Goal: Information Seeking & Learning: Understand process/instructions

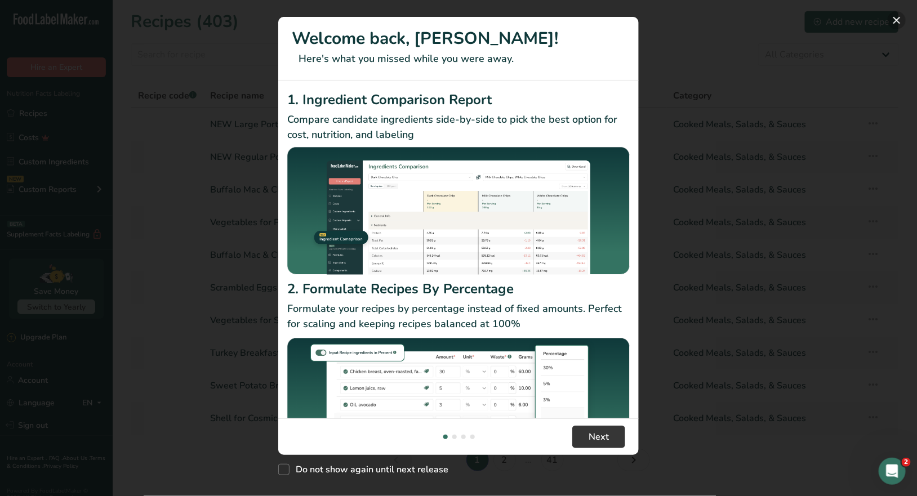
drag, startPoint x: 895, startPoint y: 20, endPoint x: 813, endPoint y: 35, distance: 83.0
click at [895, 20] on button "New Features" at bounding box center [896, 20] width 18 height 18
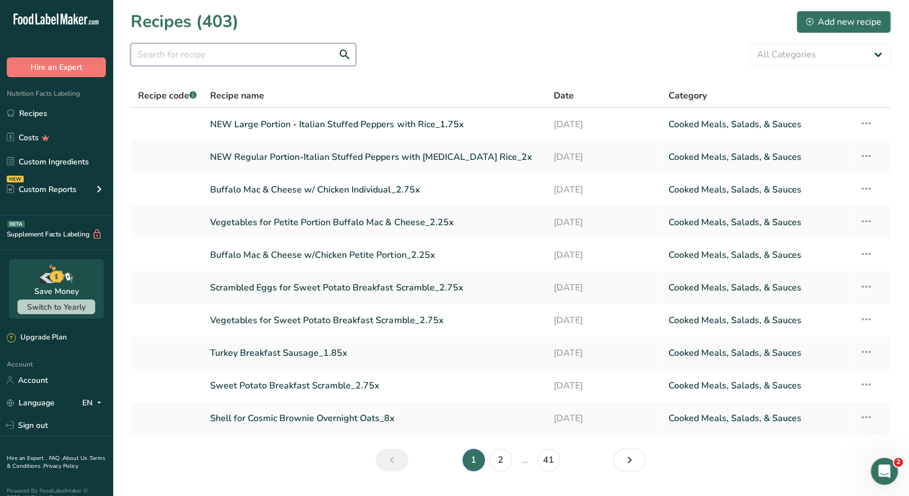
click at [205, 51] on input "text" at bounding box center [243, 54] width 225 height 23
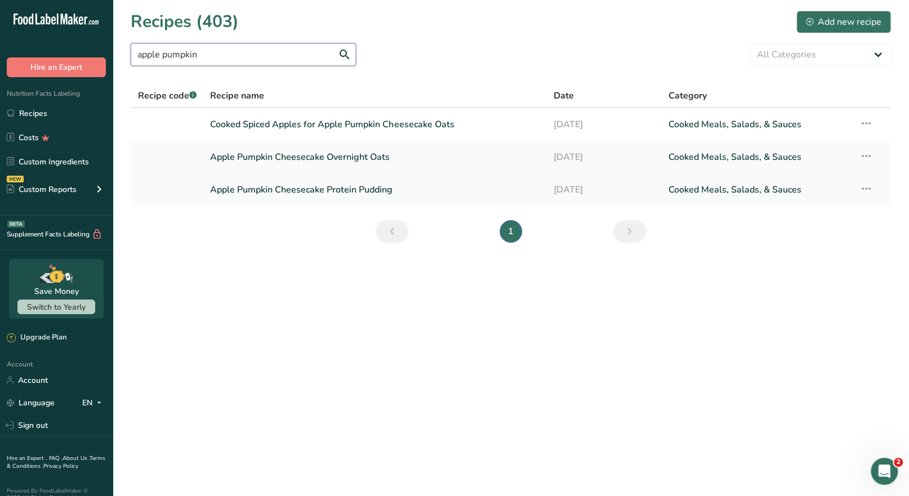
type input "apple pumpkin"
click at [342, 197] on link "Apple Pumpkin Cheesecake Protein Pudding" at bounding box center [375, 190] width 330 height 24
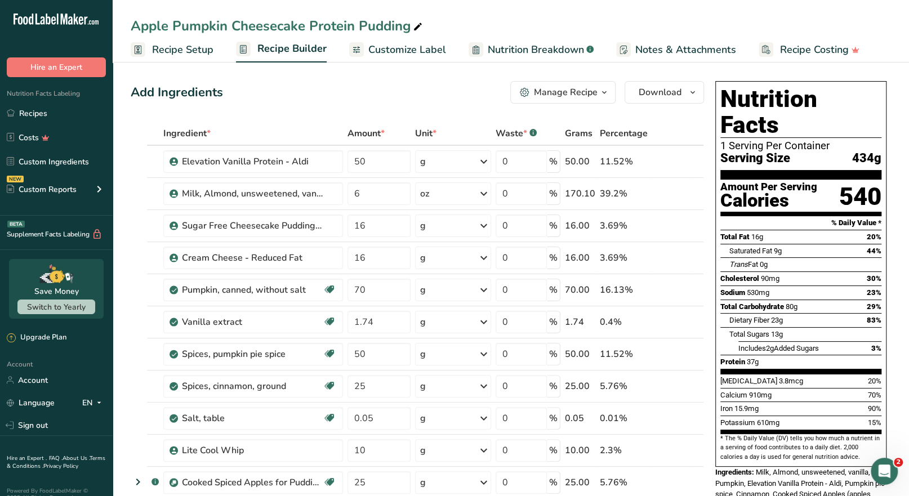
click at [596, 95] on div "Manage Recipe" at bounding box center [566, 93] width 64 height 14
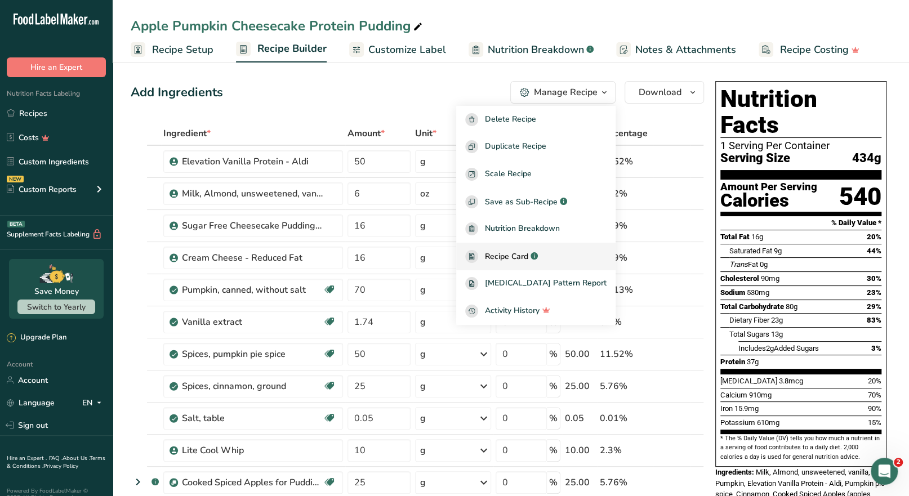
click at [528, 260] on span "Recipe Card" at bounding box center [506, 257] width 43 height 12
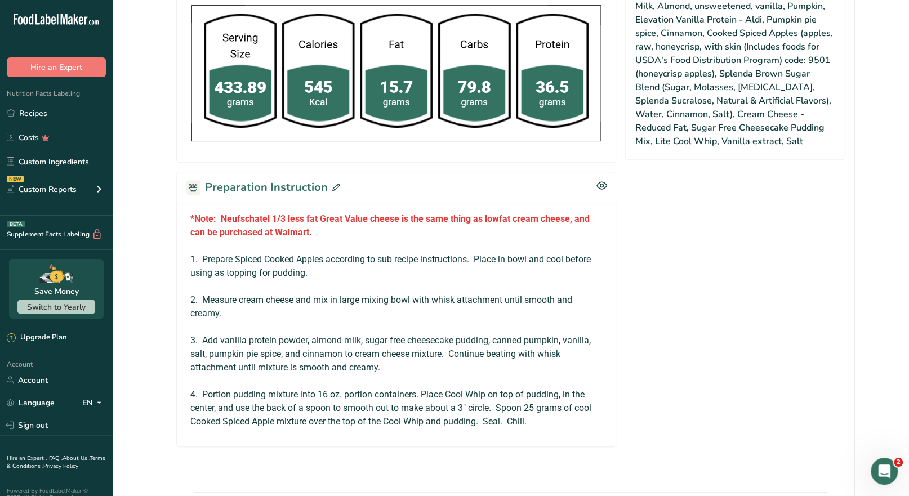
scroll to position [665, 0]
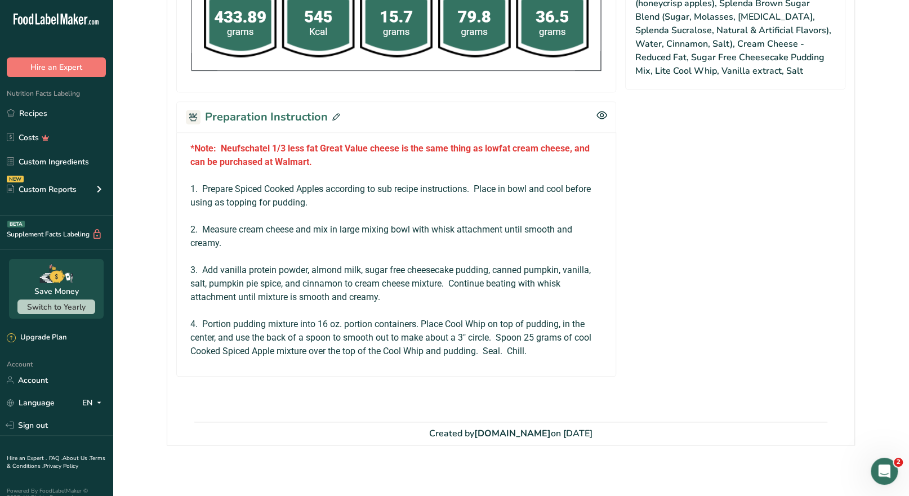
click at [334, 113] on icon at bounding box center [335, 116] width 7 height 7
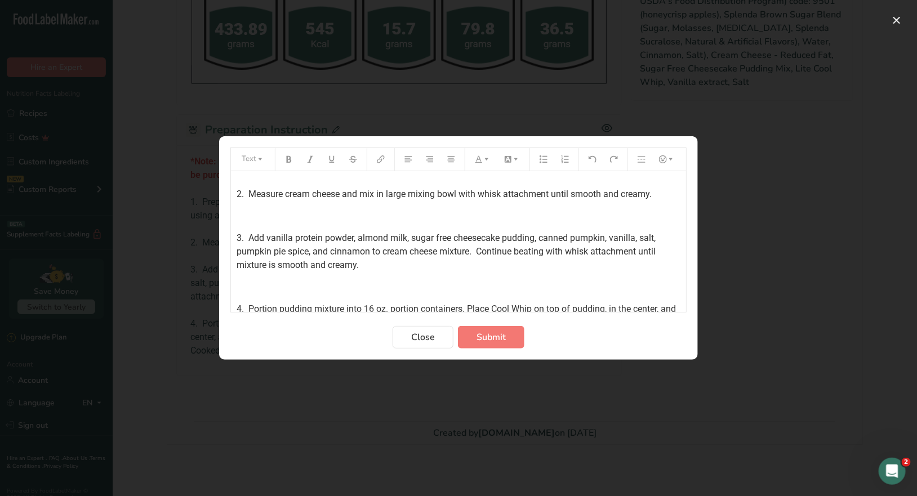
scroll to position [90, 0]
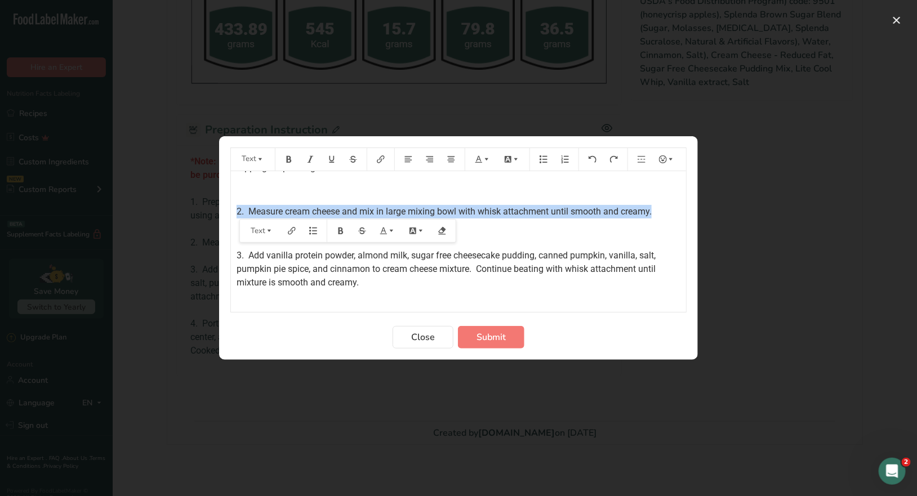
drag, startPoint x: 656, startPoint y: 211, endPoint x: 215, endPoint y: 206, distance: 441.4
click at [215, 206] on div "Text *Note: Neufschatel 1/3 less fat Great Value cheese is the same thing as lo…" at bounding box center [458, 248] width 917 height 496
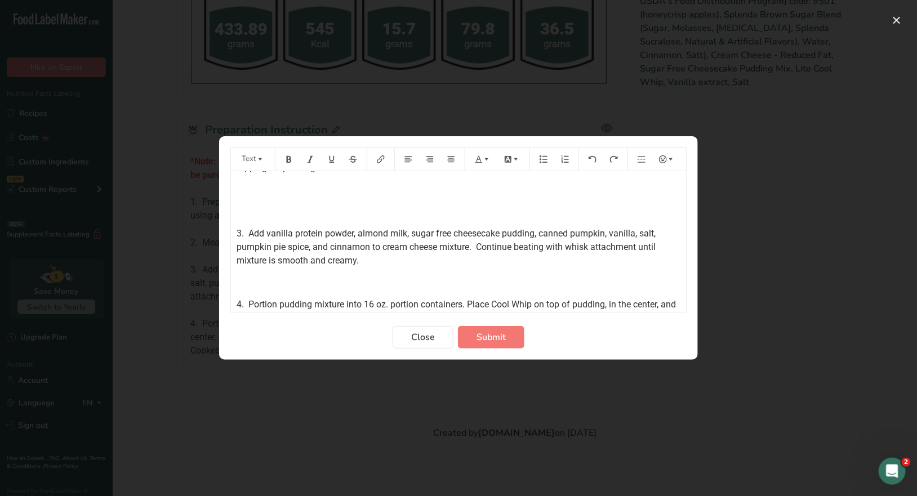
scroll to position [68, 0]
click at [240, 232] on span "3. Add vanilla protein powder, almond milk, sugar free cheesecake pudding, cann…" at bounding box center [446, 247] width 421 height 38
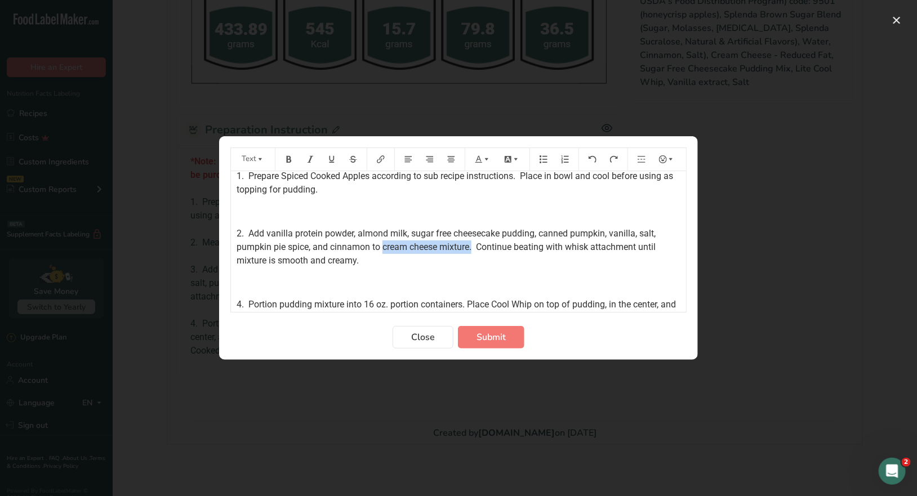
drag, startPoint x: 474, startPoint y: 247, endPoint x: 383, endPoint y: 251, distance: 91.3
click at [383, 251] on span "2. Add vanilla protein powder, almond milk, sugar free cheesecake pudding, cann…" at bounding box center [446, 247] width 421 height 38
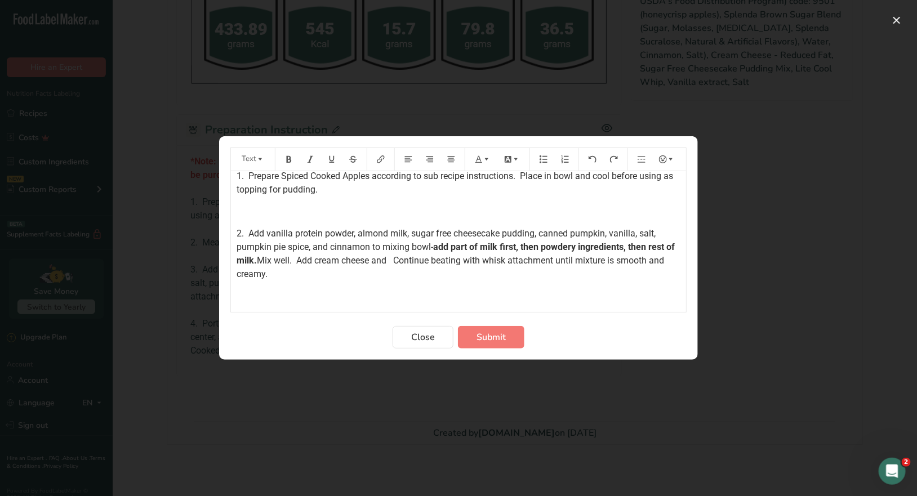
click at [415, 258] on span "Mix well. Add cream cheese and Continue beating with whisk attachment until mix…" at bounding box center [451, 267] width 430 height 24
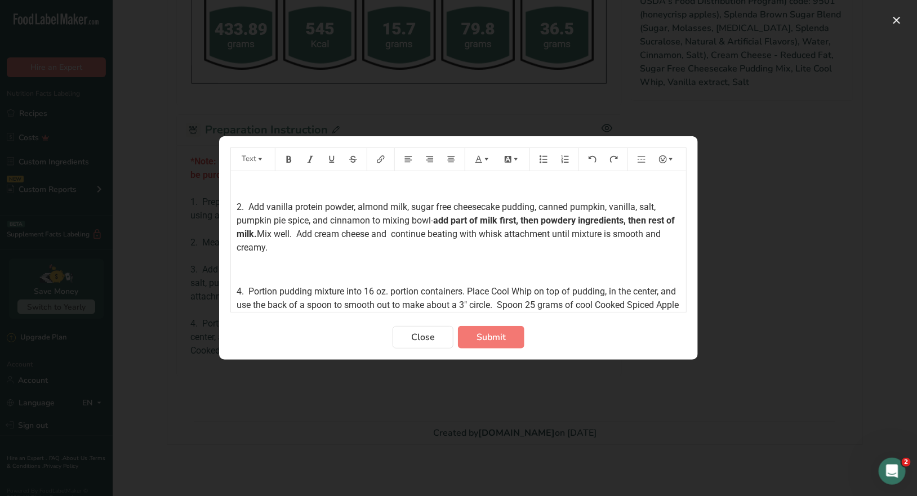
scroll to position [116, 0]
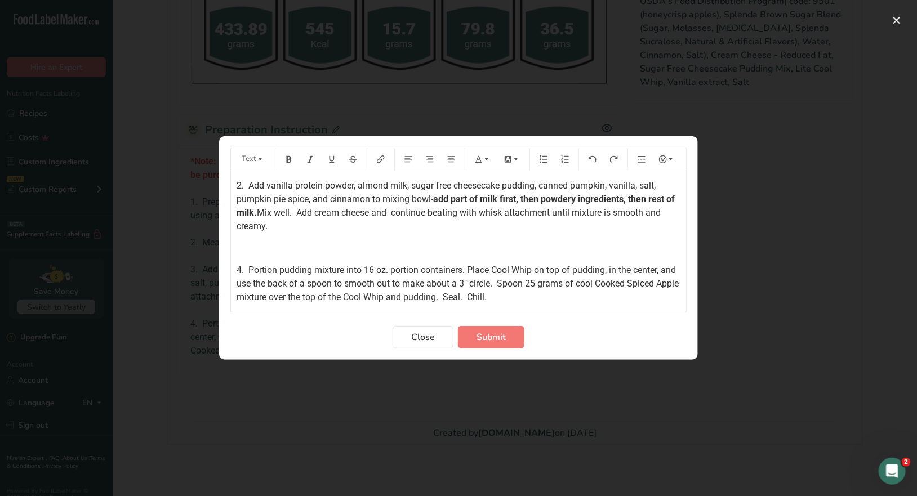
click at [242, 270] on span "4. Portion pudding mixture into 16 oz. portion containers. Place Cool Whip on t…" at bounding box center [458, 284] width 444 height 38
click at [490, 338] on span "Submit" at bounding box center [490, 337] width 29 height 14
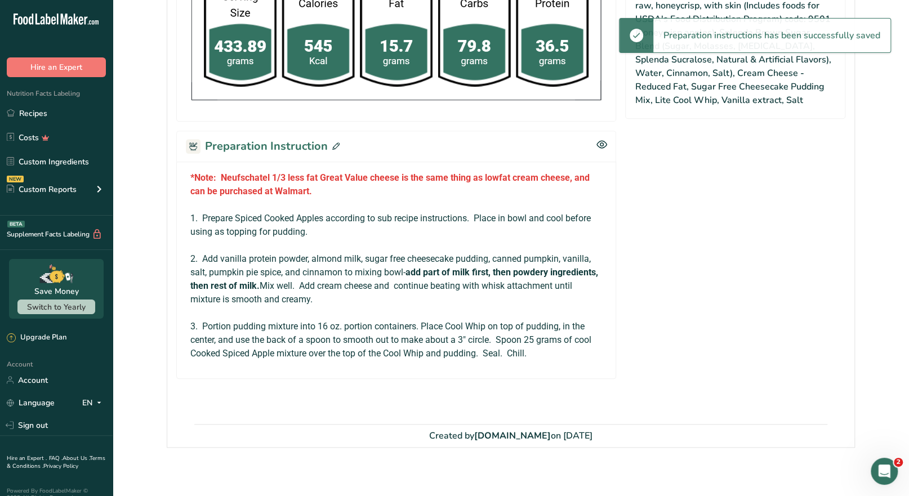
scroll to position [638, 0]
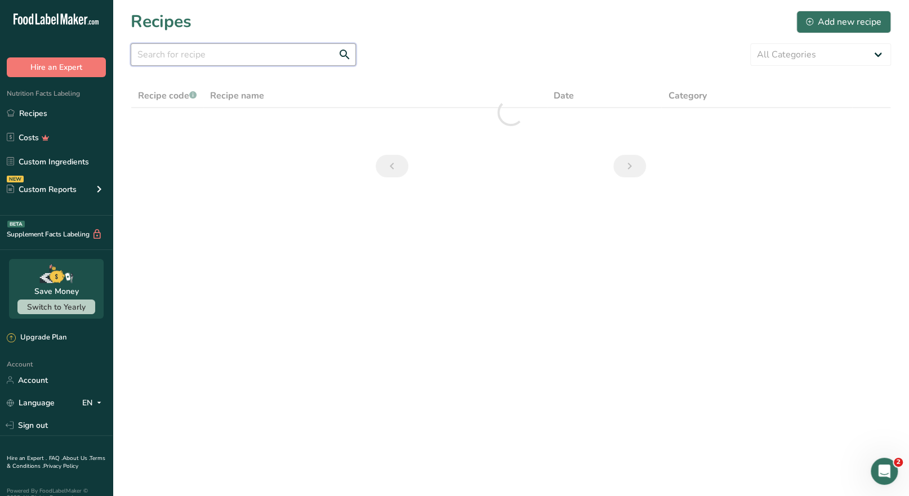
click at [189, 56] on input "text" at bounding box center [243, 54] width 225 height 23
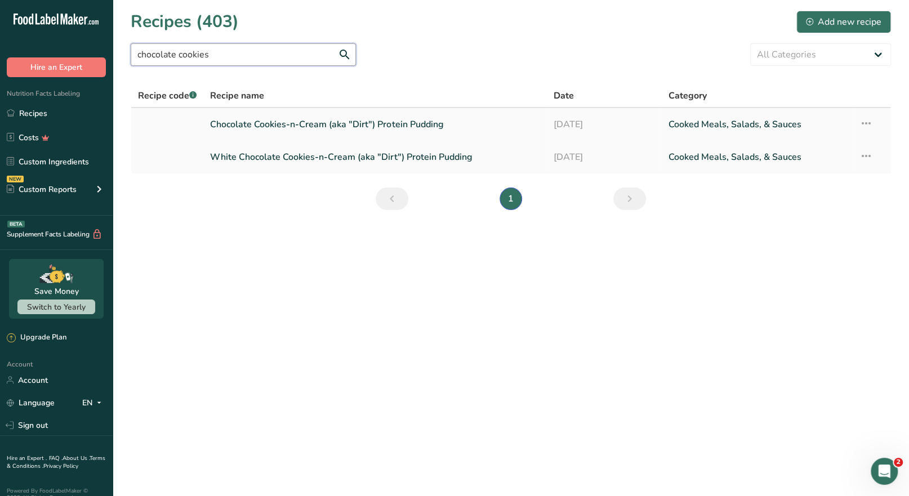
type input "chocolate cookies"
click at [300, 135] on link "Chocolate Cookies-n-Cream (aka "Dirt") Protein Pudding" at bounding box center [375, 125] width 330 height 24
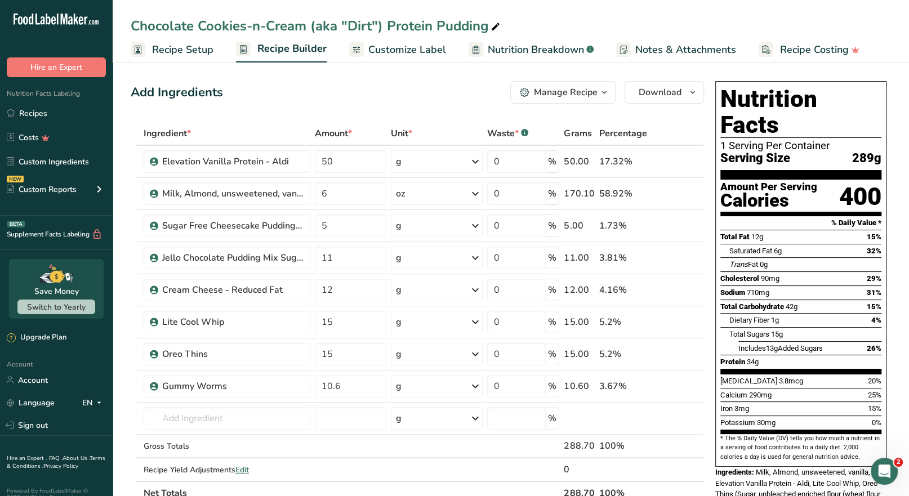
click at [590, 97] on div "Manage Recipe" at bounding box center [566, 93] width 64 height 14
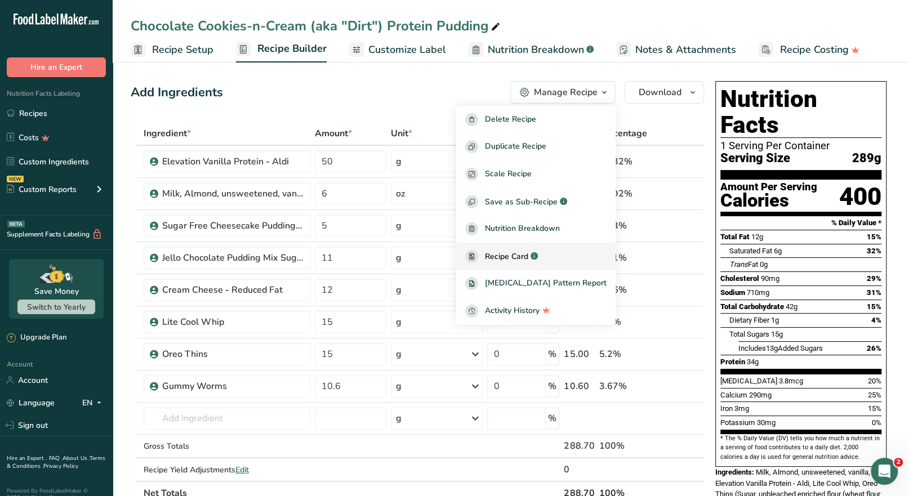
click at [528, 260] on span "Recipe Card" at bounding box center [506, 257] width 43 height 12
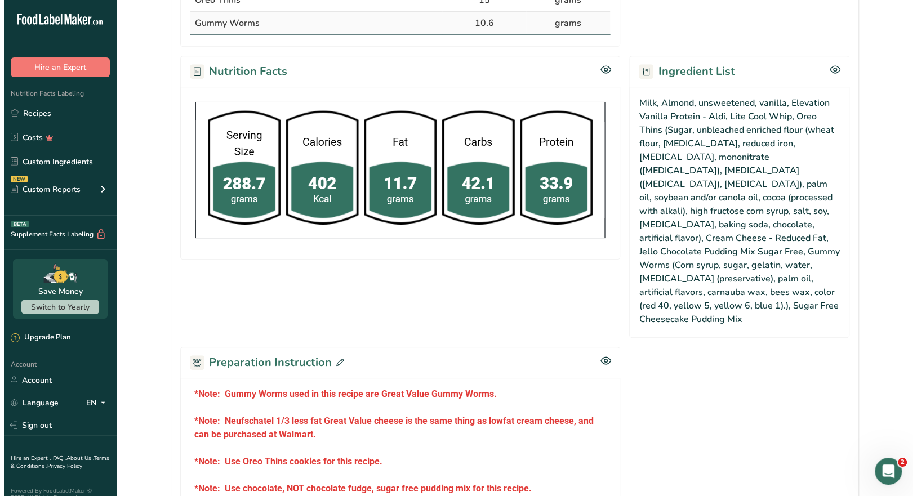
scroll to position [506, 0]
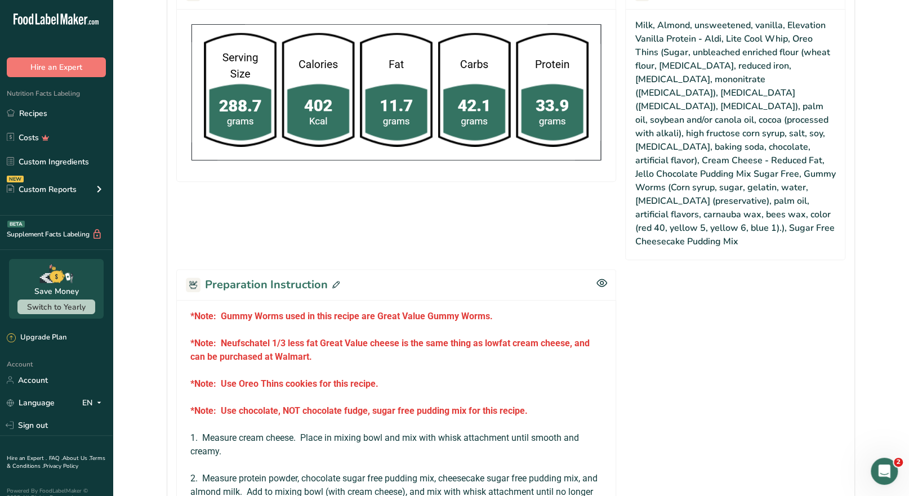
click at [337, 269] on div "Preparation Instruction" at bounding box center [396, 284] width 440 height 31
click at [336, 281] on icon at bounding box center [335, 284] width 7 height 7
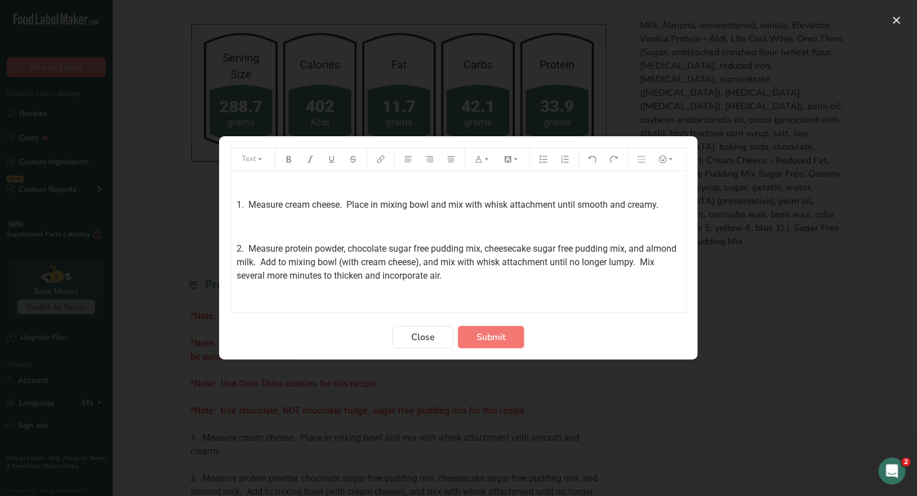
scroll to position [169, 0]
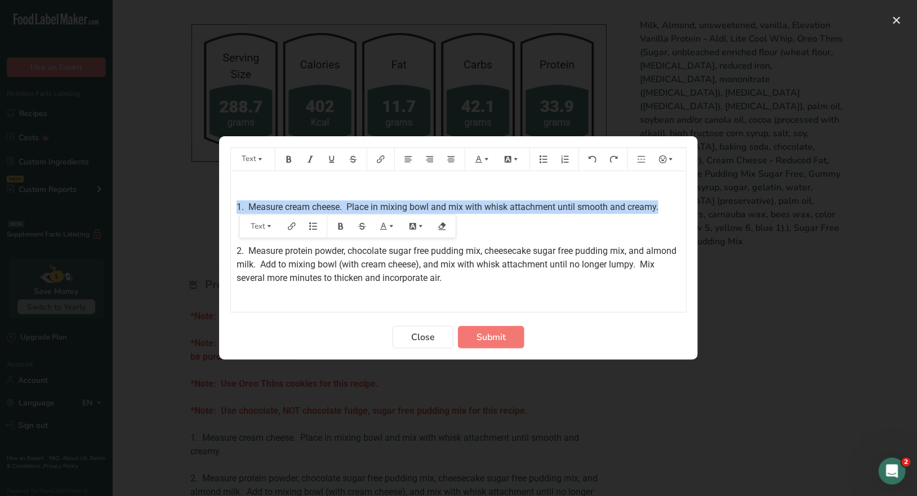
drag, startPoint x: 664, startPoint y: 205, endPoint x: 231, endPoint y: 200, distance: 433.5
click at [231, 200] on div "*Note: Gummy Worms used in this recipe are Great Value Gummy Worms. ﻿ *Note: Ne…" at bounding box center [458, 249] width 455 height 494
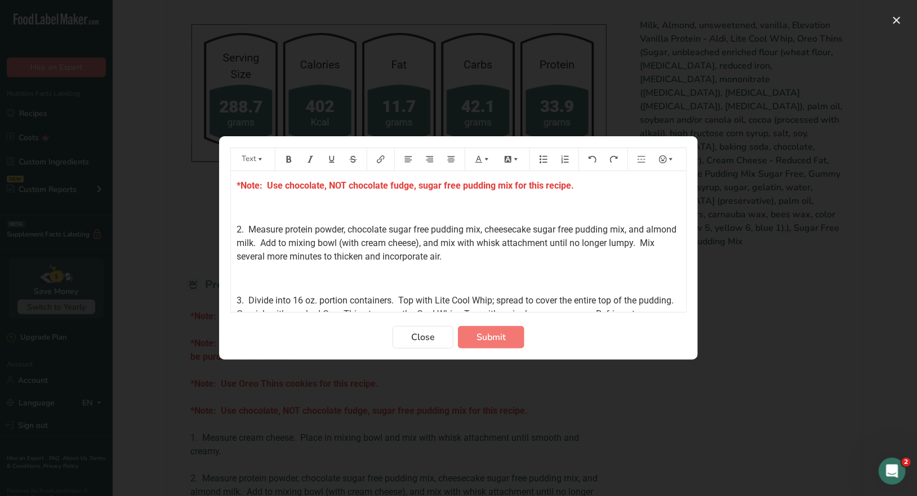
scroll to position [124, 0]
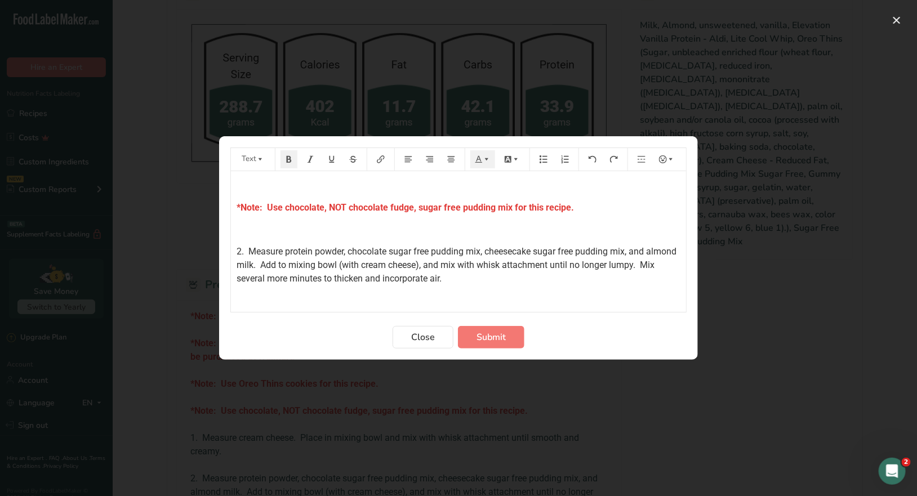
click at [239, 249] on span "2. Measure protein powder, chocolate sugar free pudding mix, cheesecake sugar f…" at bounding box center [457, 265] width 442 height 38
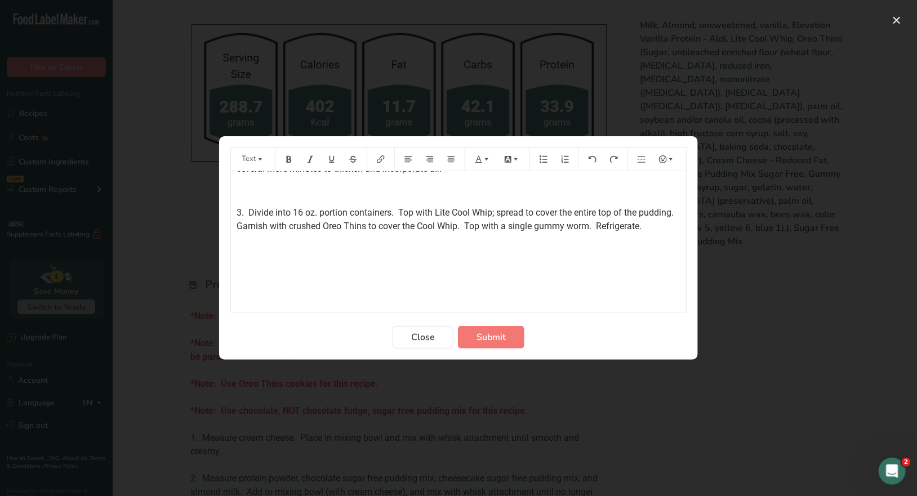
scroll to position [237, 0]
click at [241, 207] on span "3. Divide into 16 oz. portion containers. Top with Lite Cool Whip; spread to co…" at bounding box center [456, 216] width 441 height 24
click at [325, 273] on p "﻿" at bounding box center [458, 268] width 444 height 14
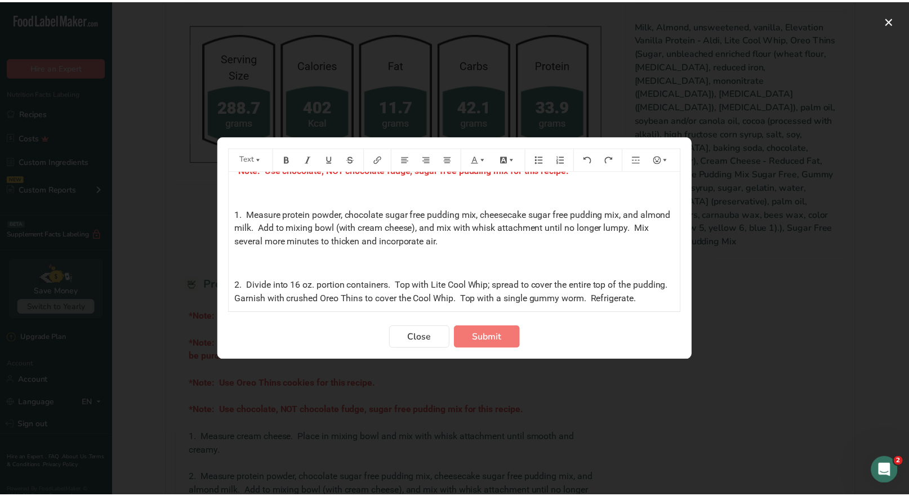
scroll to position [181, 0]
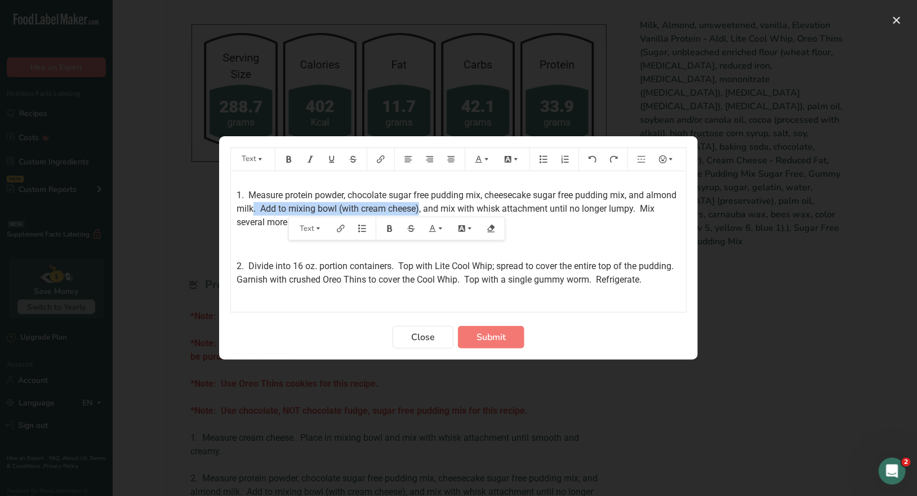
drag, startPoint x: 451, startPoint y: 209, endPoint x: 286, endPoint y: 209, distance: 165.5
click at [286, 209] on span "1. Measure protein powder, chocolate sugar free pudding mix, cheesecake sugar f…" at bounding box center [457, 209] width 442 height 38
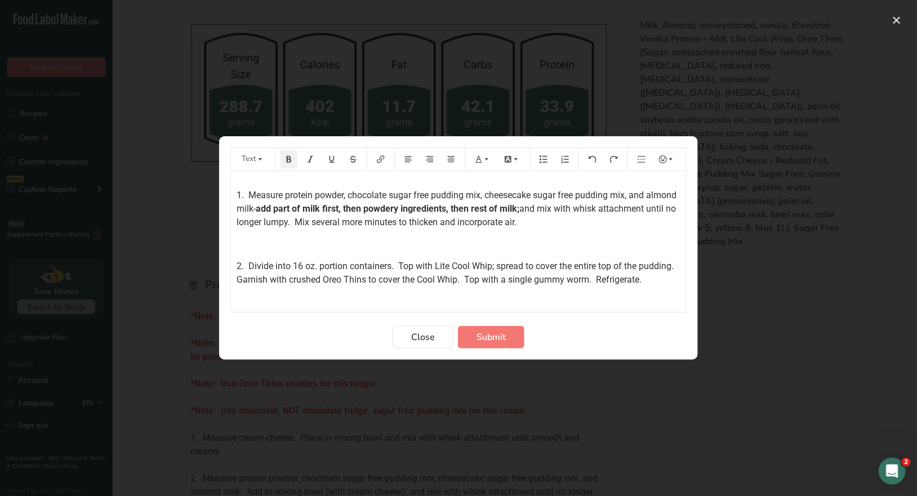
drag, startPoint x: 373, startPoint y: 222, endPoint x: 386, endPoint y: 222, distance: 12.4
click at [374, 222] on span "and mix with whisk attachment until no longer lumpy. Mix several more minutes t…" at bounding box center [456, 215] width 441 height 24
click at [468, 219] on span "and mix with whisk attachment until no longer lumpy. Add cream cheese and Mix s…" at bounding box center [456, 215] width 441 height 24
click at [493, 342] on span "Submit" at bounding box center [490, 337] width 29 height 14
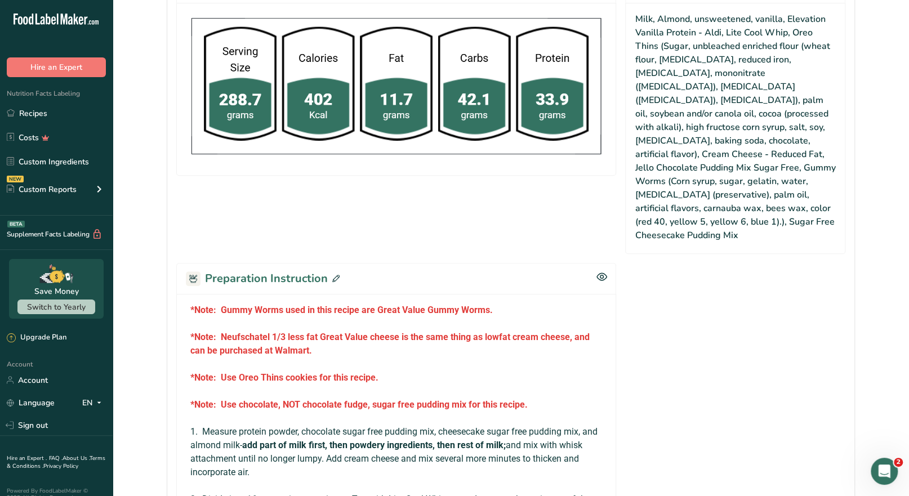
scroll to position [338, 0]
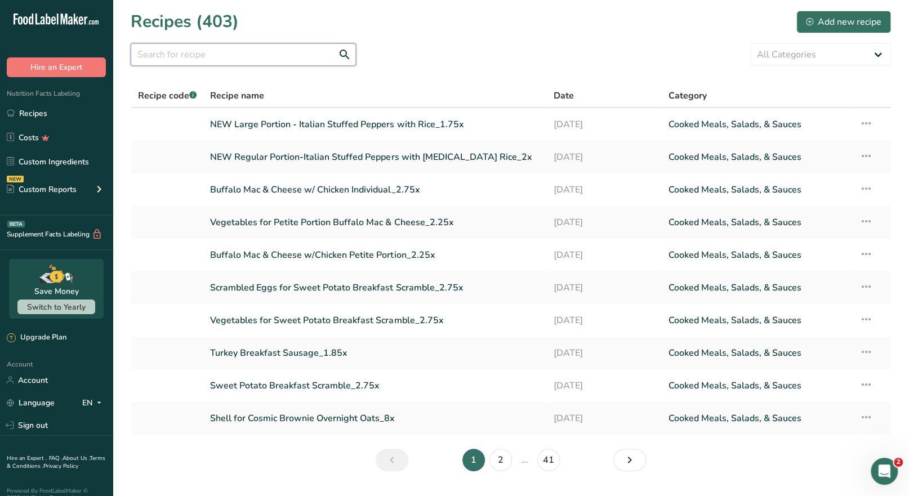
click at [184, 55] on input "text" at bounding box center [243, 54] width 225 height 23
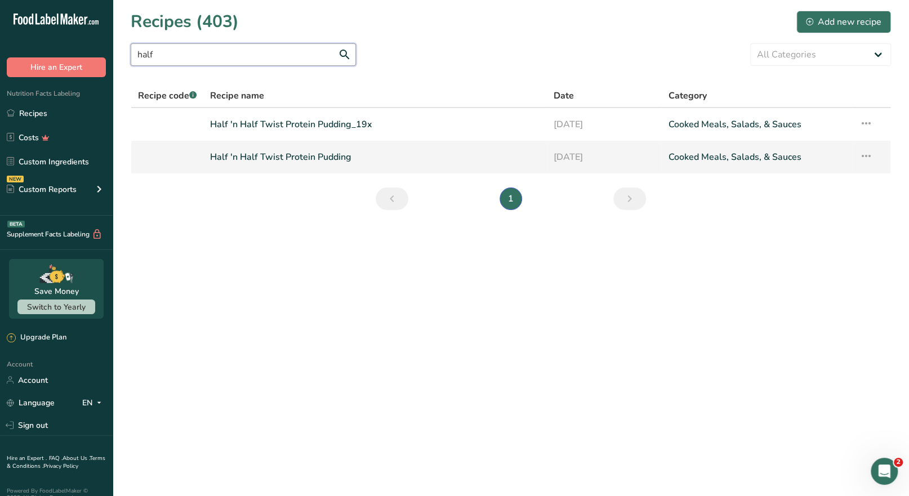
type input "half"
click at [289, 156] on link "Half 'n Half Twist Protein Pudding" at bounding box center [375, 157] width 330 height 24
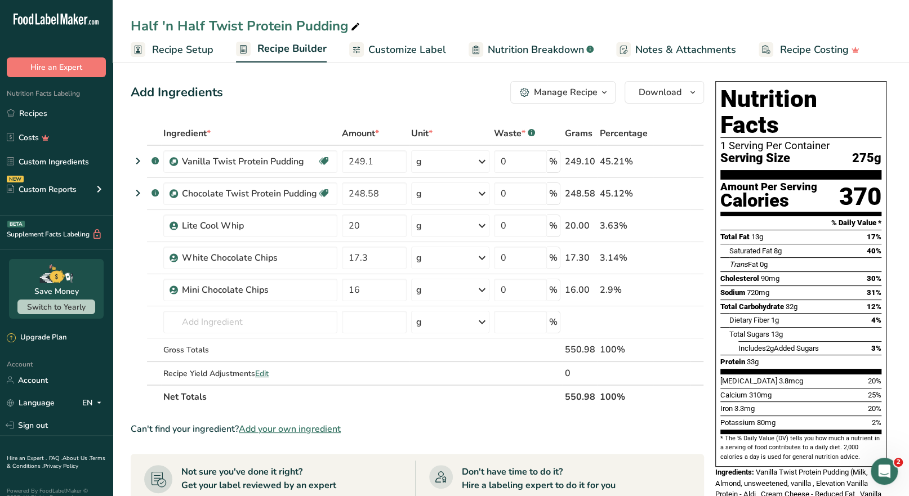
click at [606, 93] on icon "button" at bounding box center [604, 93] width 9 height 14
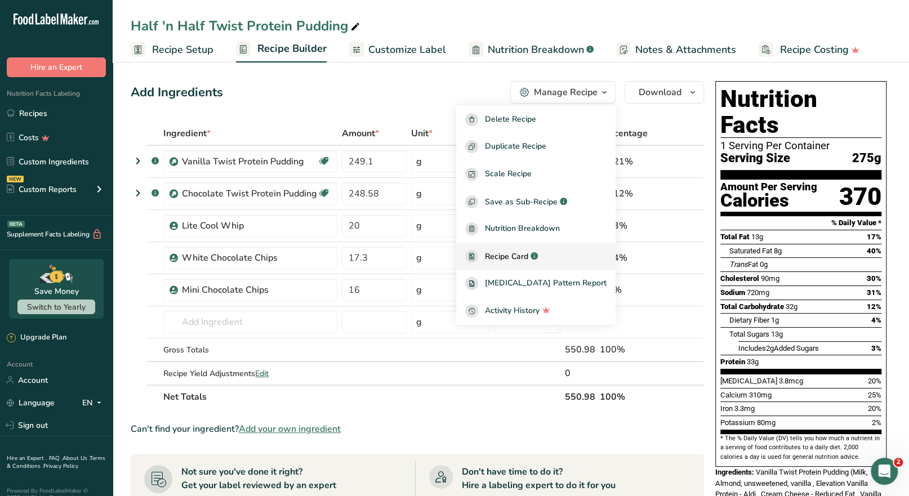
click at [528, 254] on span "Recipe Card" at bounding box center [506, 257] width 43 height 12
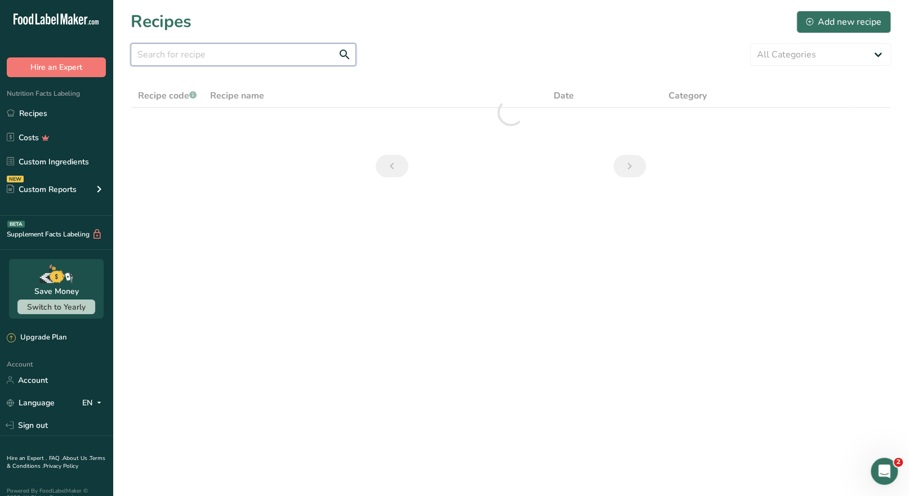
click at [154, 55] on input "text" at bounding box center [243, 54] width 225 height 23
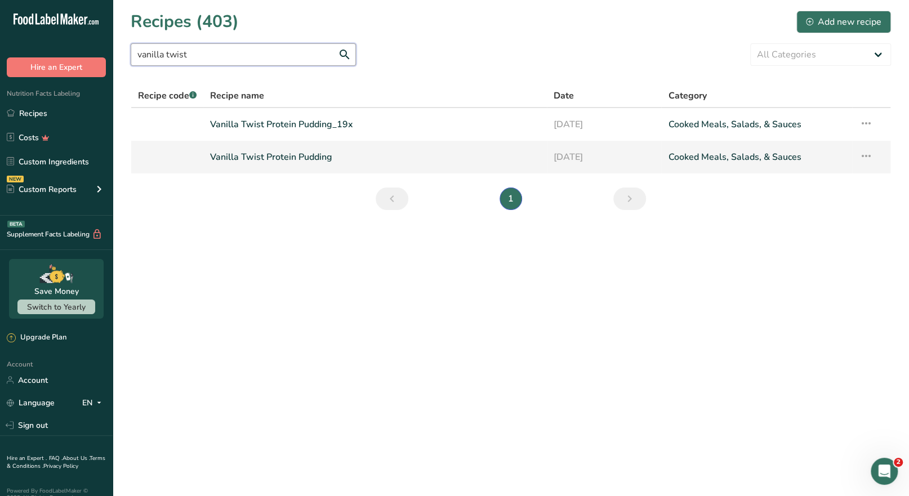
type input "vanilla twist"
click at [250, 155] on link "Vanilla Twist Protein Pudding" at bounding box center [375, 157] width 330 height 24
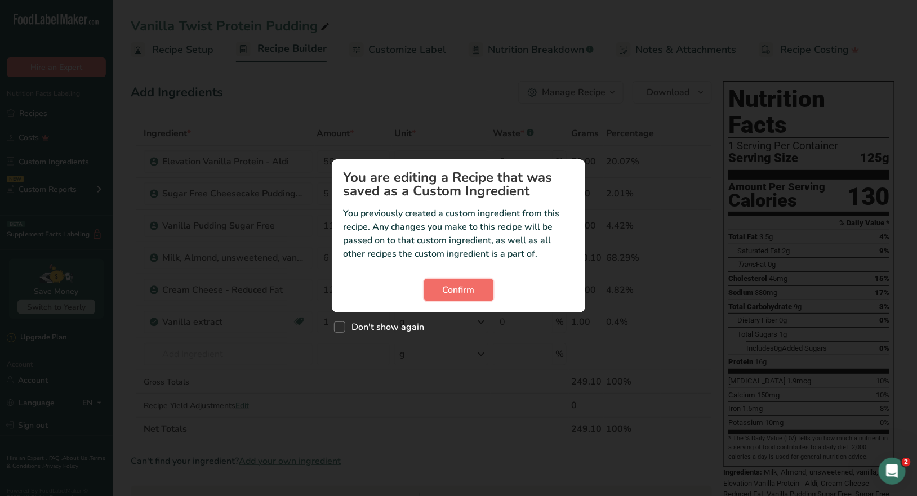
click at [477, 294] on button "Confirm" at bounding box center [458, 290] width 69 height 23
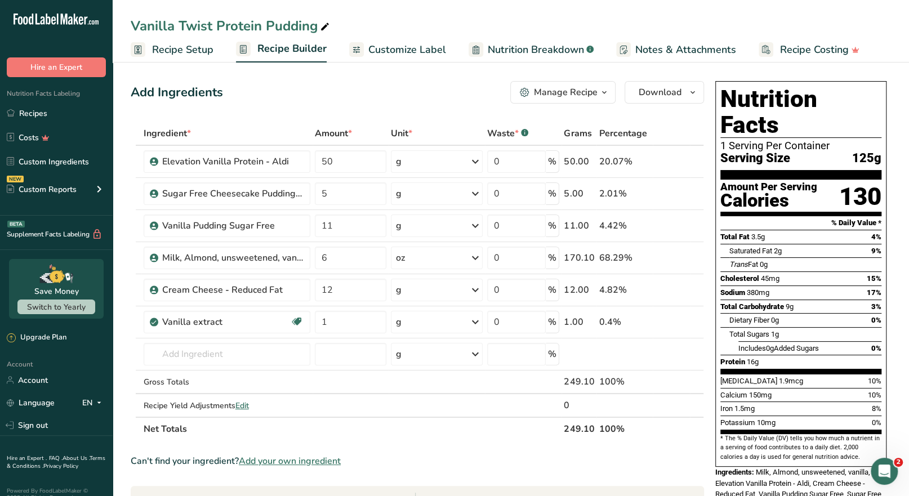
click at [587, 93] on div "Manage Recipe" at bounding box center [566, 93] width 64 height 14
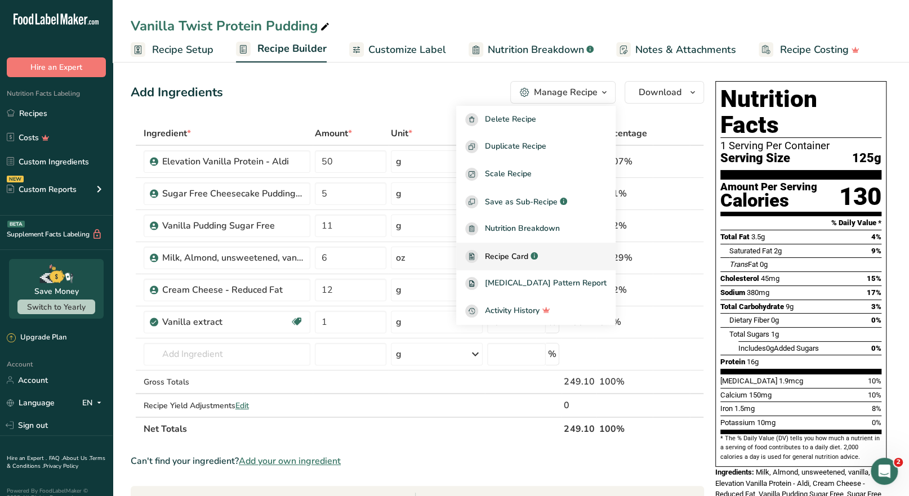
click at [528, 255] on span "Recipe Card" at bounding box center [506, 257] width 43 height 12
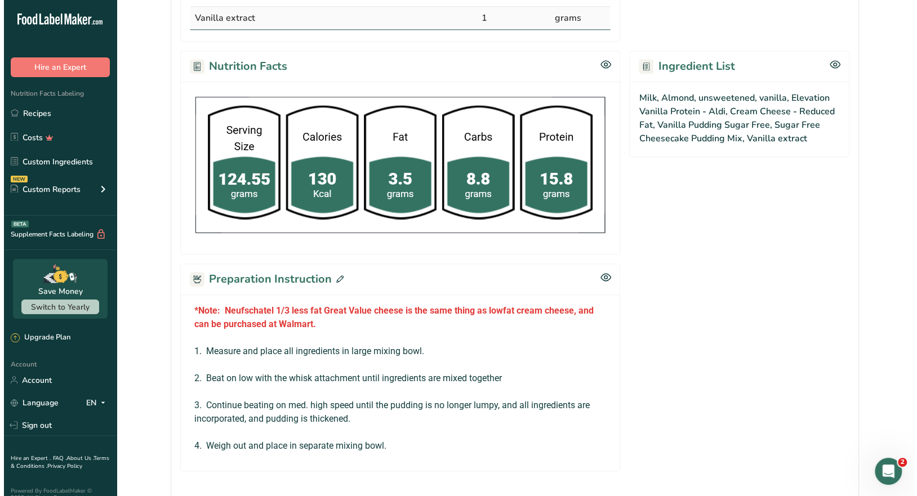
scroll to position [482, 0]
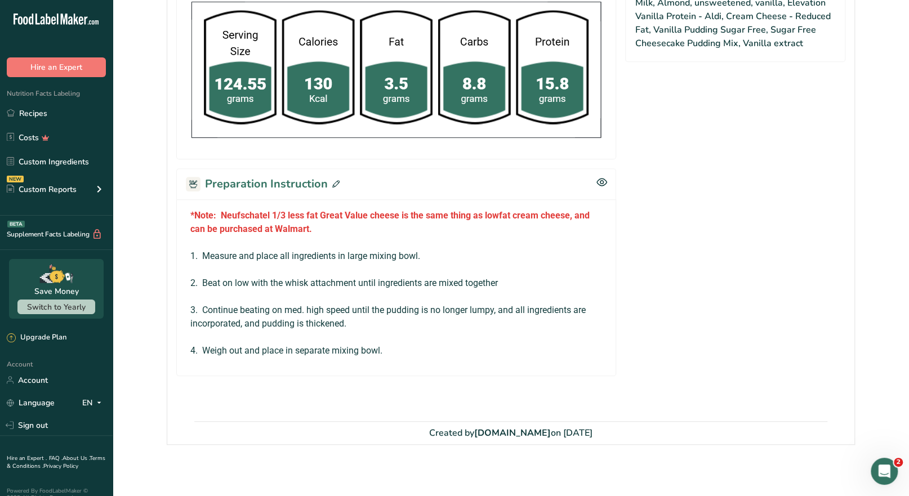
click at [335, 181] on icon at bounding box center [335, 183] width 7 height 7
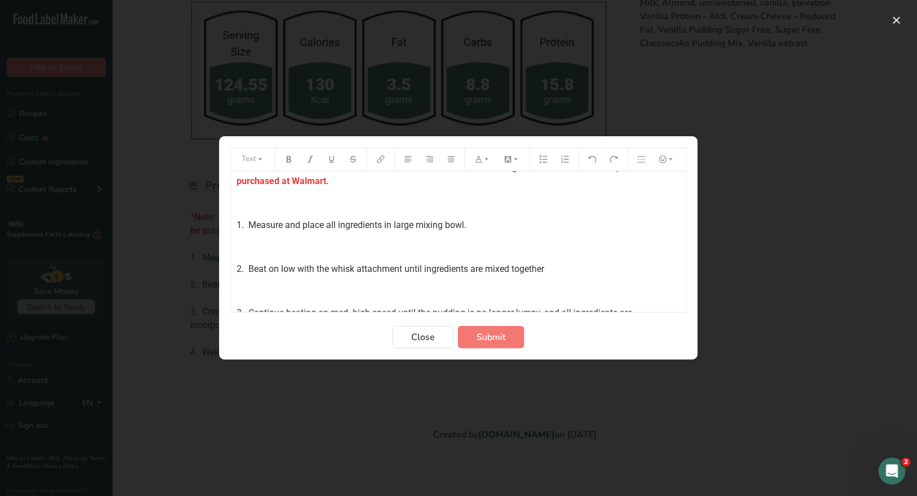
scroll to position [0, 0]
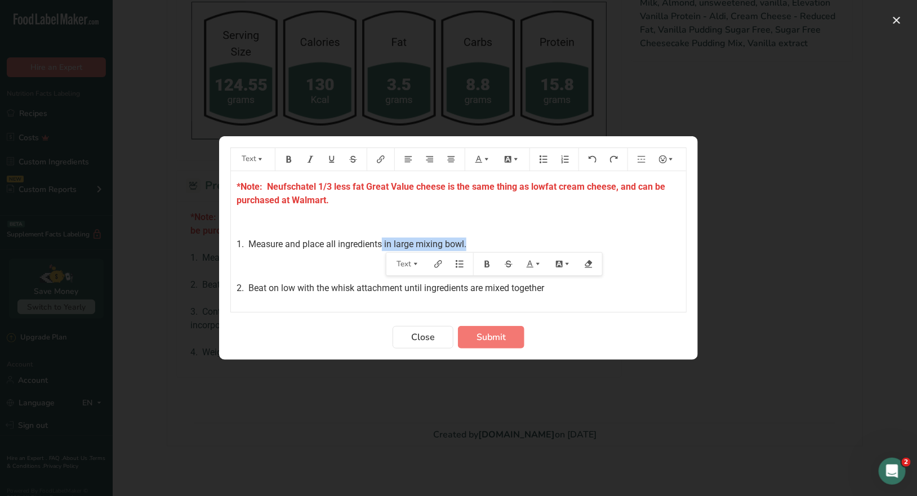
drag, startPoint x: 450, startPoint y: 244, endPoint x: 381, endPoint y: 243, distance: 69.8
click at [381, 243] on p "1. Measure and place all ingredients in large mixing bowl." at bounding box center [458, 245] width 444 height 14
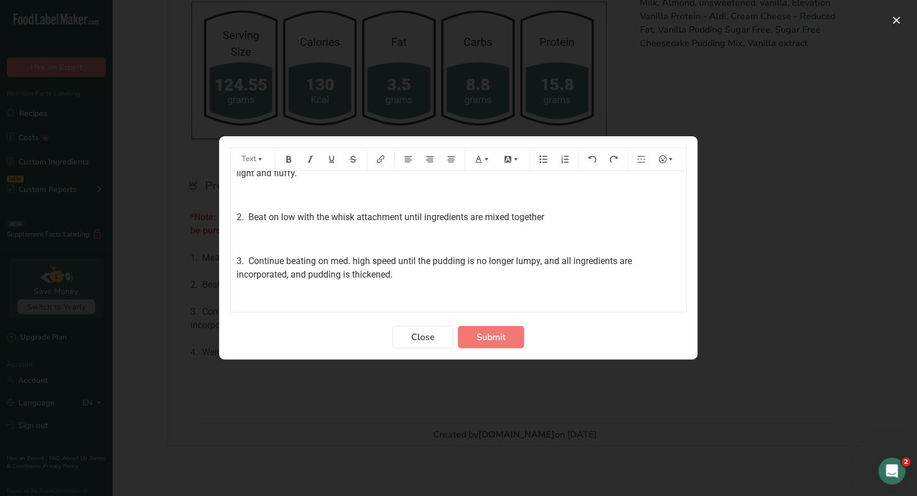
scroll to position [112, 0]
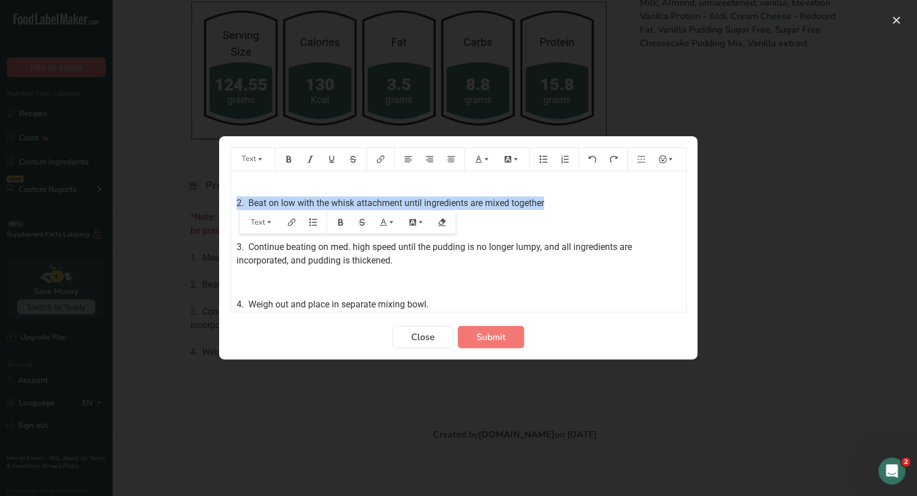
drag, startPoint x: 529, startPoint y: 202, endPoint x: 220, endPoint y: 208, distance: 308.6
click at [220, 208] on section "Text *Note: Neufschatel 1/3 less fat Great Value cheese is the same thing as lo…" at bounding box center [458, 247] width 479 height 223
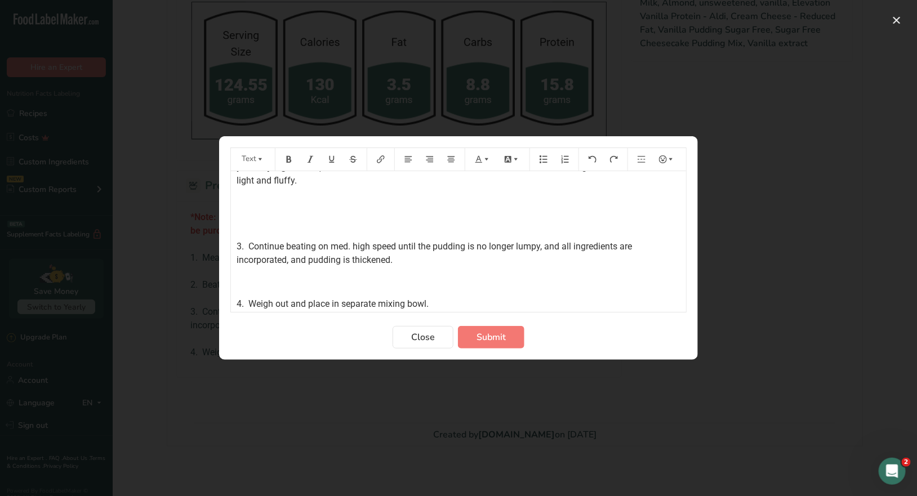
scroll to position [69, 0]
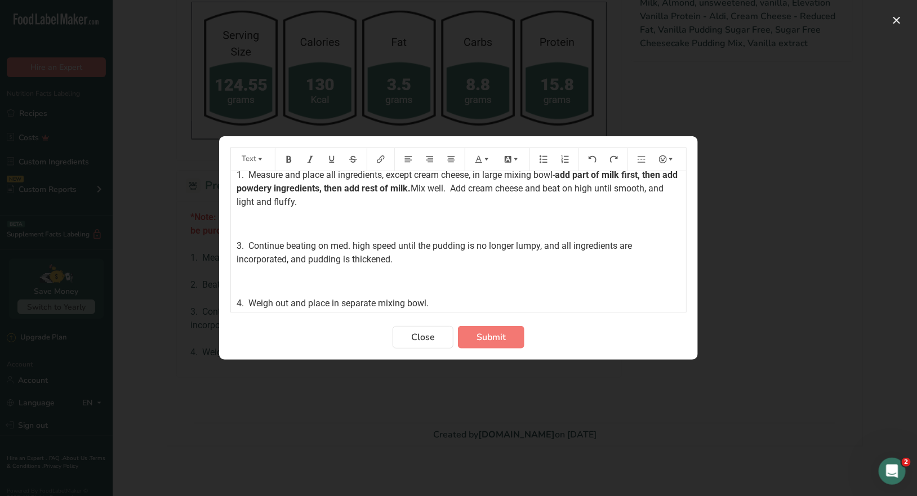
click at [240, 245] on span "3. Continue beating on med. high speed until the pudding is no longer lumpy, an…" at bounding box center [434, 252] width 397 height 24
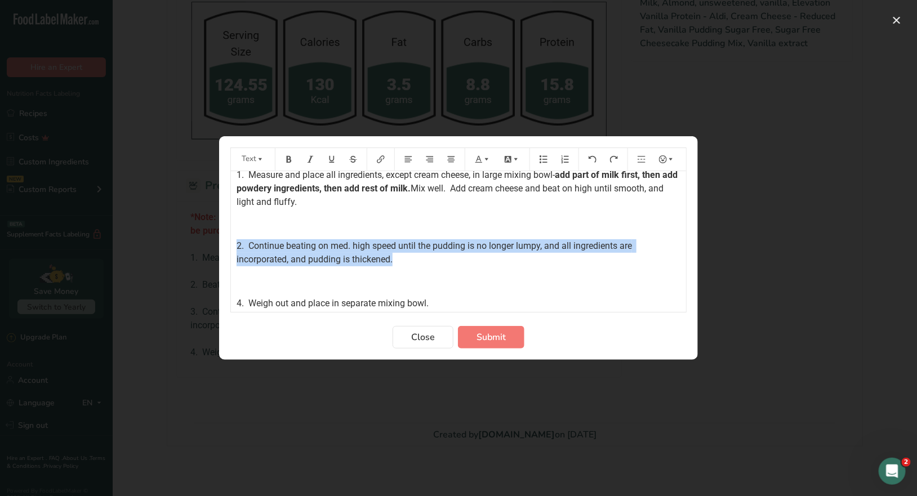
drag, startPoint x: 373, startPoint y: 260, endPoint x: 218, endPoint y: 251, distance: 155.6
click at [218, 251] on div "Text *Note: Neufschatel 1/3 less fat Great Value cheese is the same thing as lo…" at bounding box center [458, 248] width 917 height 496
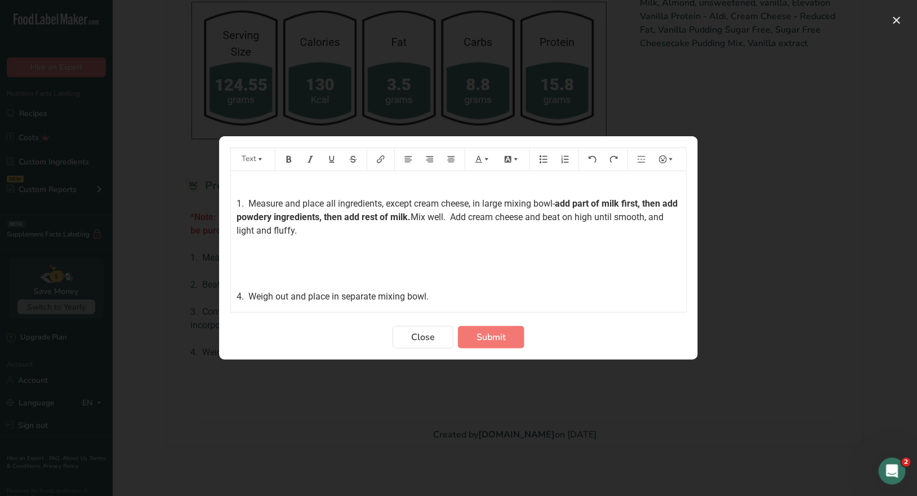
scroll to position [19, 0]
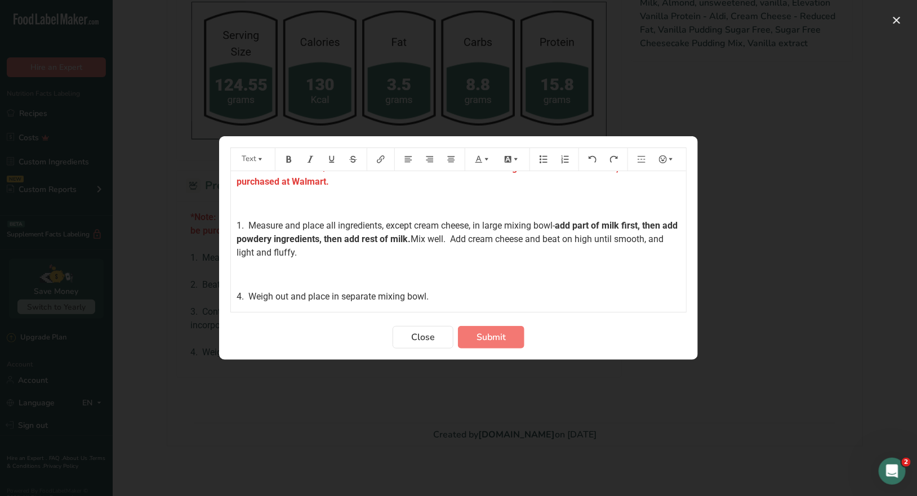
click at [240, 294] on span "4. Weigh out and place in separate mixing bowl." at bounding box center [332, 296] width 192 height 11
click at [480, 339] on span "Submit" at bounding box center [490, 337] width 29 height 14
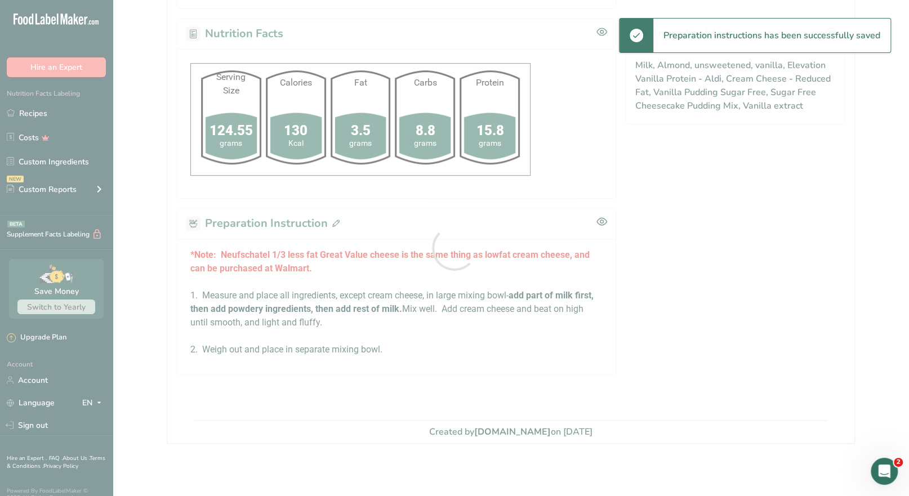
scroll to position [420, 0]
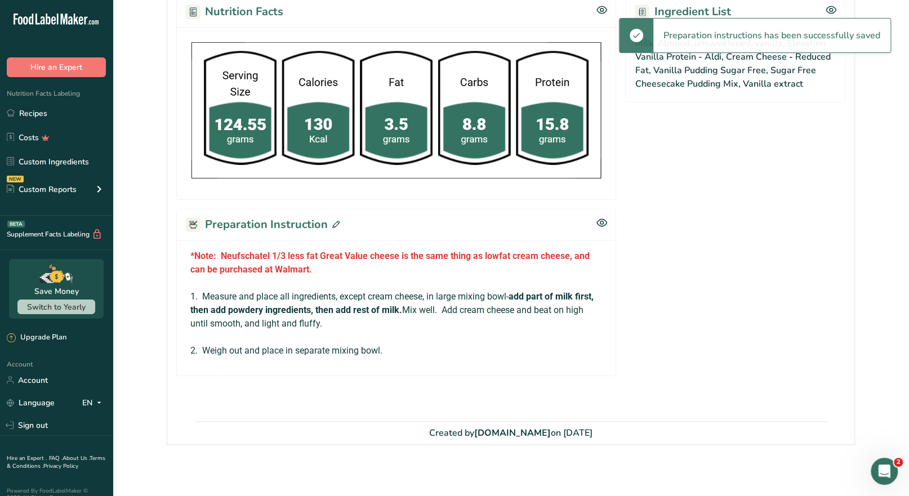
click at [336, 221] on icon at bounding box center [335, 224] width 7 height 7
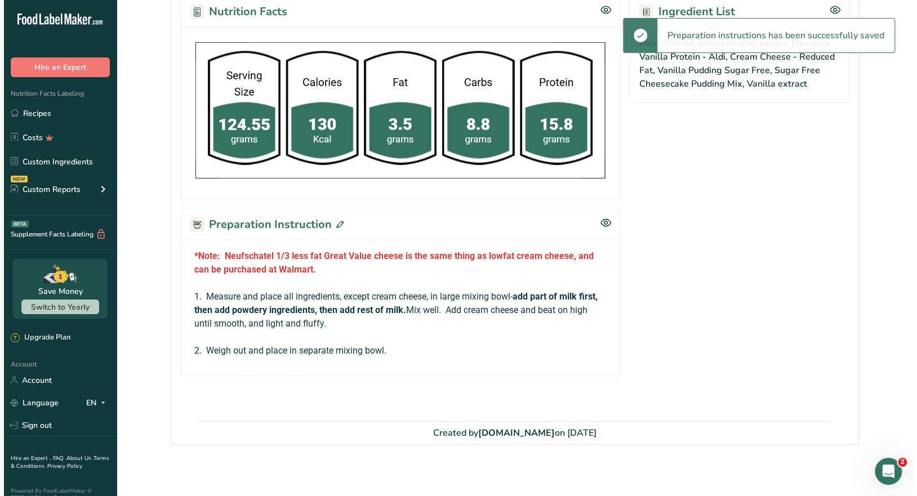
scroll to position [444, 0]
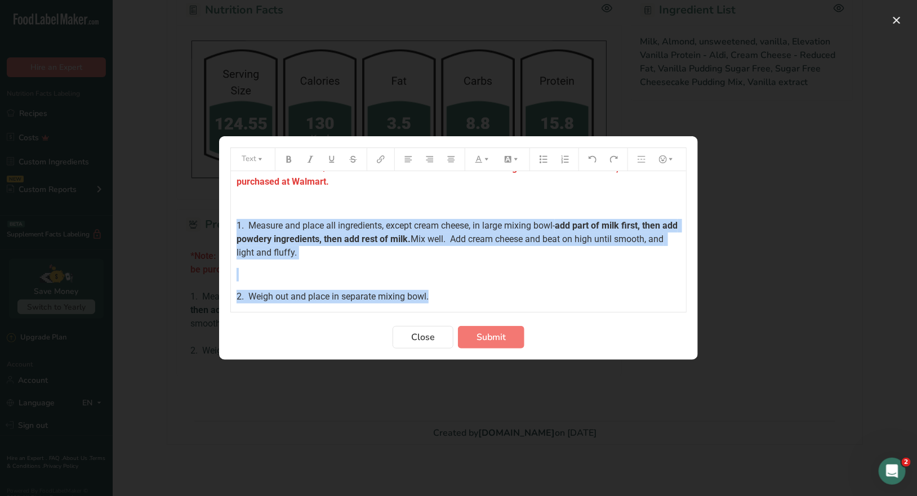
drag, startPoint x: 437, startPoint y: 298, endPoint x: 225, endPoint y: 226, distance: 224.5
click at [224, 226] on section "Text *Note: Neufschatel 1/3 less fat Great Value cheese is the same thing as lo…" at bounding box center [458, 247] width 479 height 223
copy div "1. Measure and place all ingredients, except cream cheese, in large mixing bowl…"
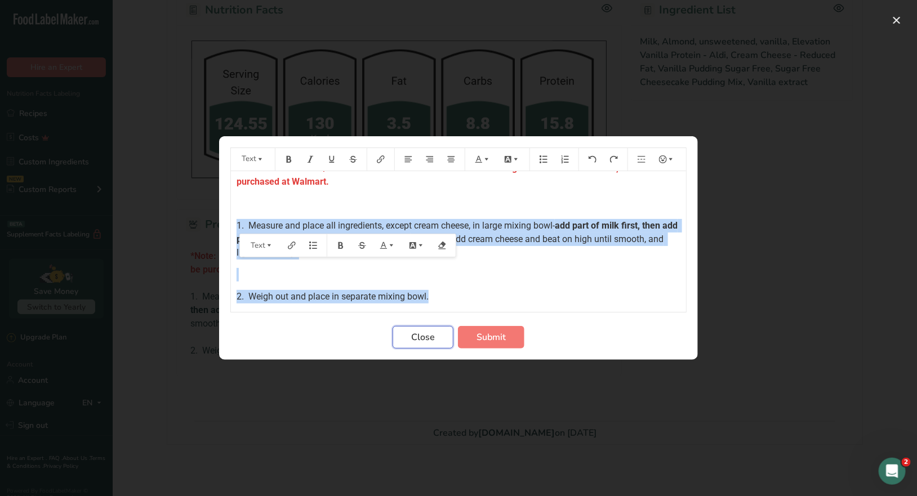
click at [421, 341] on span "Close" at bounding box center [423, 337] width 24 height 14
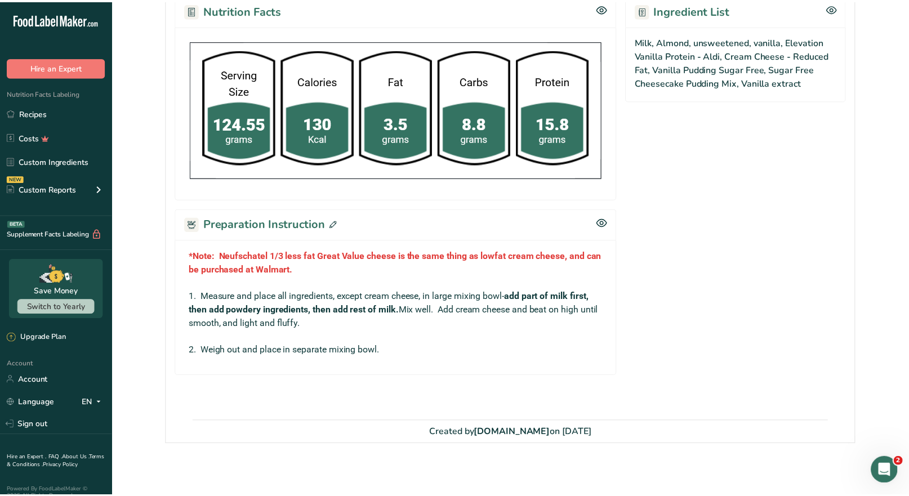
scroll to position [442, 0]
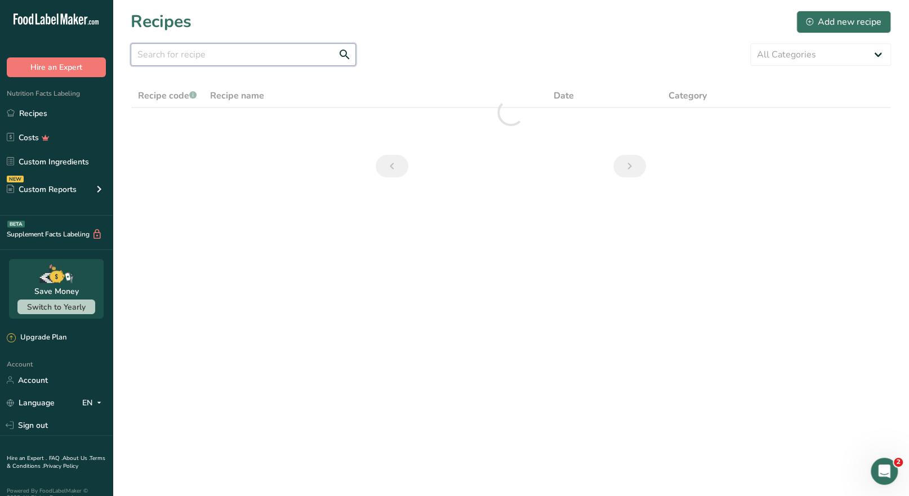
click at [213, 57] on input "text" at bounding box center [243, 54] width 225 height 23
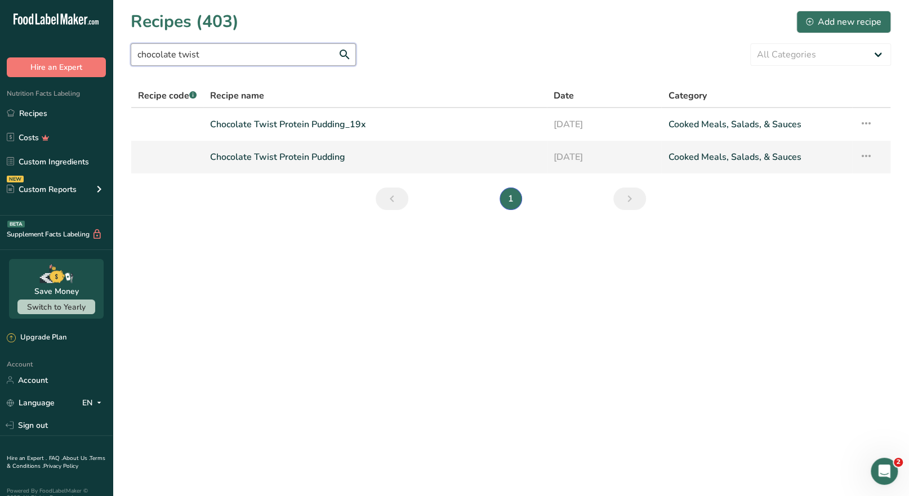
type input "chocolate twist"
click at [296, 159] on link "Chocolate Twist Protein Pudding" at bounding box center [375, 157] width 330 height 24
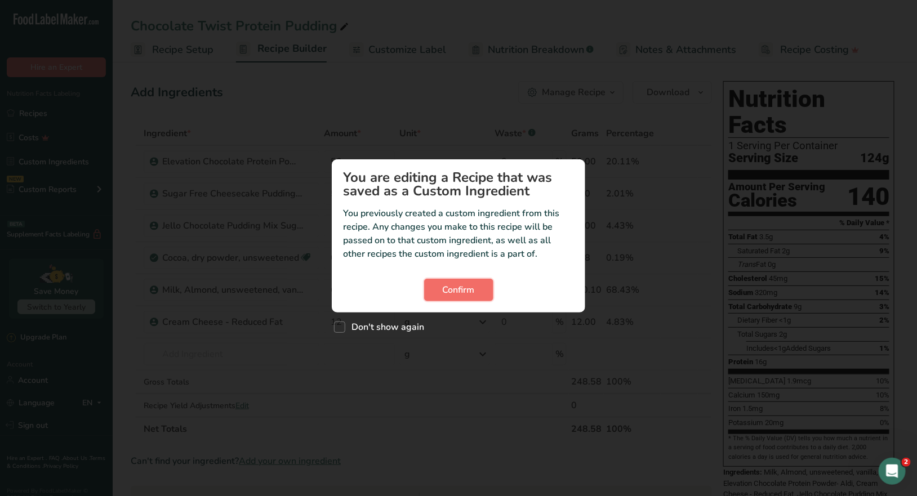
click at [470, 291] on span "Confirm" at bounding box center [458, 290] width 32 height 14
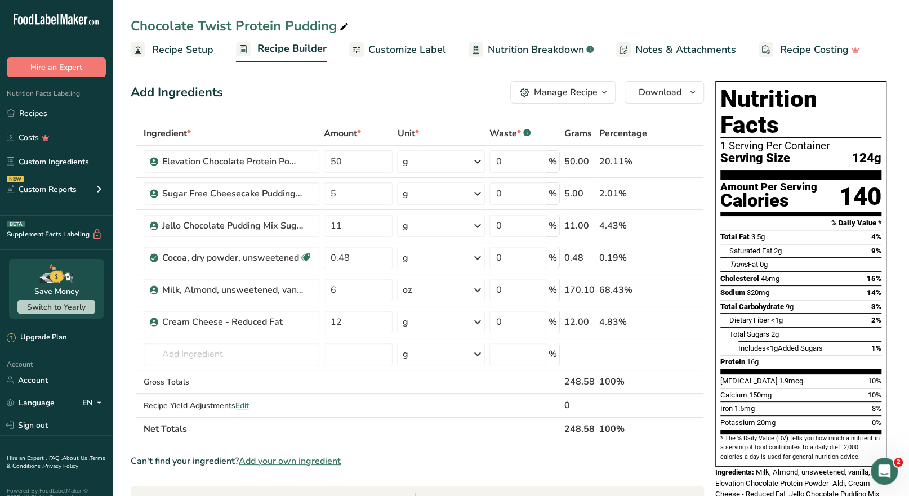
click at [602, 93] on icon "button" at bounding box center [604, 93] width 9 height 14
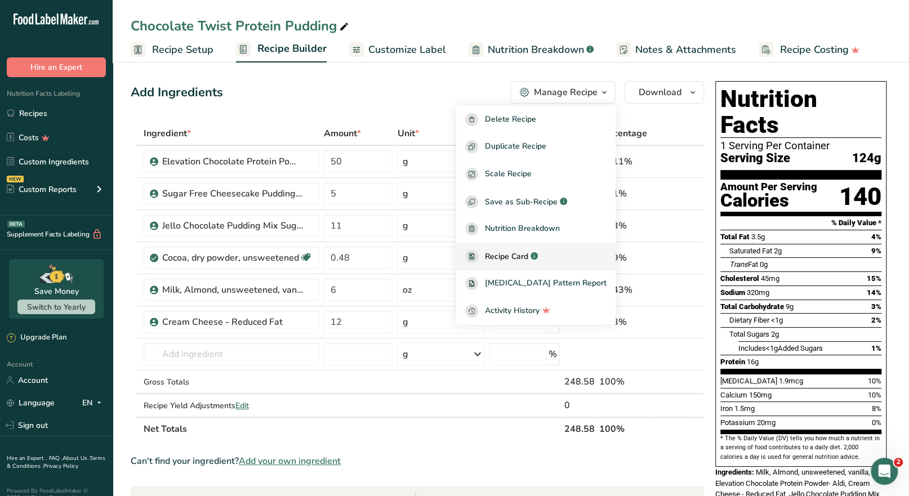
drag, startPoint x: 542, startPoint y: 256, endPoint x: 551, endPoint y: 251, distance: 11.1
click at [528, 256] on span "Recipe Card" at bounding box center [506, 257] width 43 height 12
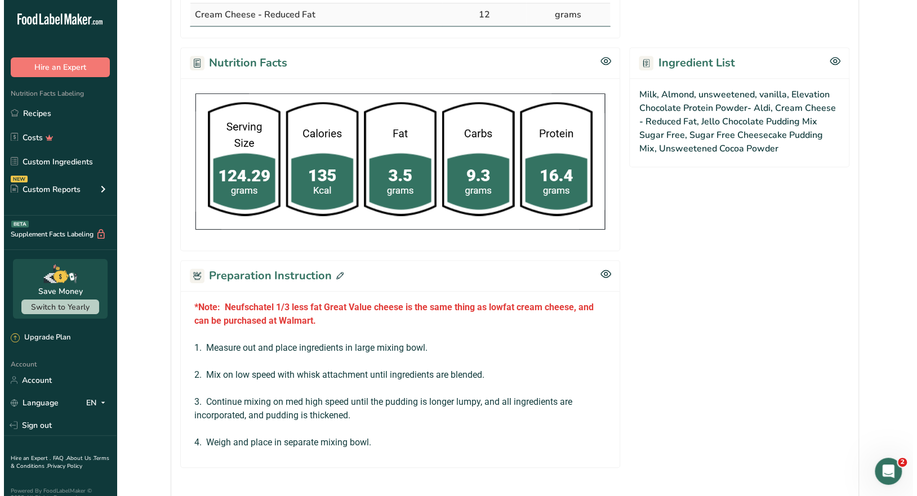
scroll to position [394, 0]
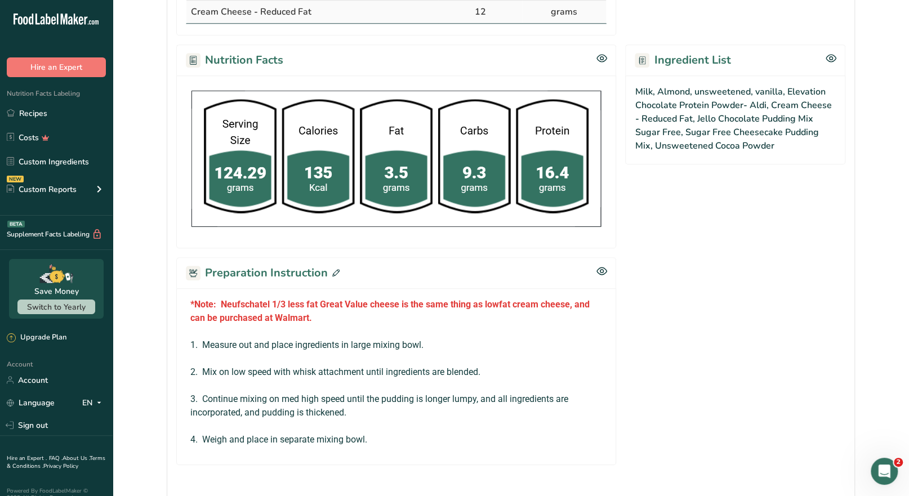
click at [333, 271] on icon at bounding box center [335, 272] width 7 height 7
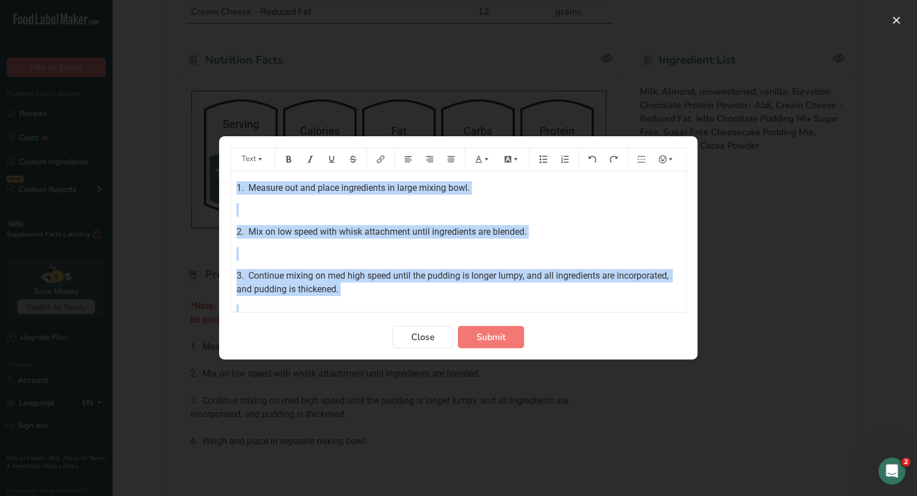
scroll to position [92, 0]
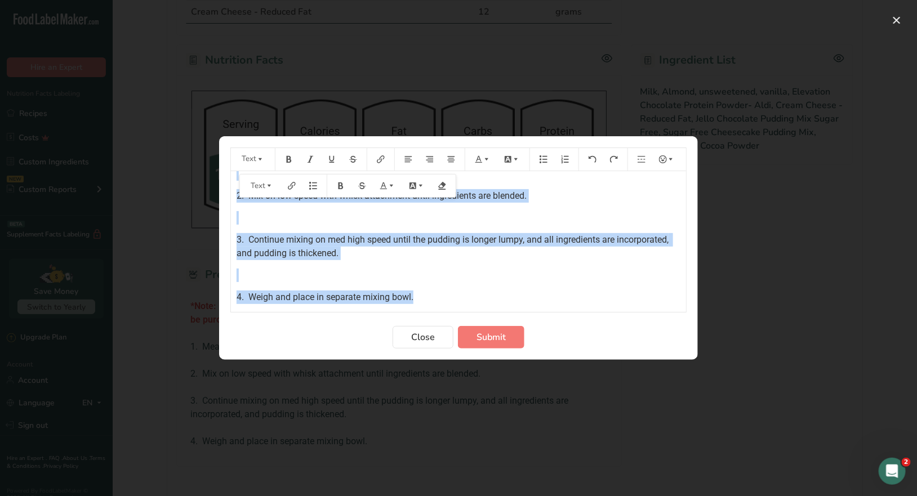
drag, startPoint x: 234, startPoint y: 244, endPoint x: 437, endPoint y: 309, distance: 213.7
click at [437, 309] on div "*Note: Neufschatel 1/3 less fat Great Value cheese is the same thing as lowfat …" at bounding box center [458, 241] width 455 height 141
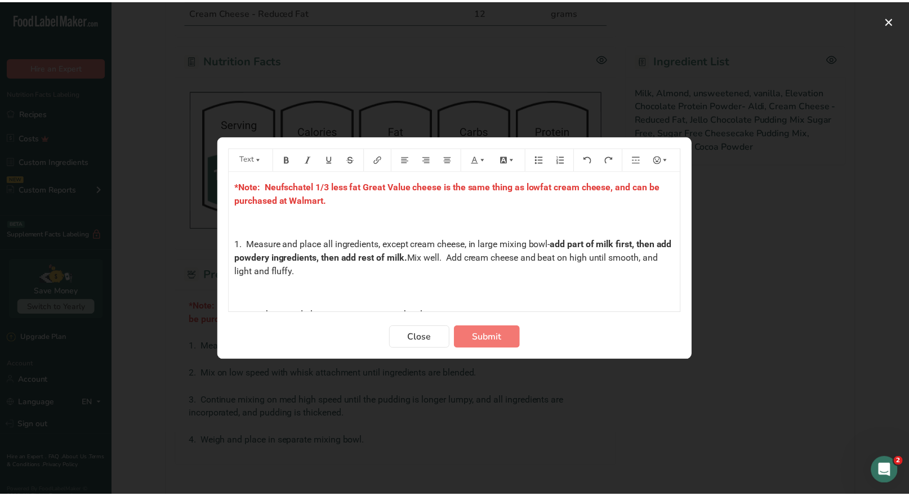
scroll to position [8, 0]
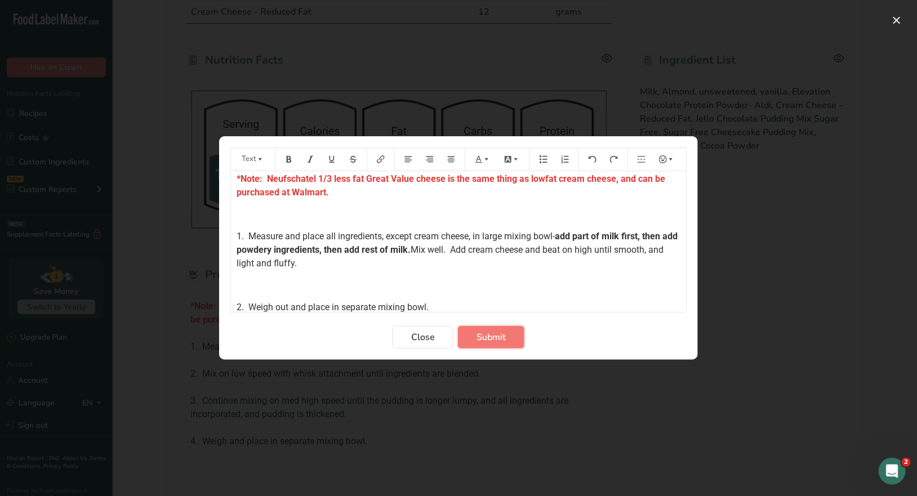
click at [497, 341] on span "Submit" at bounding box center [490, 337] width 29 height 14
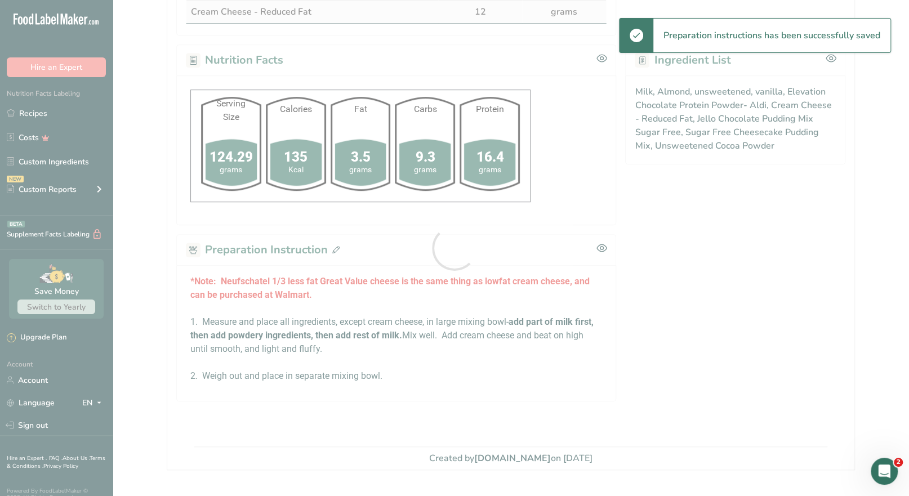
scroll to position [394, 0]
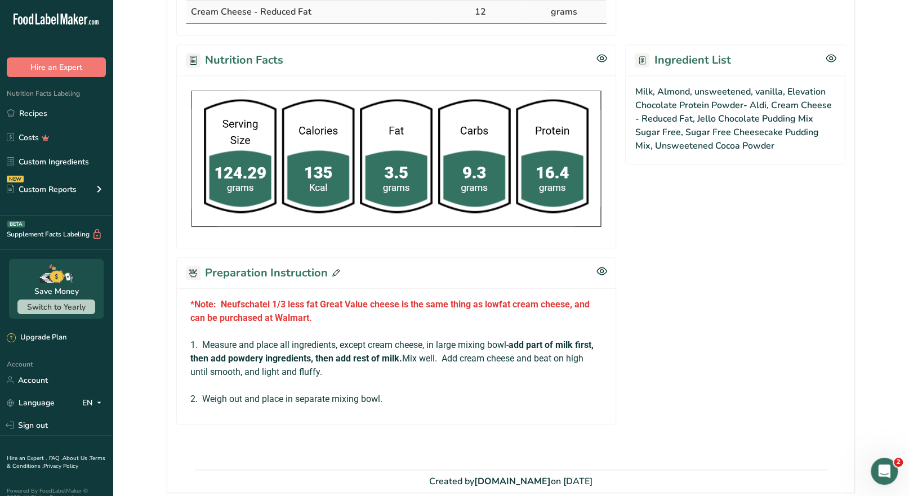
scroll to position [394, 0]
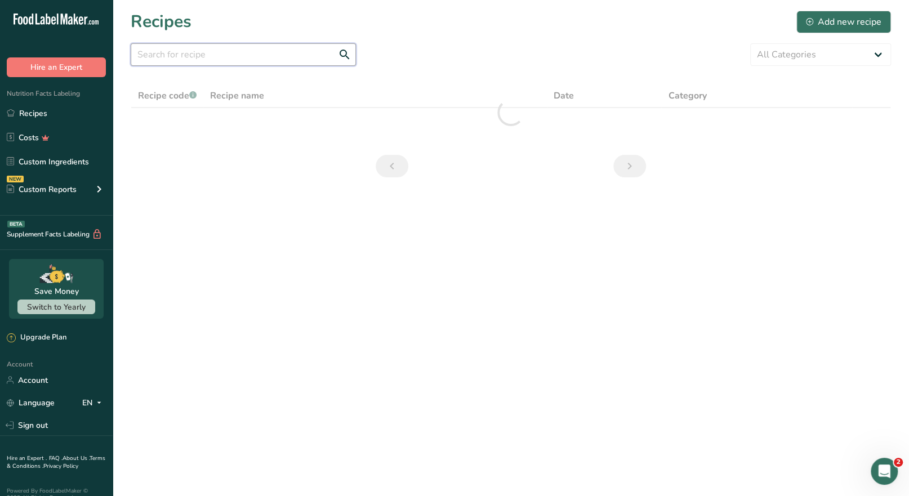
click at [212, 57] on input "text" at bounding box center [243, 54] width 225 height 23
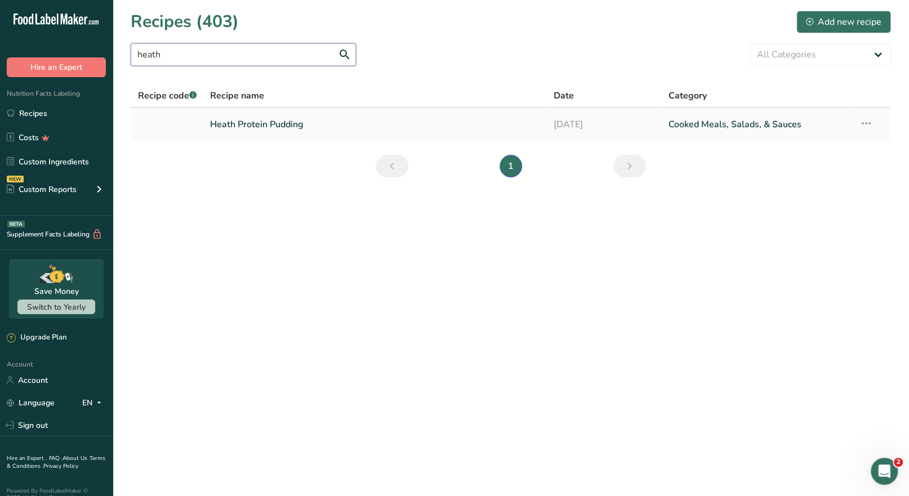
type input "heath"
click at [267, 125] on link "Heath Protein Pudding" at bounding box center [375, 125] width 330 height 24
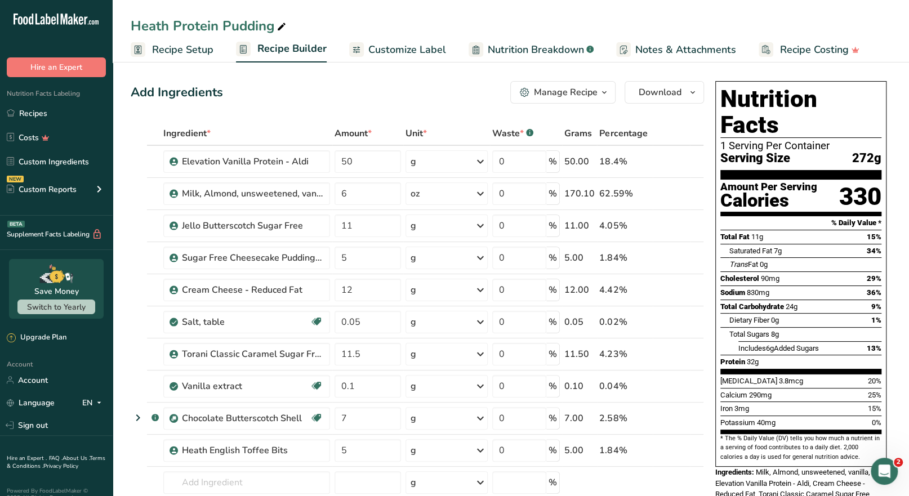
click at [602, 97] on icon "button" at bounding box center [604, 93] width 9 height 14
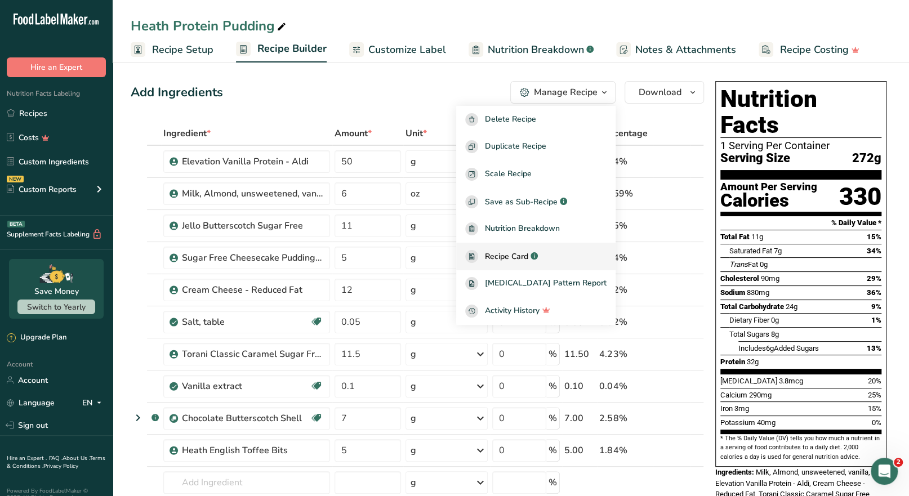
click at [526, 252] on span "Recipe Card" at bounding box center [506, 257] width 43 height 12
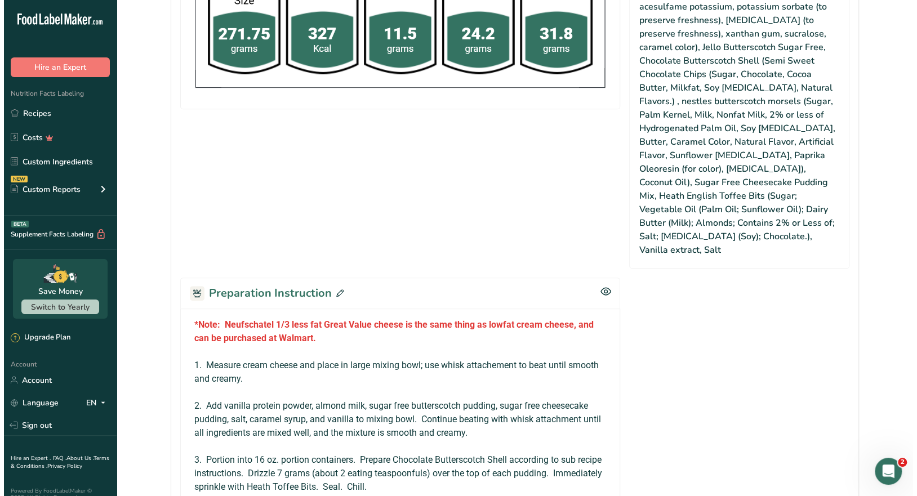
scroll to position [676, 0]
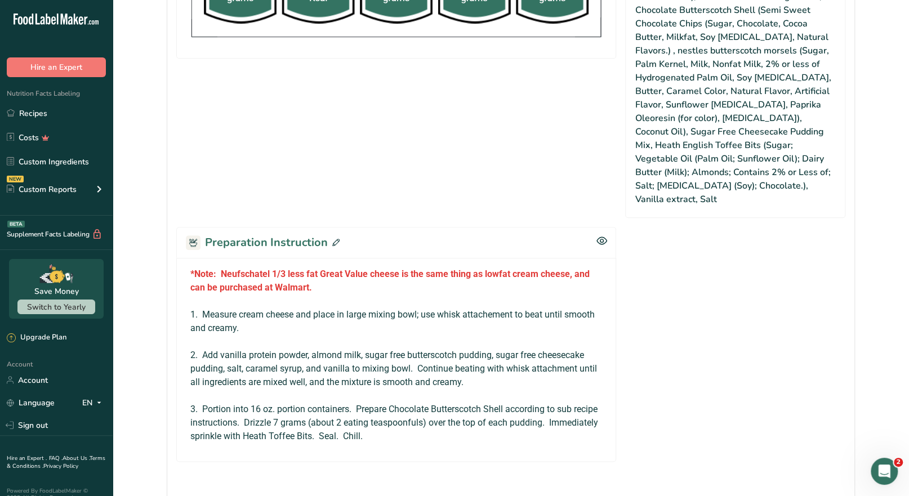
click at [333, 239] on icon at bounding box center [335, 242] width 7 height 7
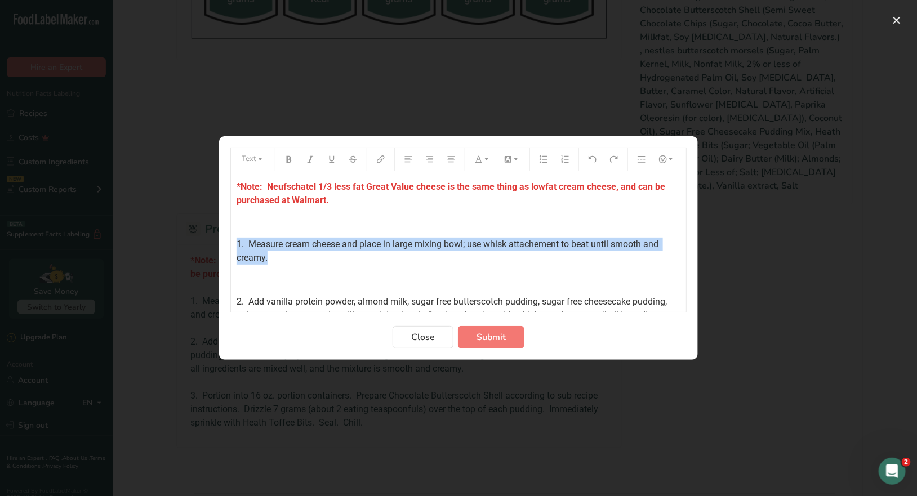
drag, startPoint x: 278, startPoint y: 260, endPoint x: 223, endPoint y: 246, distance: 55.7
click at [223, 246] on section "Text *Note: Neufschatel 1/3 less fat Great Value cheese is the same thing as lo…" at bounding box center [458, 247] width 479 height 223
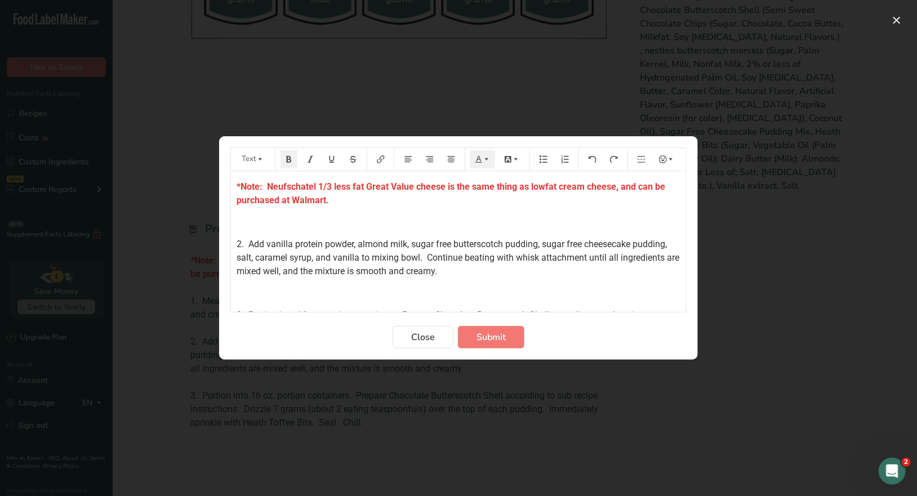
click at [239, 243] on span "2. Add vanilla protein powder, almond milk, sugar free butterscotch pudding, su…" at bounding box center [458, 258] width 445 height 38
click at [423, 259] on span "1. Add vanilla protein powder, almond milk, sugar free butterscotch pudding, su…" at bounding box center [458, 258] width 445 height 38
click at [260, 270] on span "Continue beating with whisk attachment until all ingredients are mixed well, an…" at bounding box center [458, 278] width 444 height 24
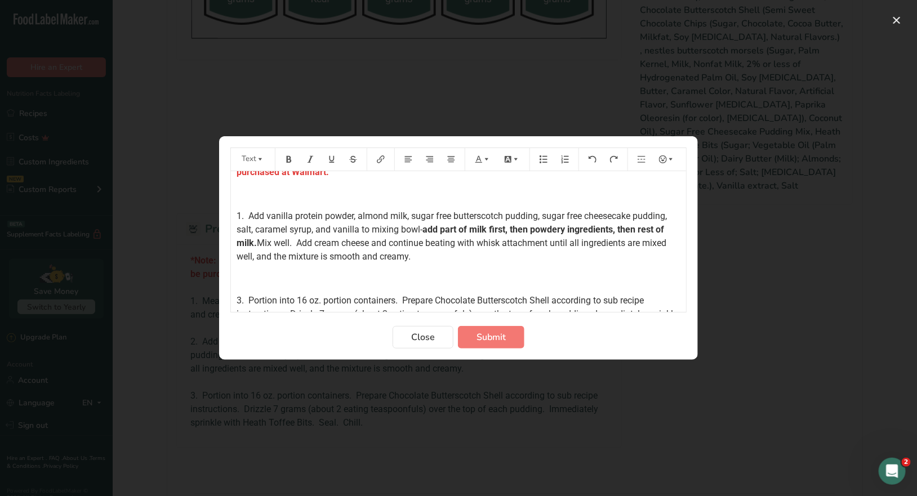
scroll to position [56, 0]
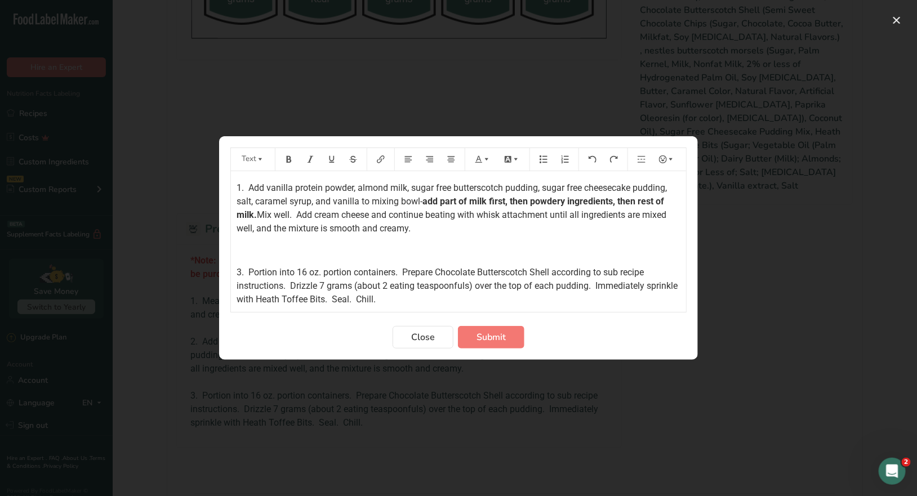
click at [241, 271] on span "3. Portion into 16 oz. portion containers. Prepare Chocolate Butterscotch Shell…" at bounding box center [457, 286] width 443 height 38
click at [491, 340] on span "Submit" at bounding box center [490, 337] width 29 height 14
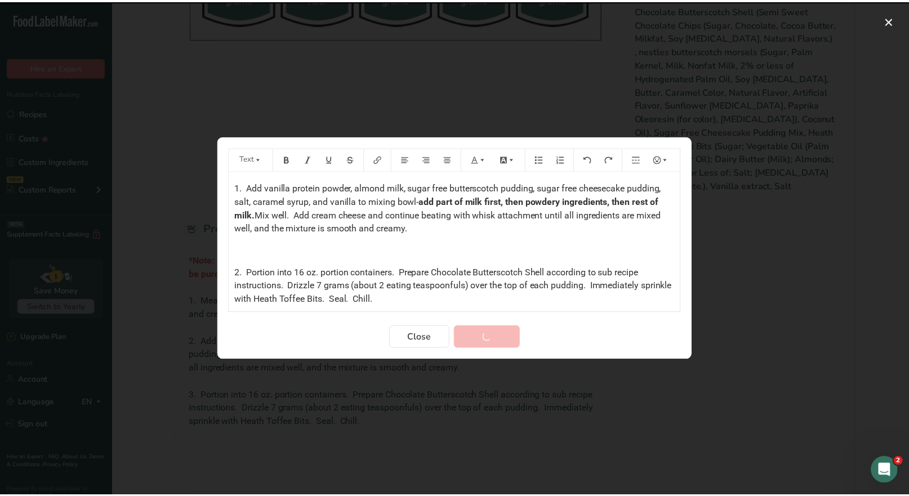
scroll to position [734, 0]
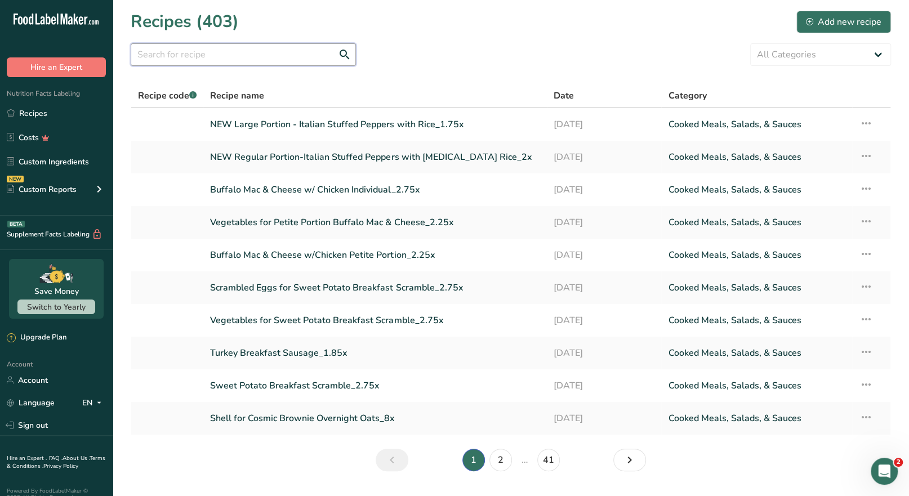
click at [215, 53] on input "text" at bounding box center [243, 54] width 225 height 23
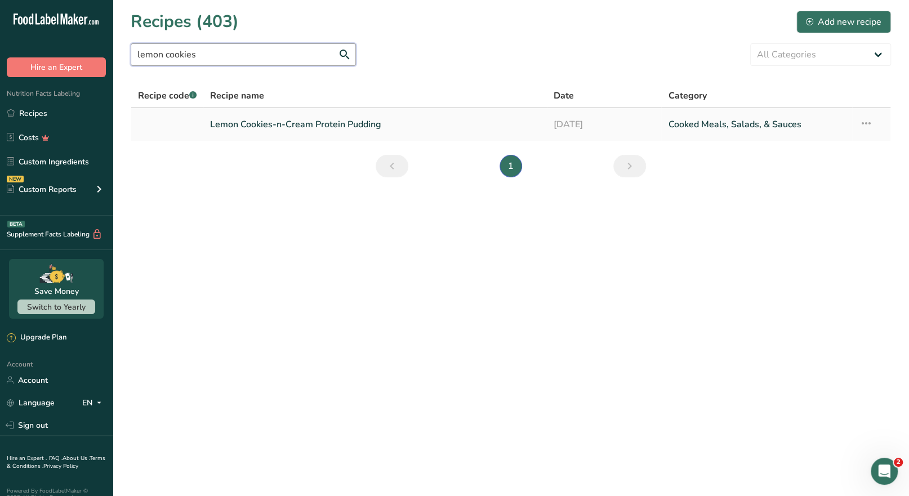
type input "lemon cookies"
click at [349, 121] on link "Lemon Cookies-n-Cream Protein Pudding" at bounding box center [375, 125] width 330 height 24
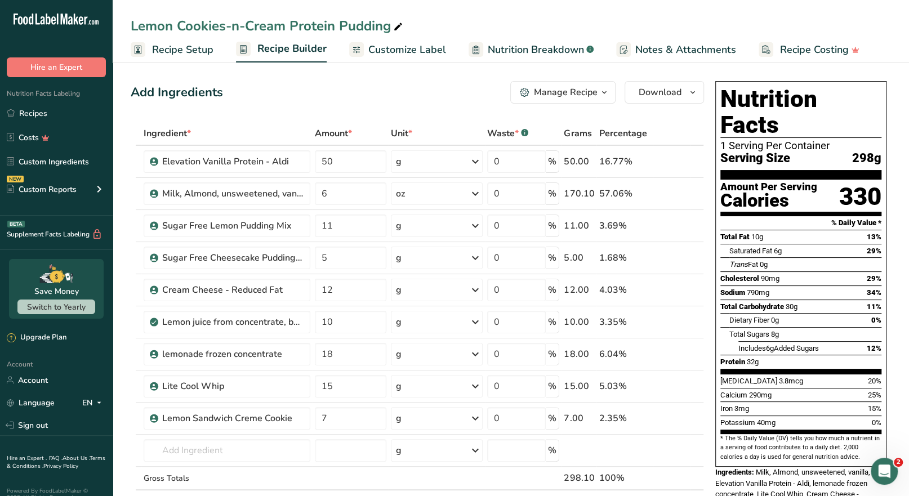
click at [603, 96] on icon "button" at bounding box center [604, 93] width 9 height 14
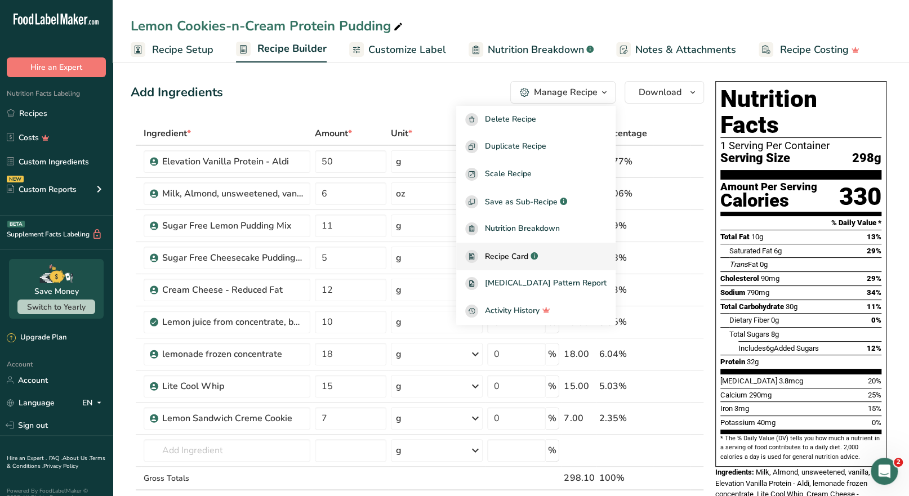
click at [527, 252] on span "Recipe Card" at bounding box center [506, 257] width 43 height 12
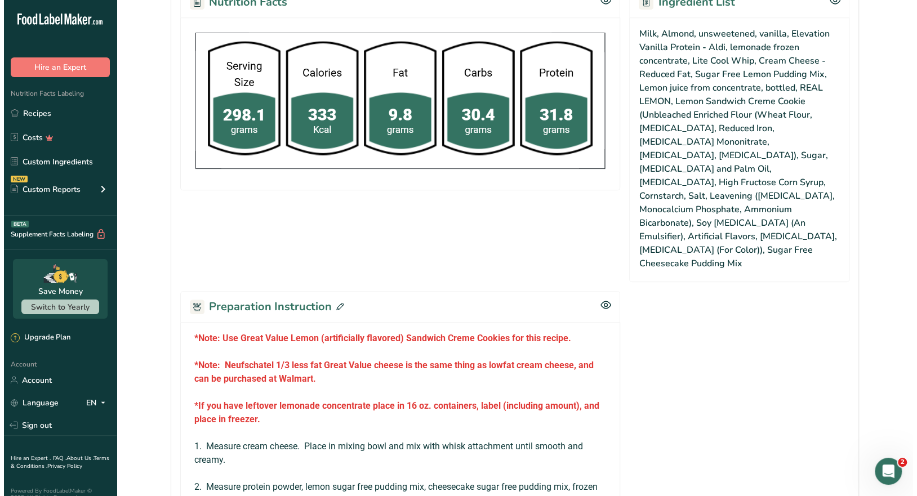
scroll to position [563, 0]
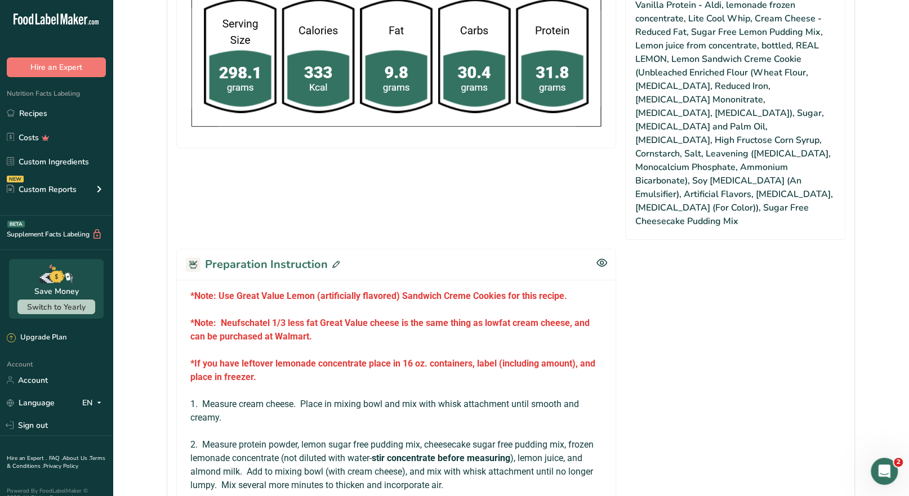
click at [333, 261] on icon at bounding box center [335, 264] width 7 height 7
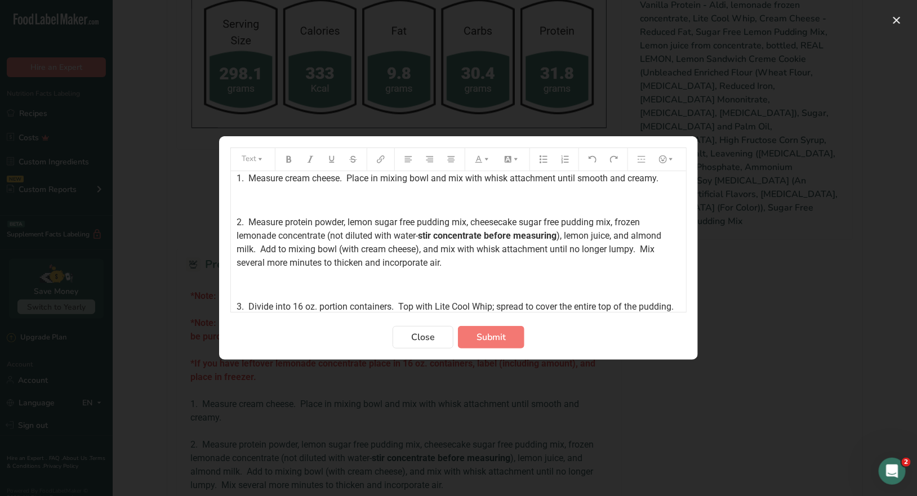
scroll to position [112, 0]
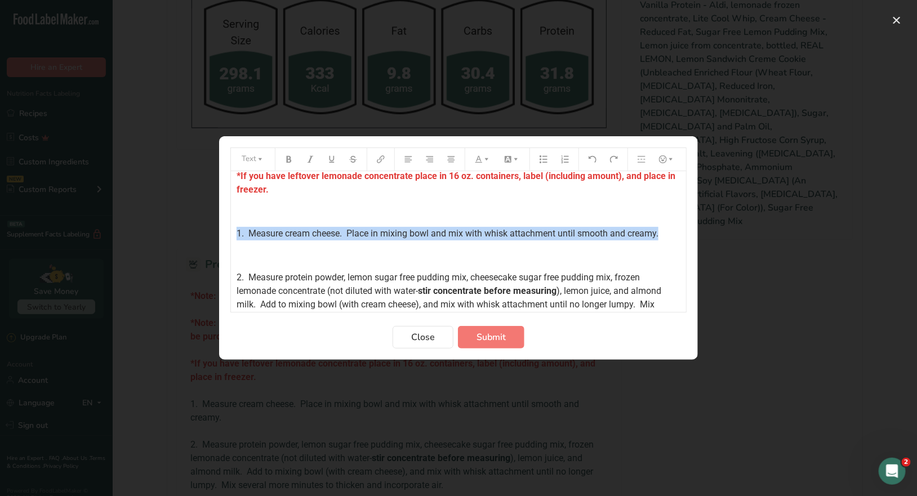
drag, startPoint x: 664, startPoint y: 233, endPoint x: 223, endPoint y: 236, distance: 440.3
click at [224, 236] on section "Text *Note: Use Great Value Lemon (artificially flavored) Sandwich Creme Cookie…" at bounding box center [458, 247] width 479 height 223
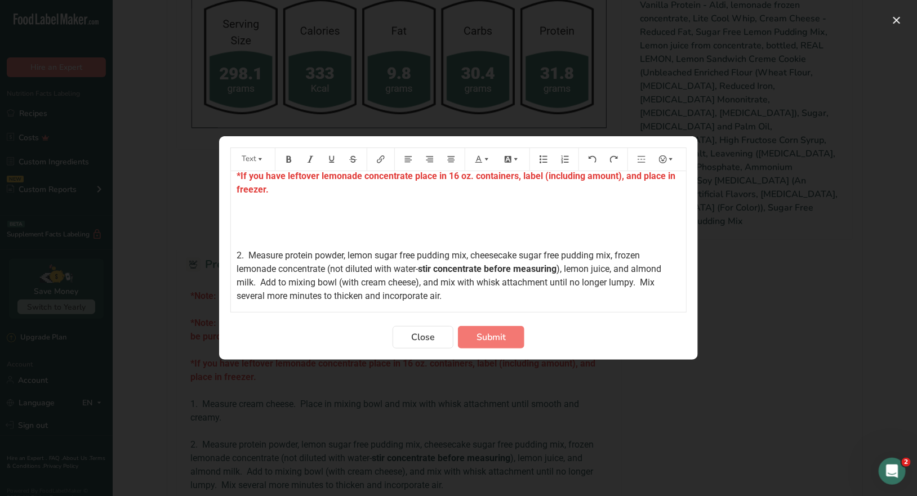
scroll to position [91, 0]
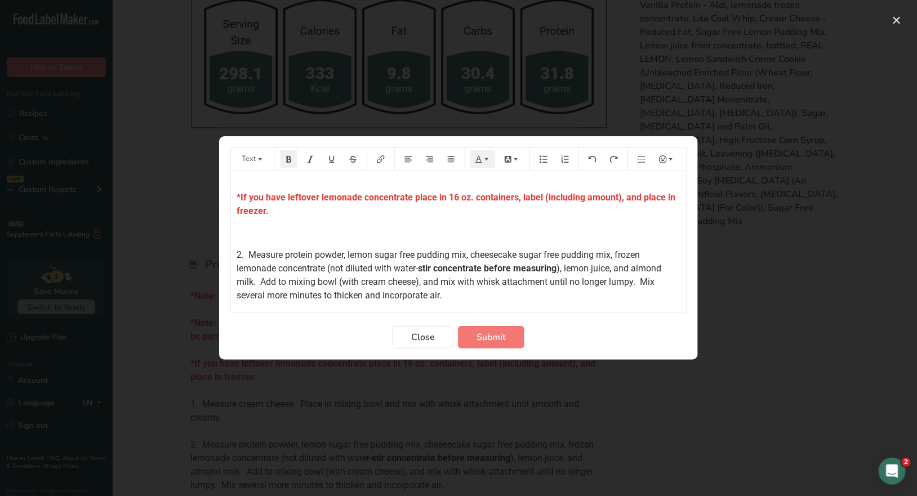
click at [241, 254] on span "2. Measure protein powder, lemon sugar free pudding mix, cheesecake sugar free …" at bounding box center [438, 261] width 405 height 24
click at [257, 282] on span "), lemon juice, and almond milk. Add to mixing bowl (with cream cheese), and mi…" at bounding box center [449, 282] width 427 height 38
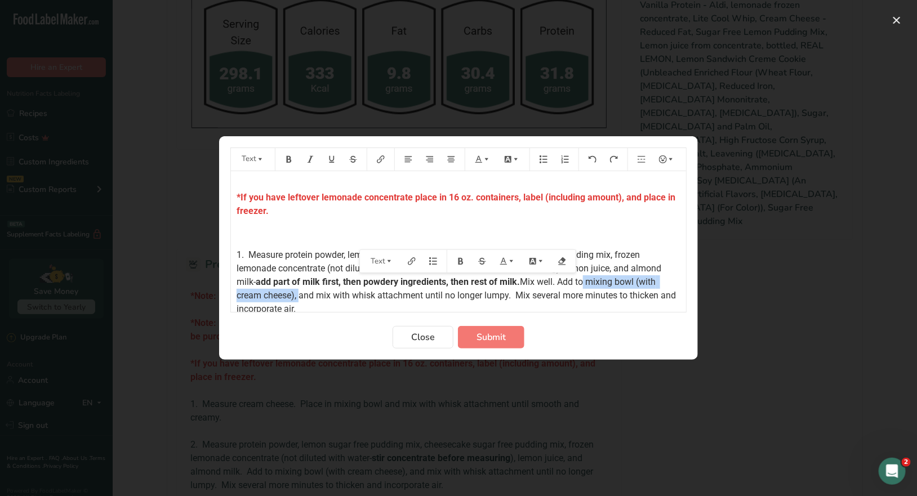
drag, startPoint x: 294, startPoint y: 294, endPoint x: 579, endPoint y: 285, distance: 284.5
click at [579, 285] on span "Mix well. Add to mixing bowl (with cream cheese), and mix with whisk attachment…" at bounding box center [456, 295] width 441 height 38
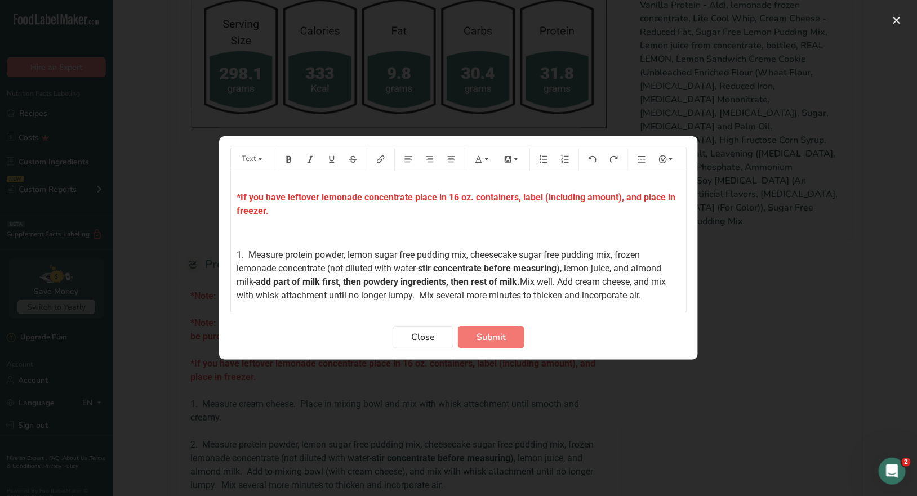
scroll to position [147, 0]
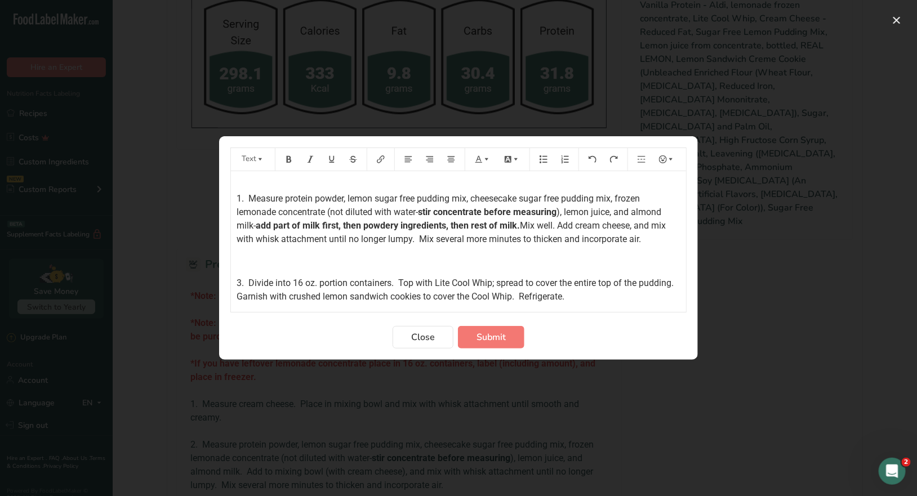
click at [240, 282] on span "3. Divide into 16 oz. portion containers. Top with Lite Cool Whip; spread to co…" at bounding box center [456, 290] width 441 height 24
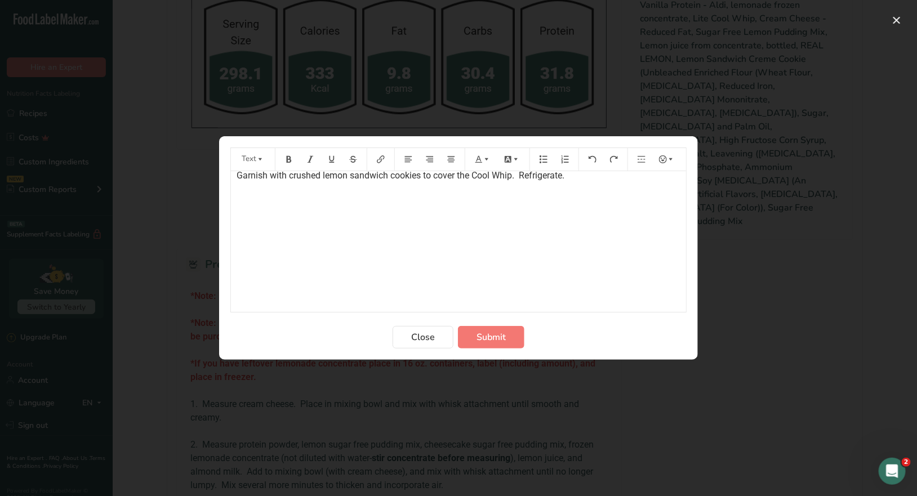
scroll to position [300, 0]
click at [497, 336] on span "Submit" at bounding box center [490, 337] width 29 height 14
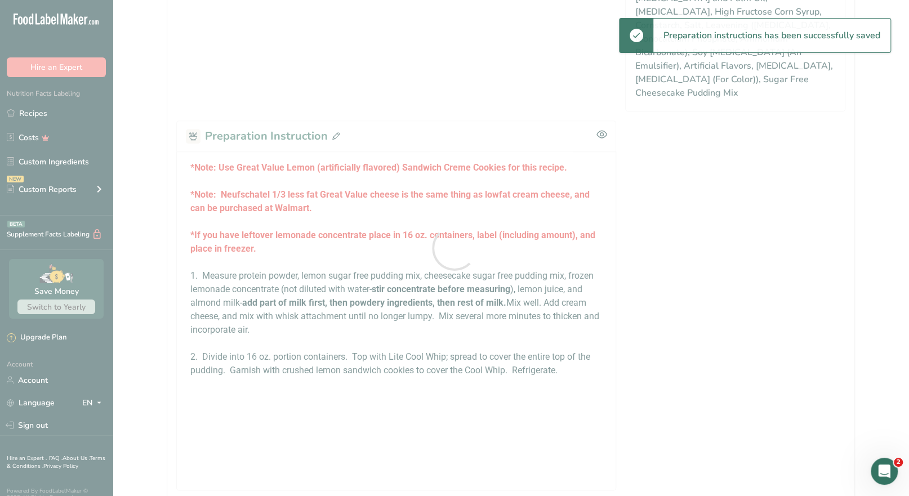
scroll to position [563, 0]
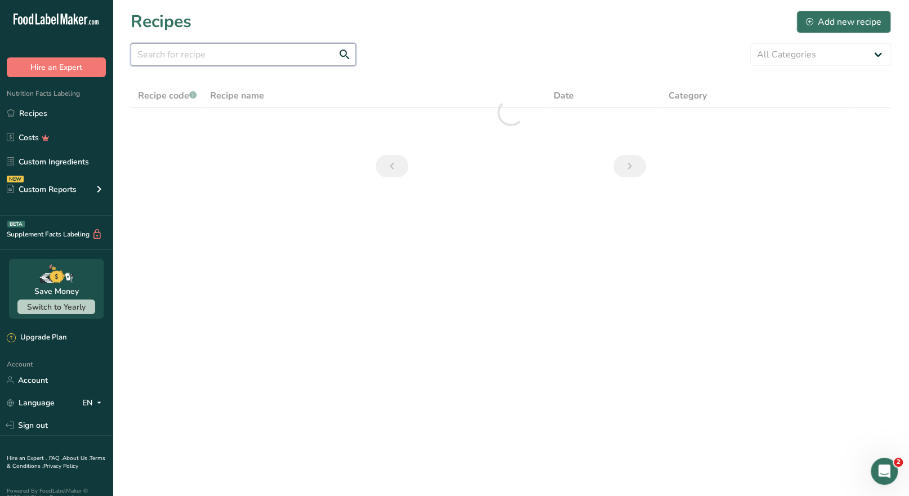
drag, startPoint x: 218, startPoint y: 54, endPoint x: 204, endPoint y: 41, distance: 19.5
click at [218, 53] on input "text" at bounding box center [243, 54] width 225 height 23
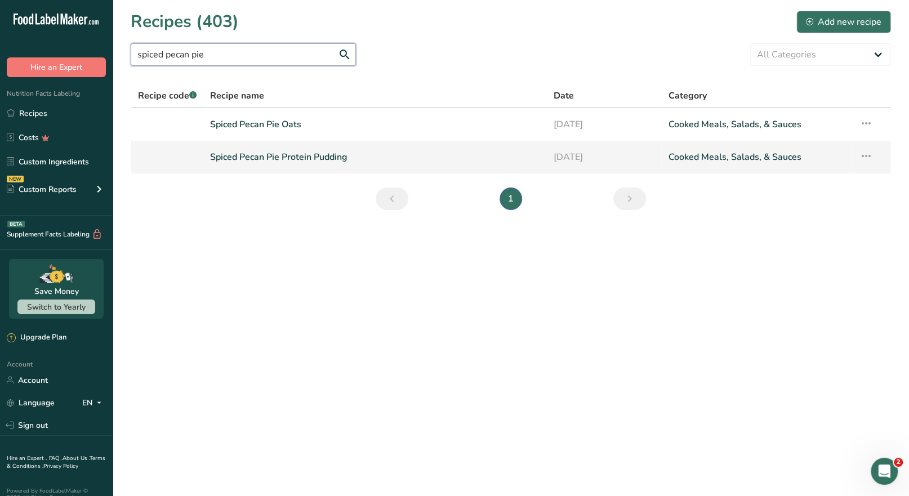
type input "spiced pecan pie"
click at [286, 160] on link "Spiced Pecan Pie Protein Pudding" at bounding box center [375, 157] width 330 height 24
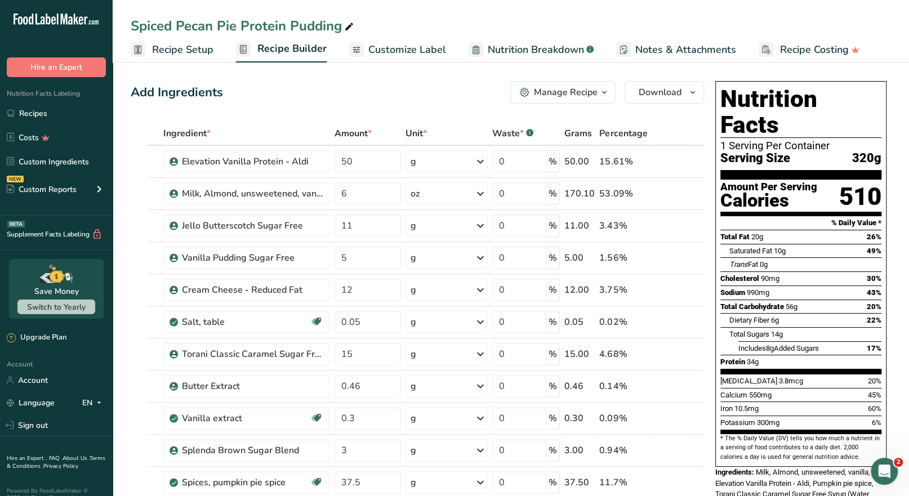
click at [580, 90] on div "Manage Recipe" at bounding box center [566, 93] width 64 height 14
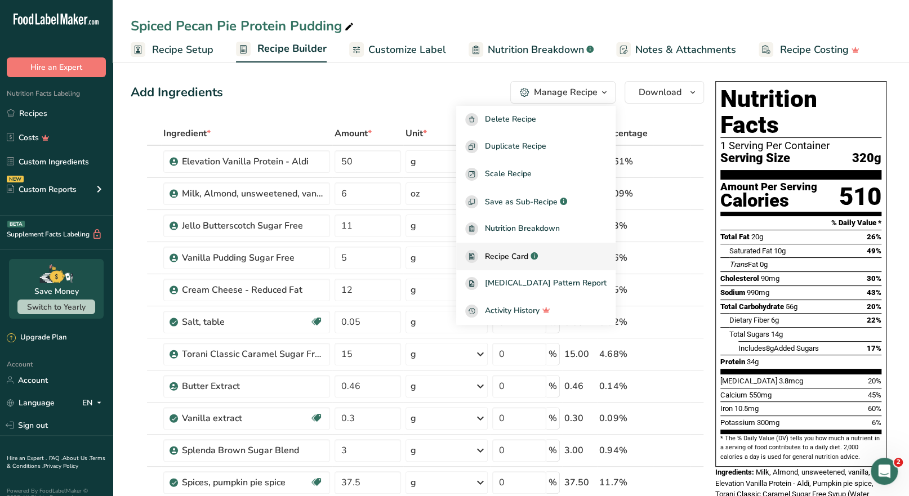
click at [528, 253] on span "Recipe Card" at bounding box center [506, 257] width 43 height 12
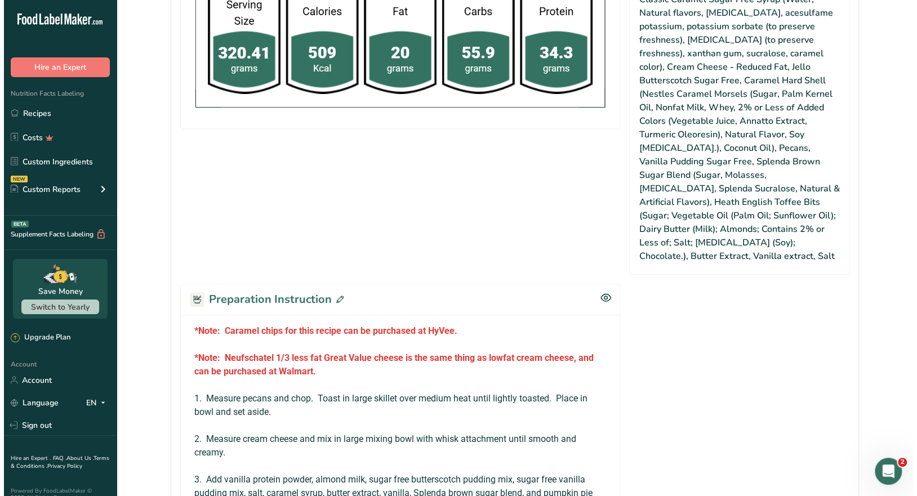
scroll to position [788, 0]
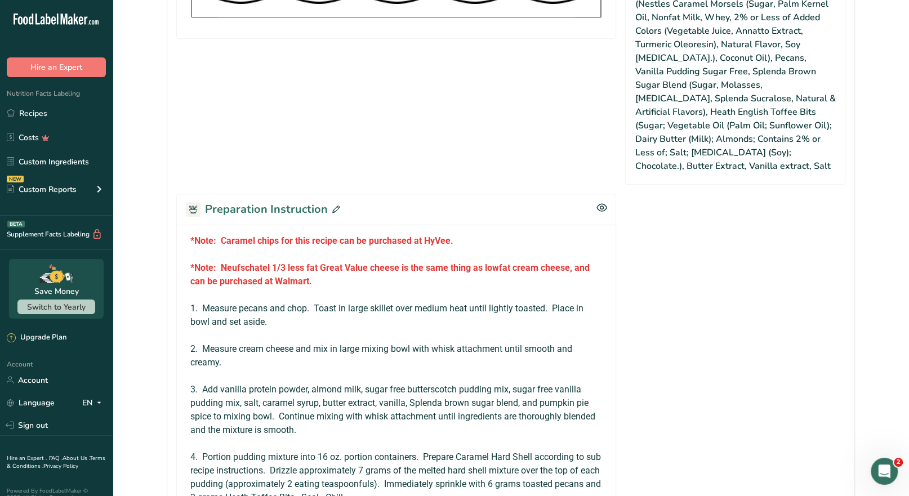
click at [336, 205] on icon at bounding box center [335, 208] width 7 height 7
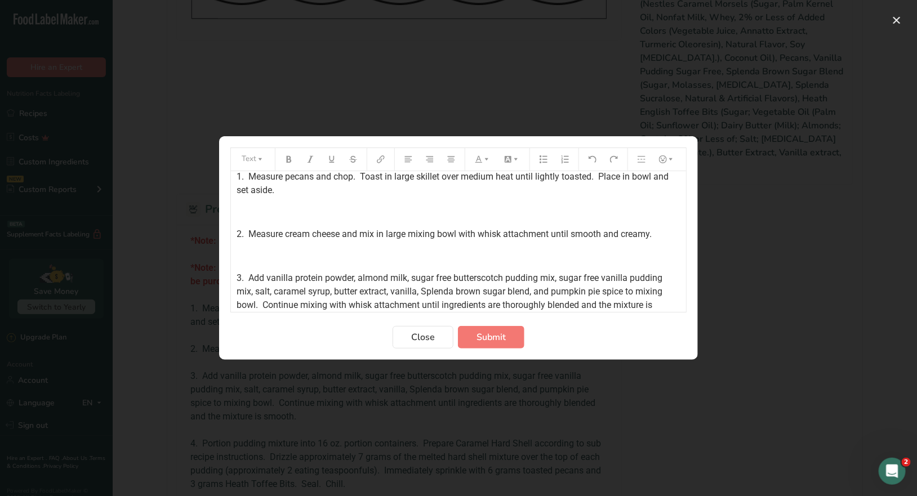
scroll to position [112, 0]
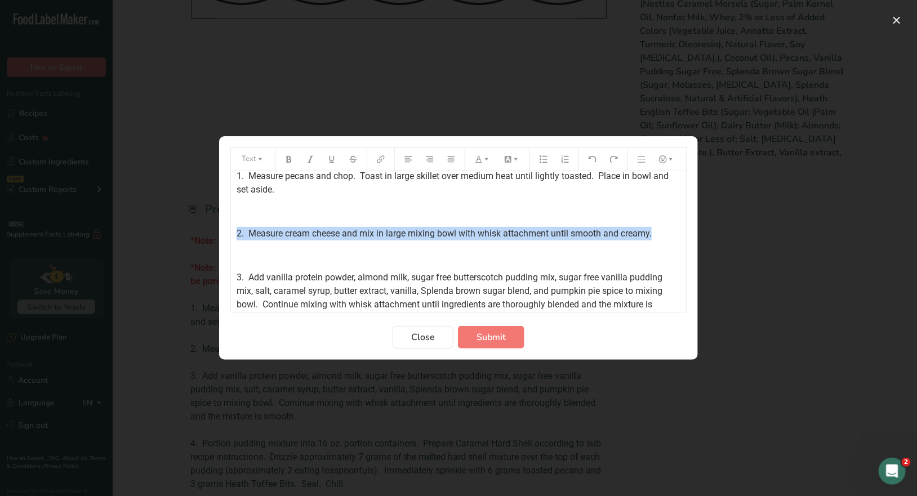
drag, startPoint x: 646, startPoint y: 234, endPoint x: 214, endPoint y: 229, distance: 431.8
click at [214, 229] on div "Text *Note: Caramel chips for this recipe can be purchased at HyVee. ﻿ *Note: N…" at bounding box center [458, 248] width 917 height 496
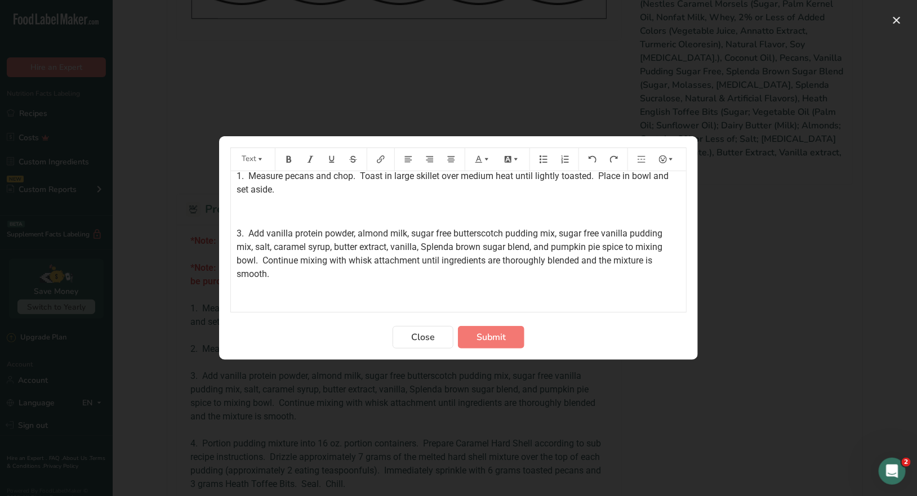
scroll to position [91, 0]
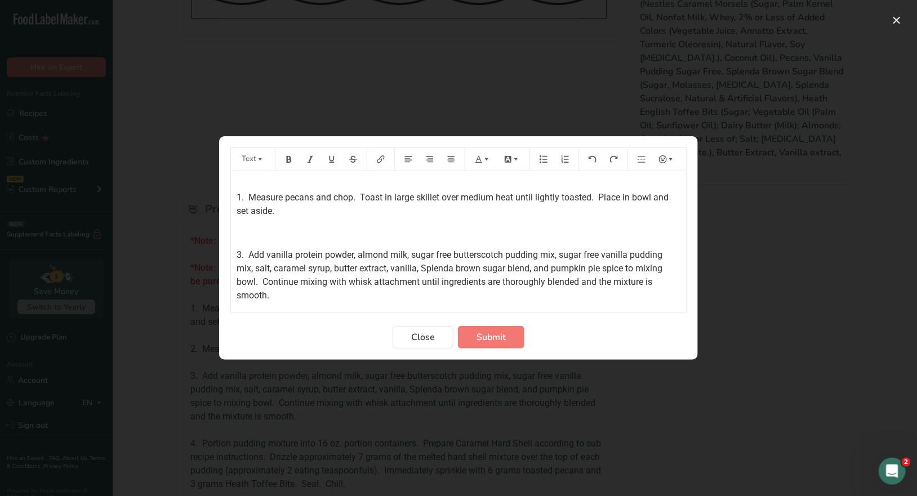
drag, startPoint x: 240, startPoint y: 253, endPoint x: 234, endPoint y: 253, distance: 5.7
click at [240, 253] on span "3. Add vanilla protein powder, almond milk, sugar free butterscotch pudding mix…" at bounding box center [450, 274] width 428 height 51
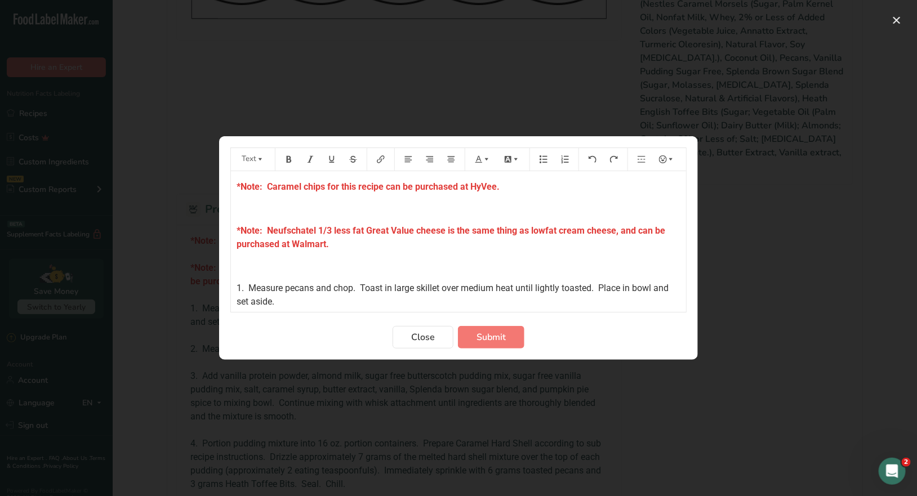
scroll to position [91, 0]
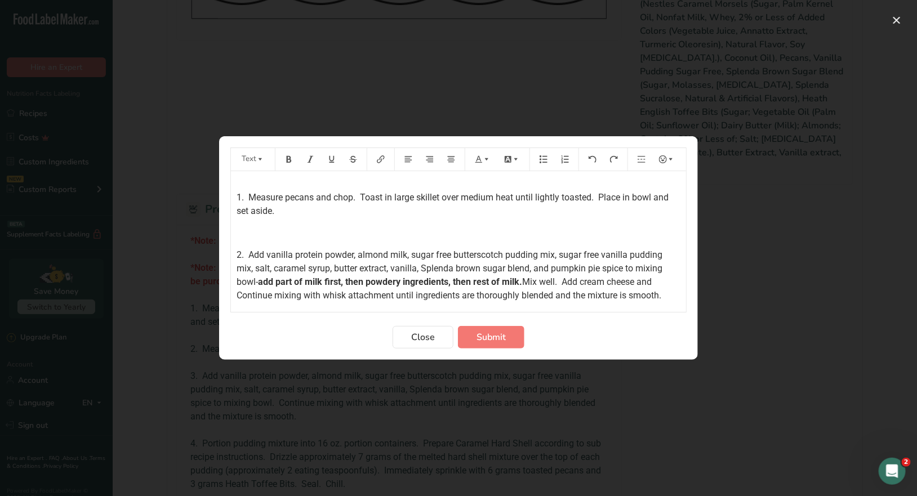
click at [242, 294] on span "Mix well. Add cream cheese and Continue mixing with whisk attachment until ingr…" at bounding box center [448, 288] width 424 height 24
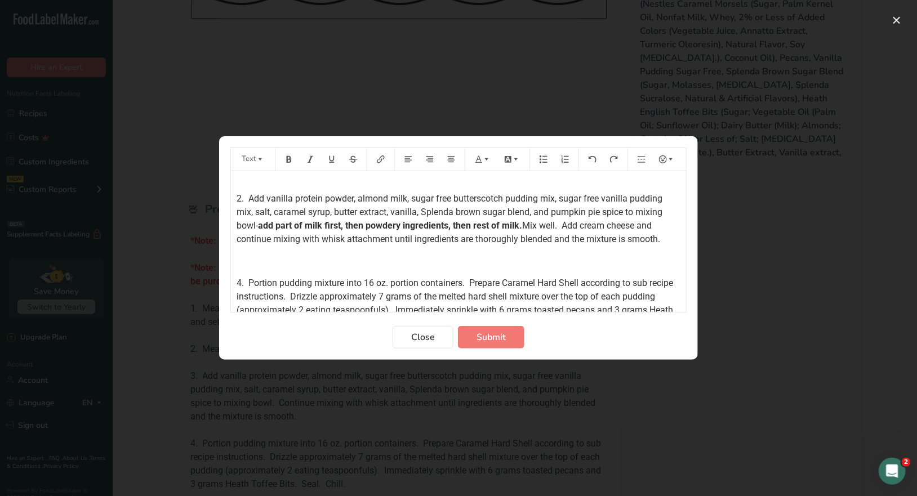
click at [242, 281] on span "4. Portion pudding mixture into 16 oz. portion containers. Prepare Caramel Hard…" at bounding box center [455, 303] width 439 height 51
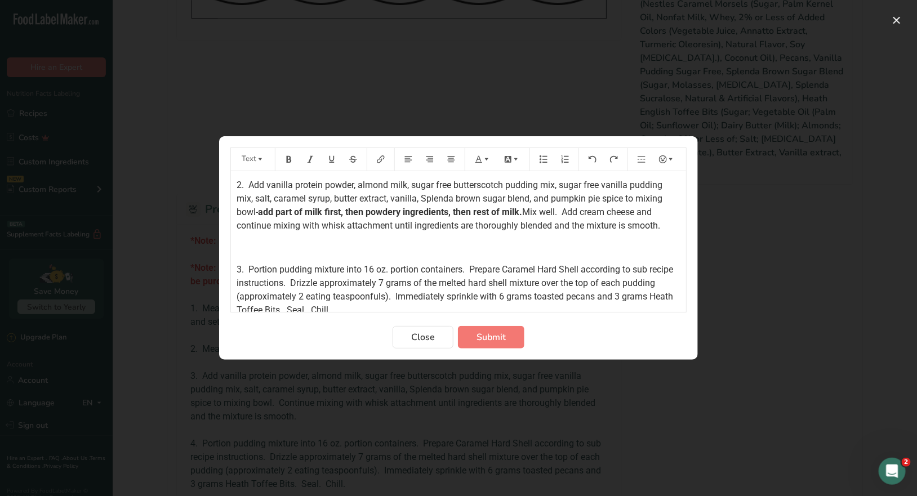
scroll to position [173, 0]
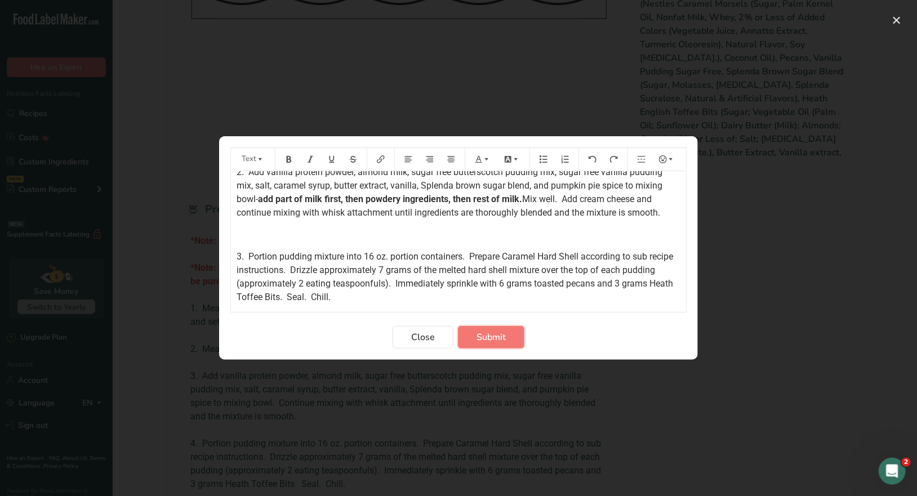
click at [484, 338] on span "Submit" at bounding box center [490, 337] width 29 height 14
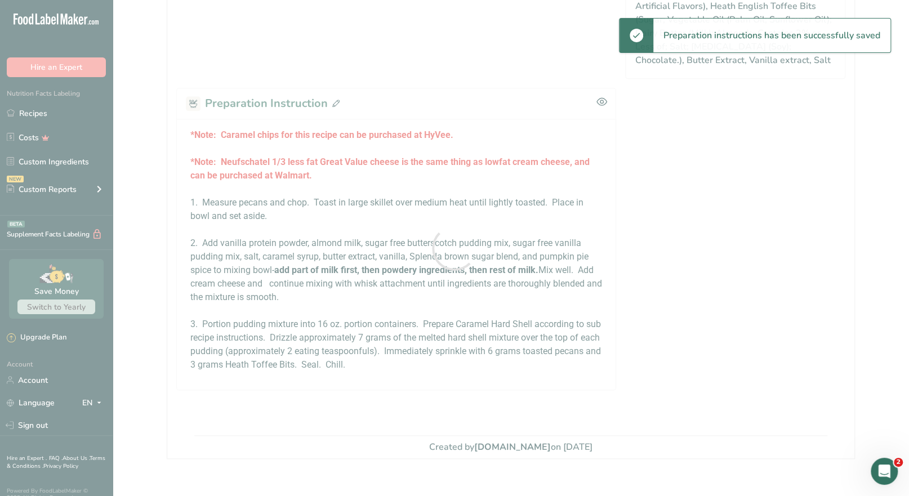
scroll to position [788, 0]
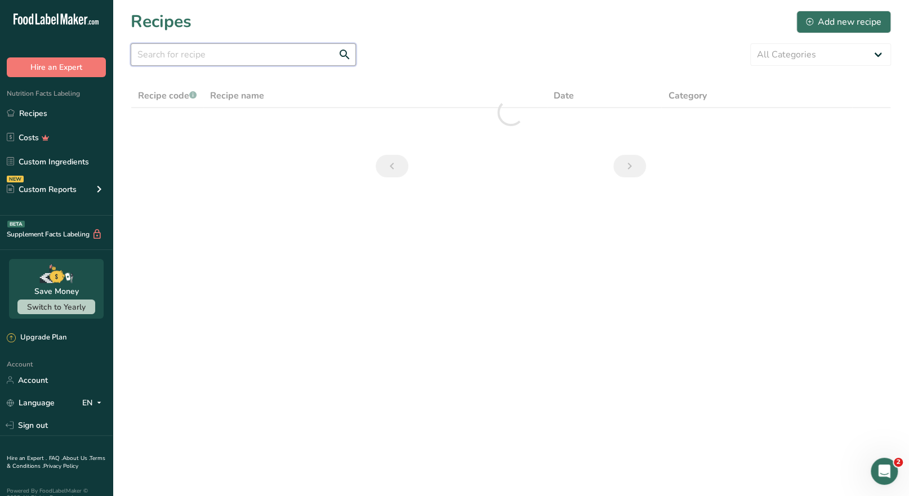
click at [174, 53] on input "text" at bounding box center [243, 54] width 225 height 23
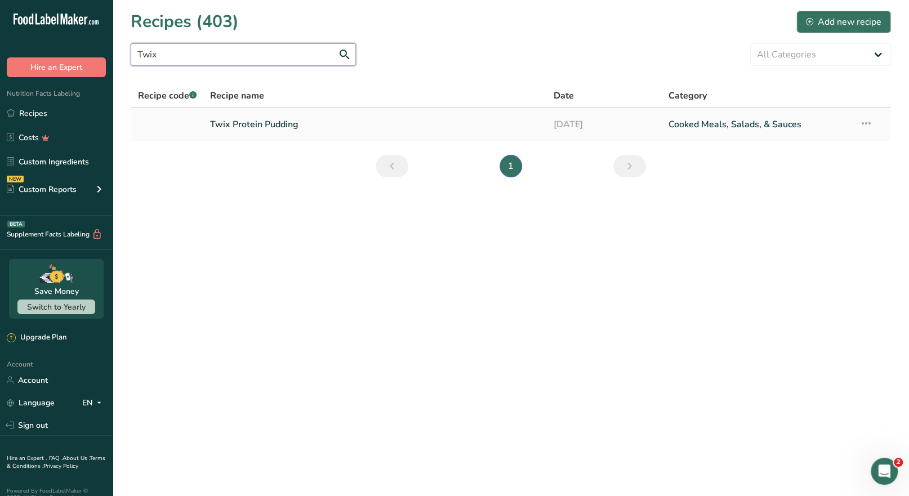
type input "Twix"
click at [258, 132] on link "Twix Protein Pudding" at bounding box center [375, 125] width 330 height 24
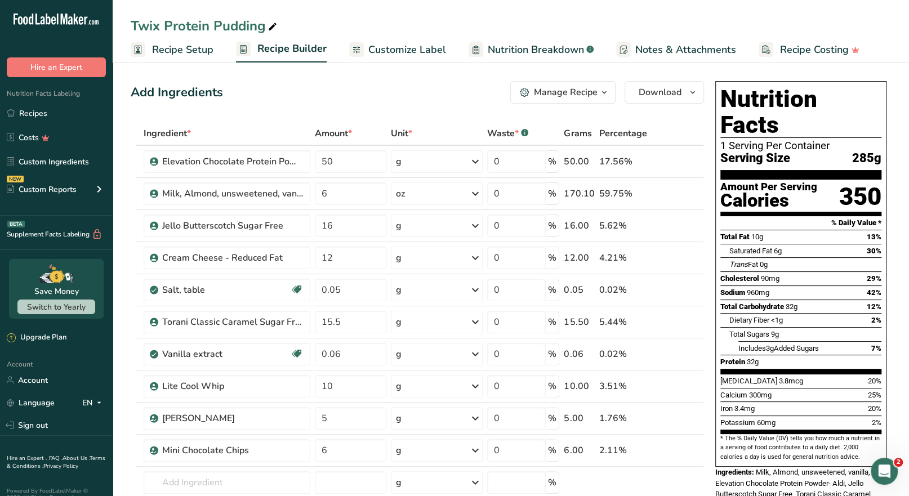
click at [588, 93] on div "Manage Recipe" at bounding box center [566, 93] width 64 height 14
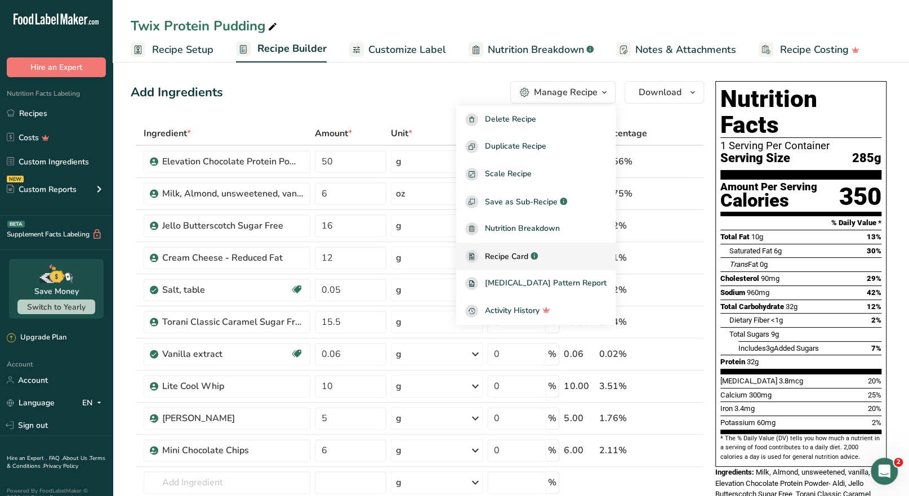
click at [528, 253] on span "Recipe Card" at bounding box center [506, 257] width 43 height 12
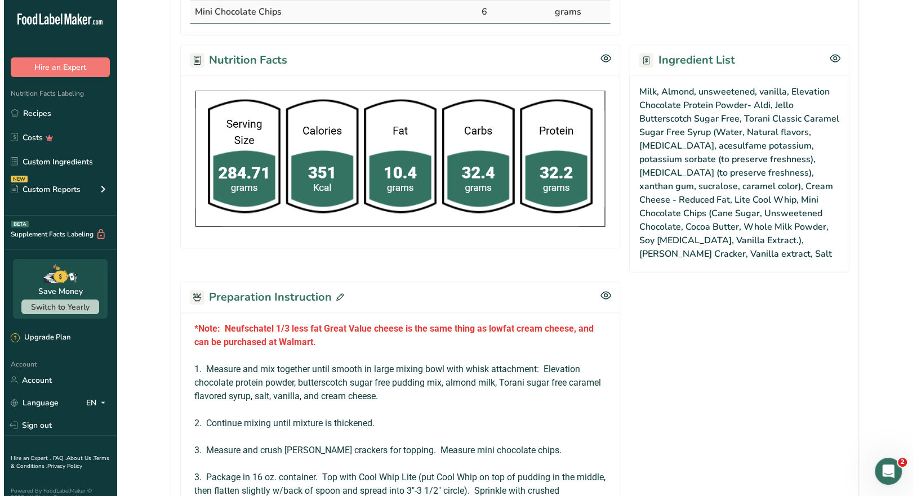
scroll to position [619, 0]
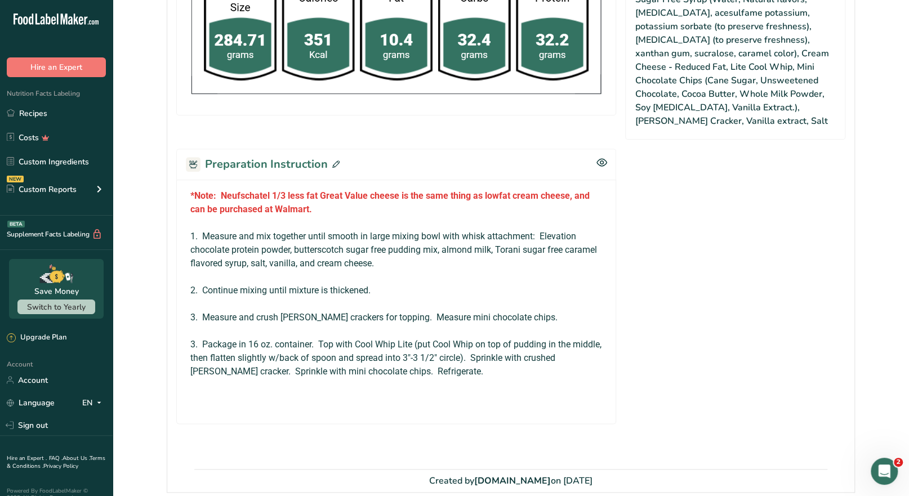
click at [334, 160] on icon at bounding box center [335, 163] width 7 height 7
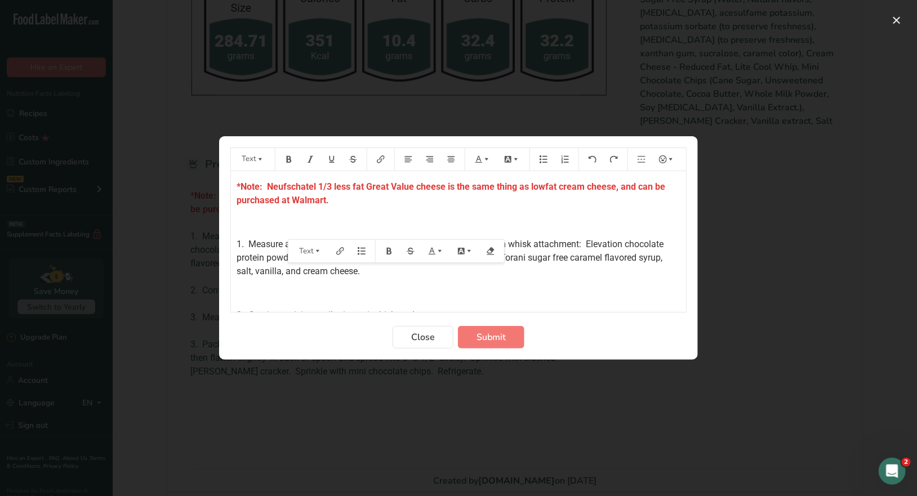
drag, startPoint x: 363, startPoint y: 271, endPoint x: 287, endPoint y: 275, distance: 76.1
click at [287, 275] on span "1. Measure and mix together until smooth in large mixing bowl with whisk attach…" at bounding box center [450, 258] width 429 height 38
click at [256, 270] on span "1. Measure and mix together until smooth in large mixing bowl with whisk attach…" at bounding box center [450, 258] width 429 height 38
click at [299, 269] on span "1. Measure and mix together until smooth in large mixing bowl with whisk attach…" at bounding box center [450, 258] width 429 height 38
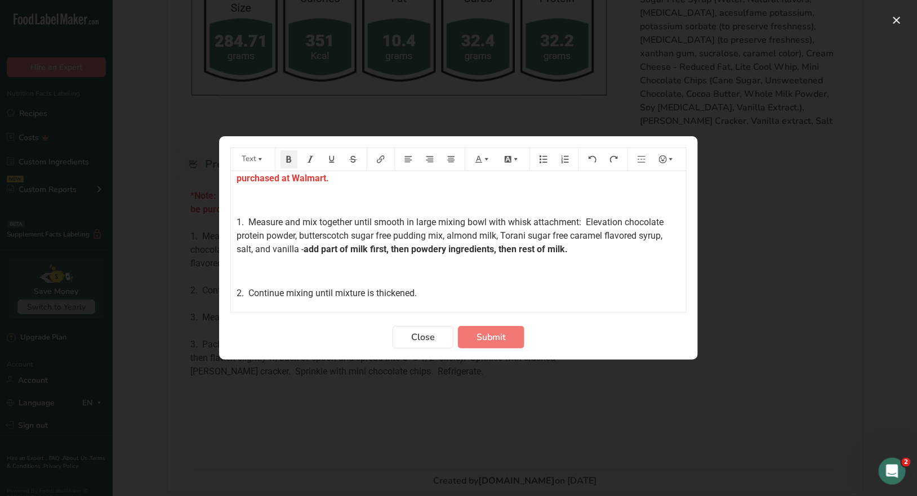
scroll to position [56, 0]
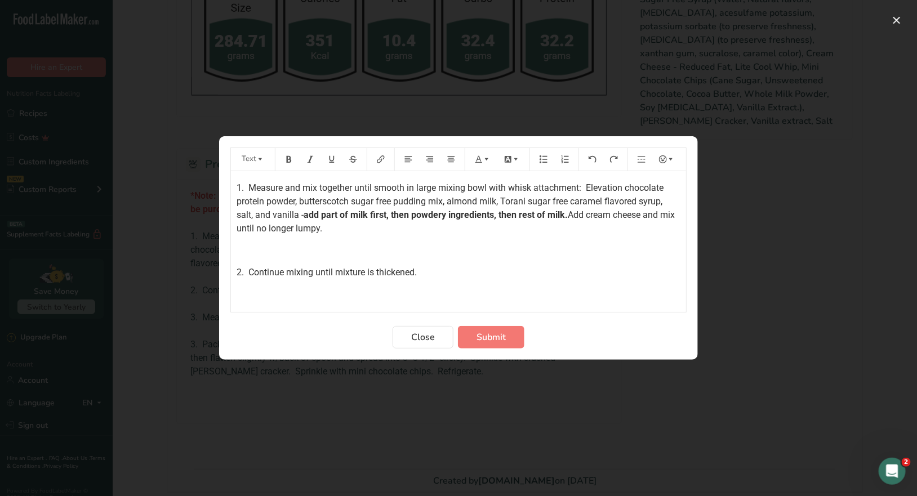
click at [422, 272] on p "2. Continue mixing until mixture is thickened." at bounding box center [458, 273] width 444 height 14
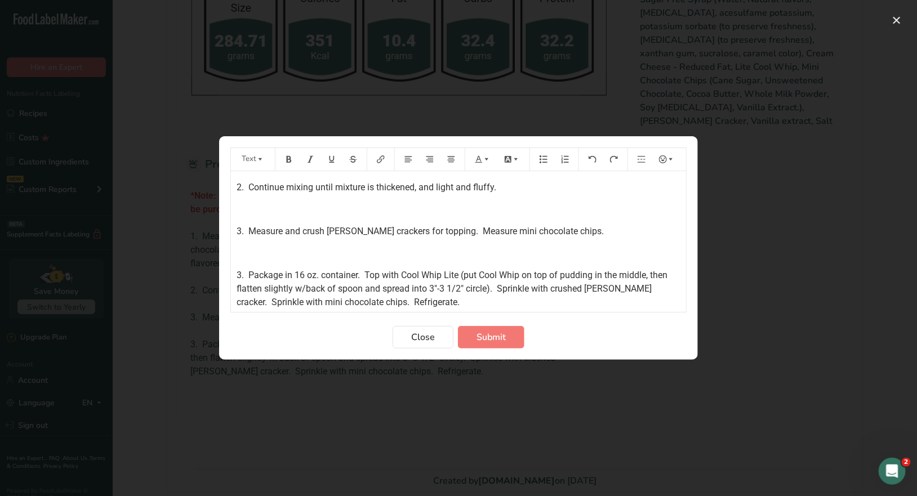
scroll to position [169, 0]
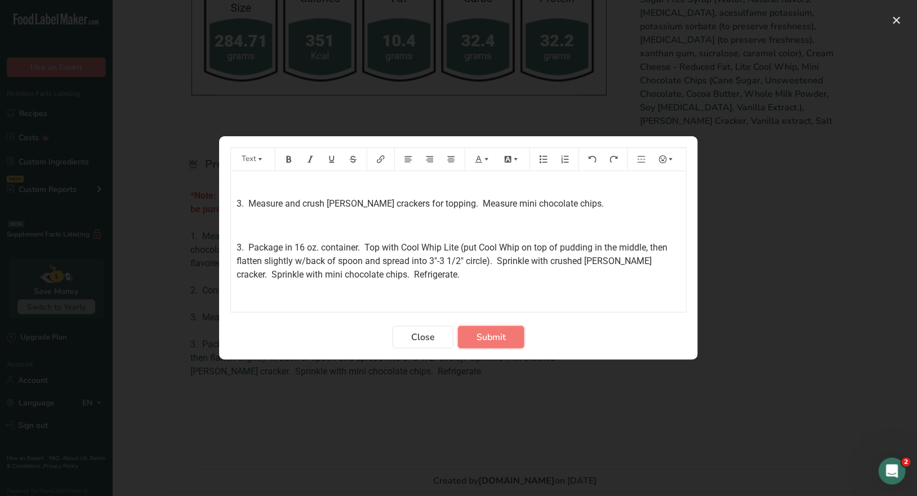
click at [497, 343] on span "Submit" at bounding box center [490, 337] width 29 height 14
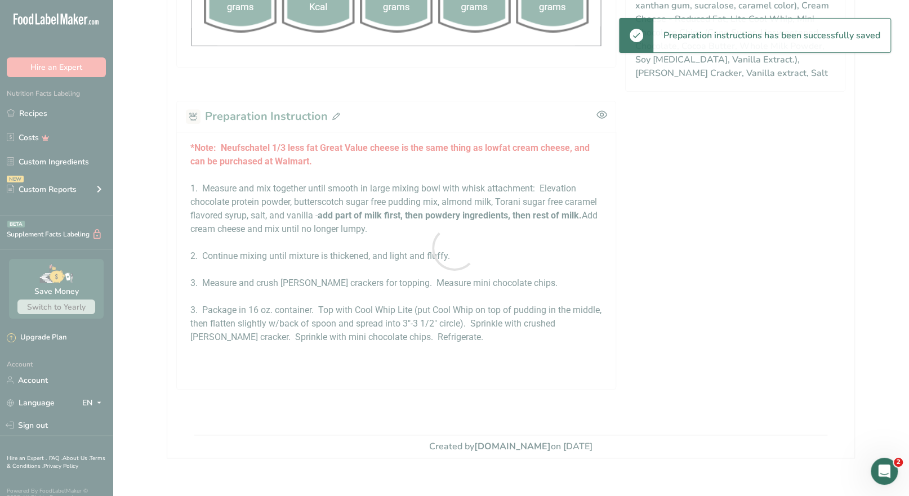
scroll to position [619, 0]
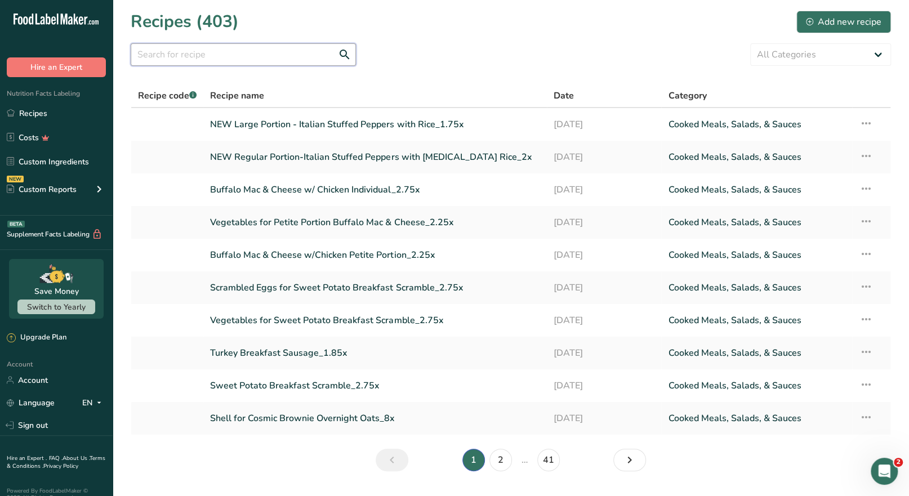
click at [200, 47] on input "text" at bounding box center [243, 54] width 225 height 23
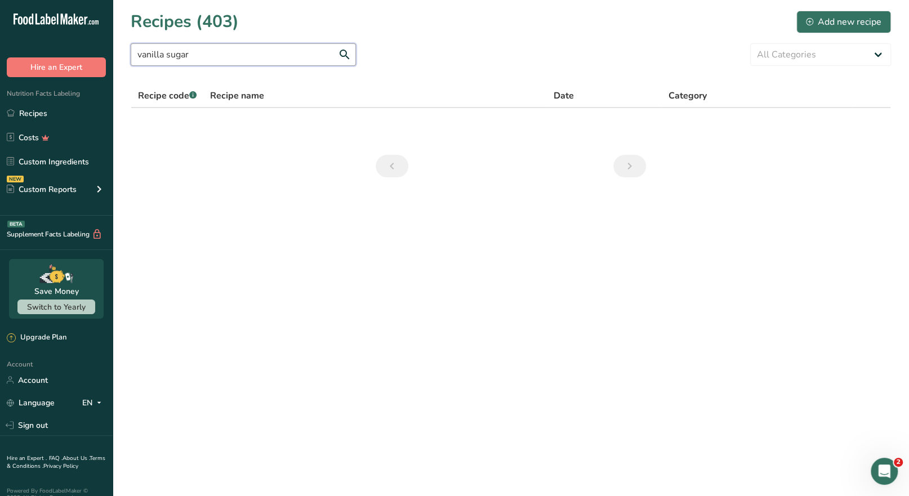
click at [186, 56] on input "vanilla sugar" at bounding box center [243, 54] width 225 height 23
drag, startPoint x: 186, startPoint y: 56, endPoint x: 171, endPoint y: 56, distance: 14.6
click at [171, 56] on input "vanilla sugar" at bounding box center [243, 54] width 225 height 23
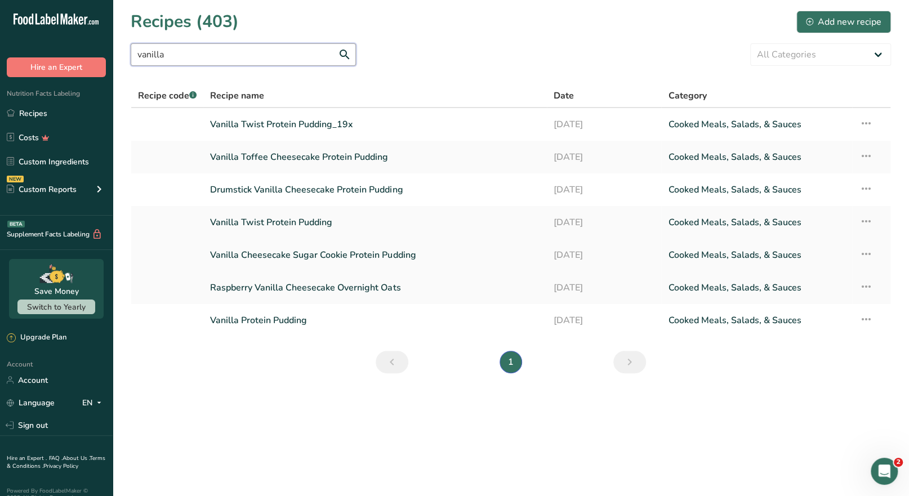
type input "vanilla"
click at [314, 256] on link "Vanilla Cheesecake Sugar Cookie Protein Pudding" at bounding box center [375, 255] width 330 height 24
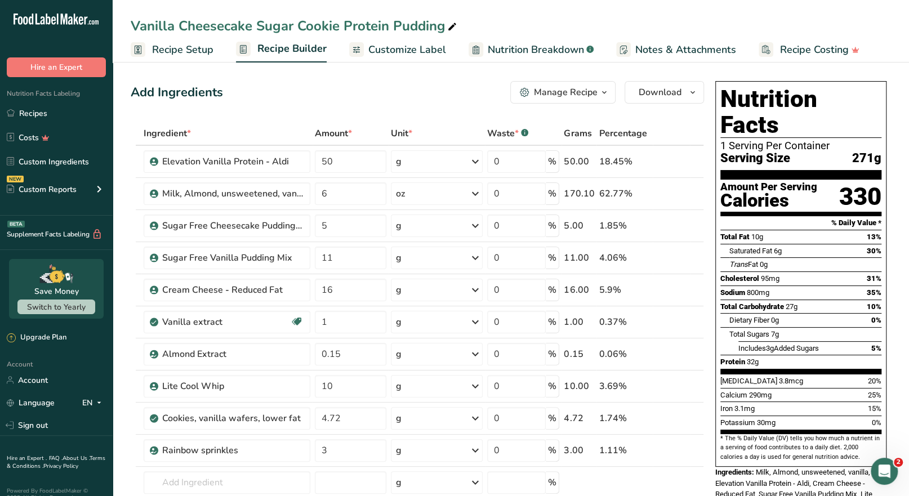
click at [589, 95] on div "Manage Recipe" at bounding box center [566, 93] width 64 height 14
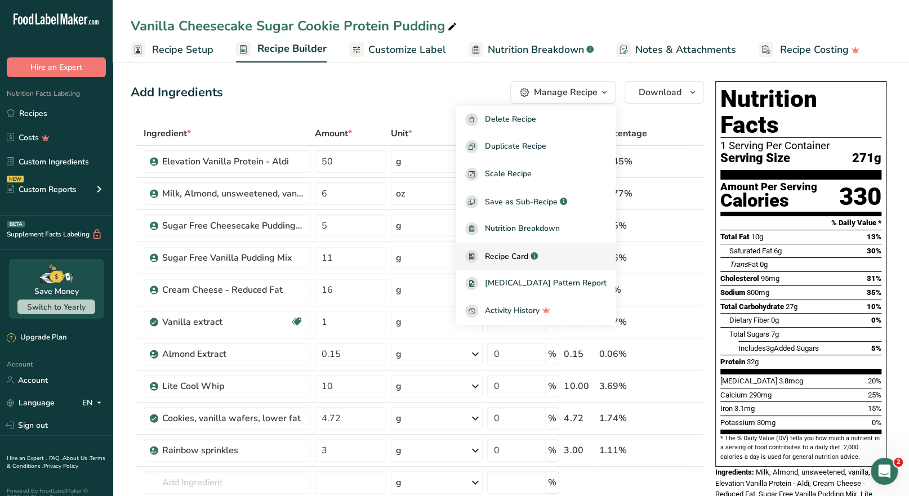
click at [528, 255] on span "Recipe Card" at bounding box center [506, 257] width 43 height 12
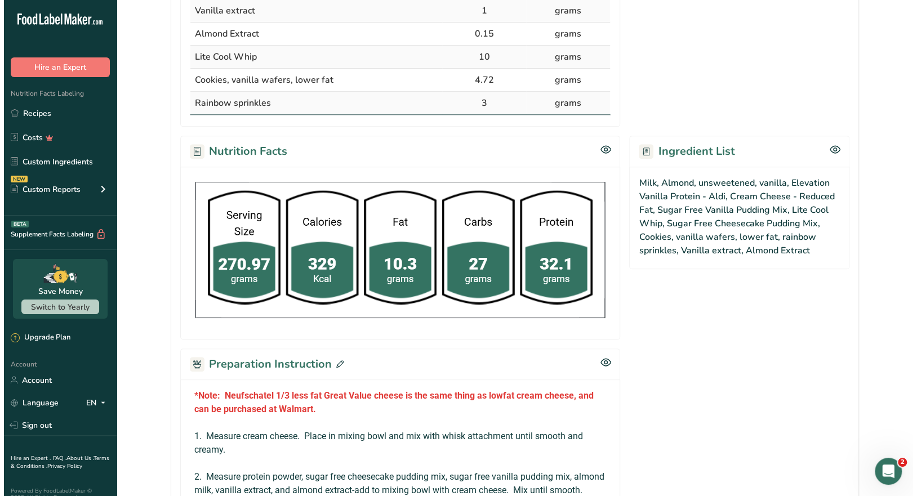
scroll to position [506, 0]
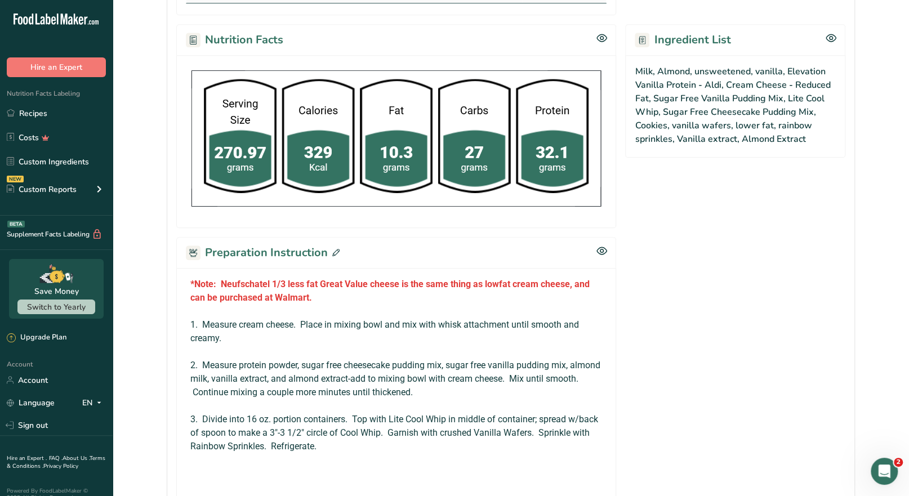
click at [333, 249] on icon at bounding box center [335, 252] width 7 height 7
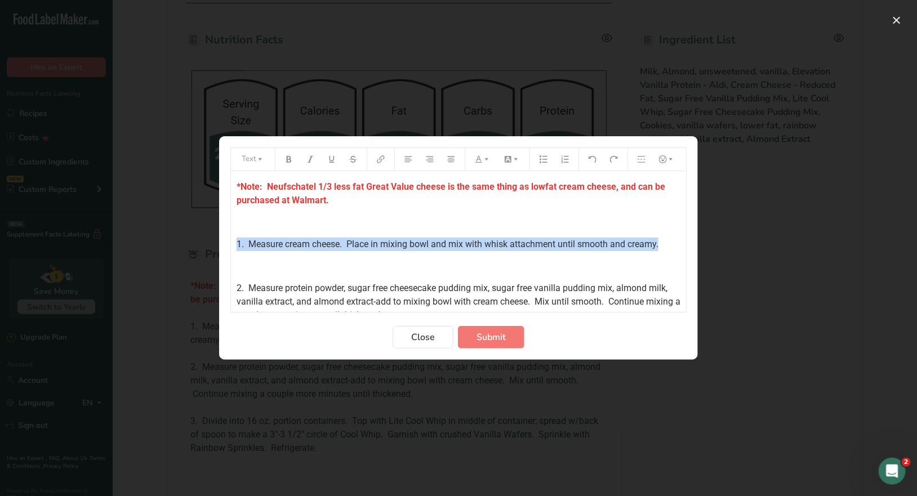
drag, startPoint x: 662, startPoint y: 245, endPoint x: 231, endPoint y: 242, distance: 430.7
click at [231, 242] on div "*Note: Neufschatel 1/3 less fat Great Value cheese is the same thing as lowfat …" at bounding box center [458, 358] width 455 height 375
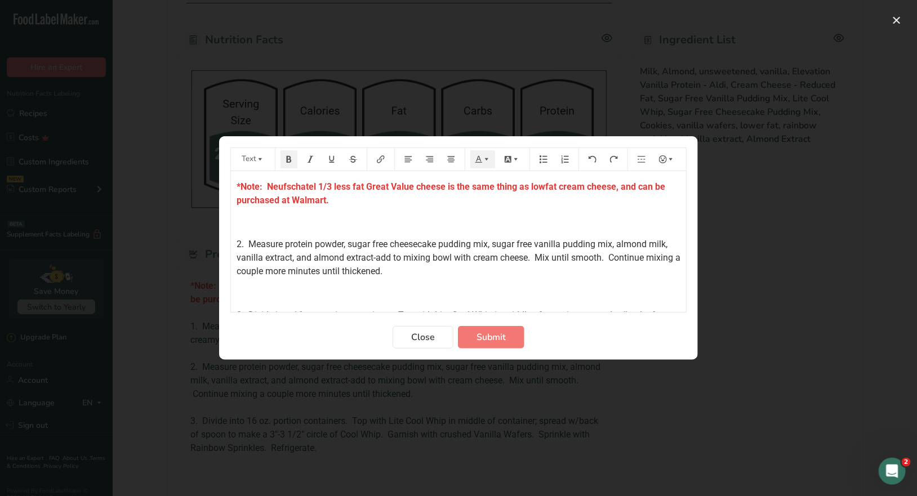
click at [240, 243] on span "2. Measure protein powder, sugar free cheesecake pudding mix, sugar free vanill…" at bounding box center [459, 258] width 446 height 38
drag, startPoint x: 530, startPoint y: 258, endPoint x: 377, endPoint y: 258, distance: 153.1
click at [377, 258] on span "1. Measure protein powder, sugar free cheesecake pudding mix, sugar free vanill…" at bounding box center [459, 258] width 446 height 38
click at [296, 267] on span "Mix until smooth. Continue mixing a couple more minutes until thickened." at bounding box center [456, 264] width 440 height 24
click at [613, 271] on p "1. Measure protein powder, sugar free cheesecake pudding mix, sugar free vanill…" at bounding box center [458, 258] width 444 height 41
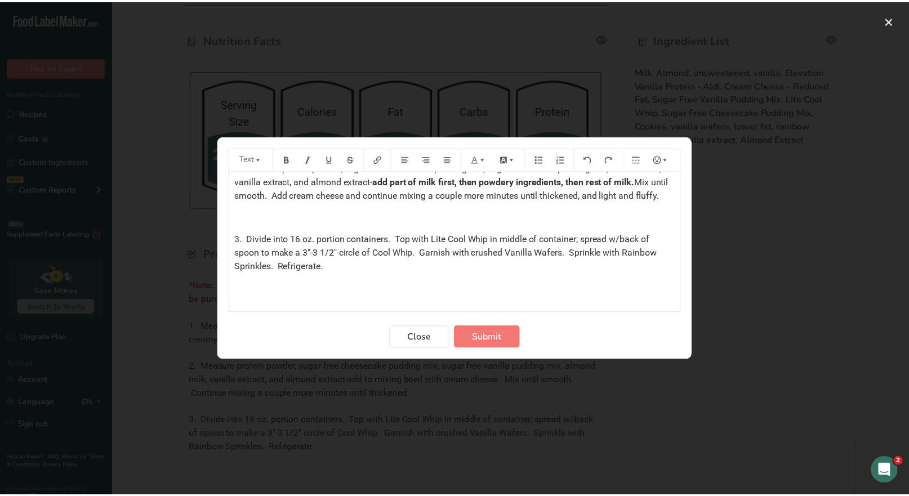
scroll to position [56, 0]
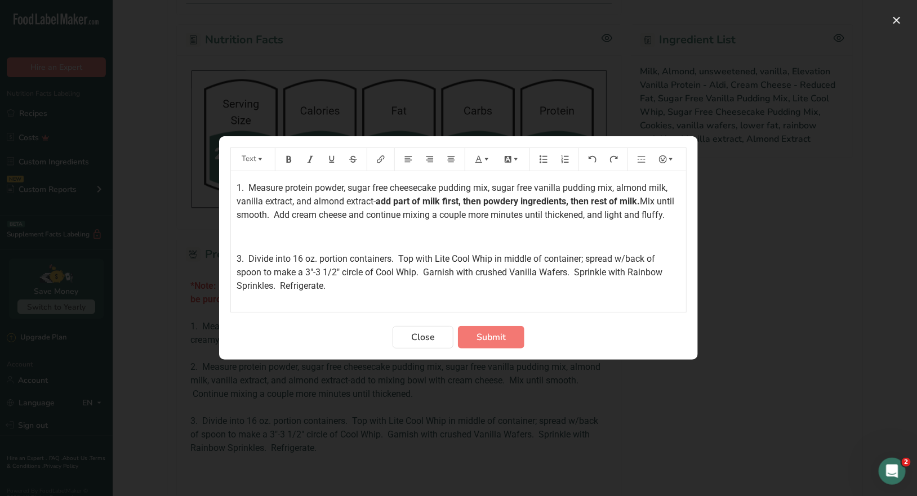
click at [241, 271] on span "3. Divide into 16 oz. portion containers. Top with Lite Cool Whip in middle of …" at bounding box center [450, 272] width 428 height 38
click at [493, 341] on span "Submit" at bounding box center [490, 337] width 29 height 14
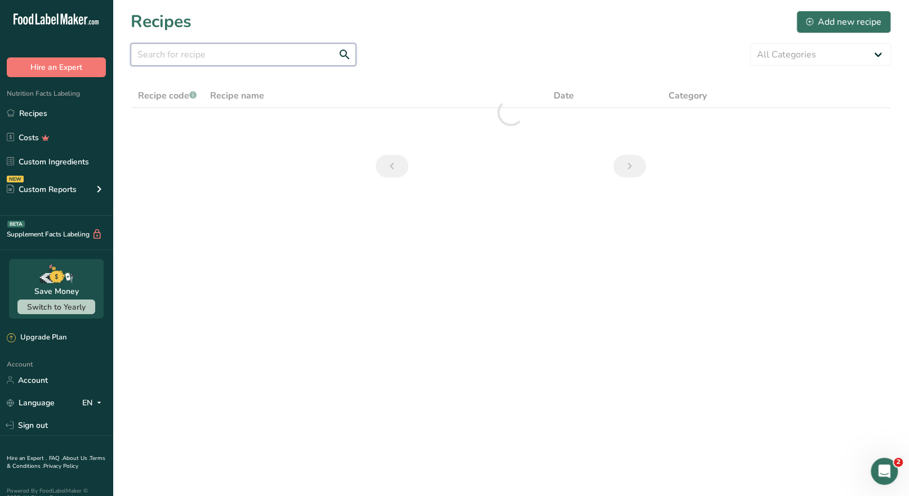
click at [145, 50] on input "text" at bounding box center [243, 54] width 225 height 23
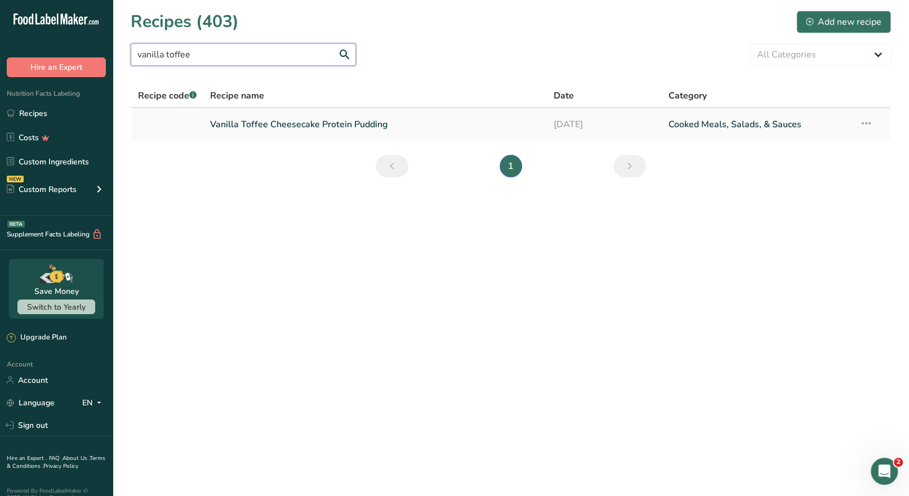
type input "vanilla toffee"
click at [271, 127] on link "Vanilla Toffee Cheesecake Protein Pudding" at bounding box center [375, 125] width 330 height 24
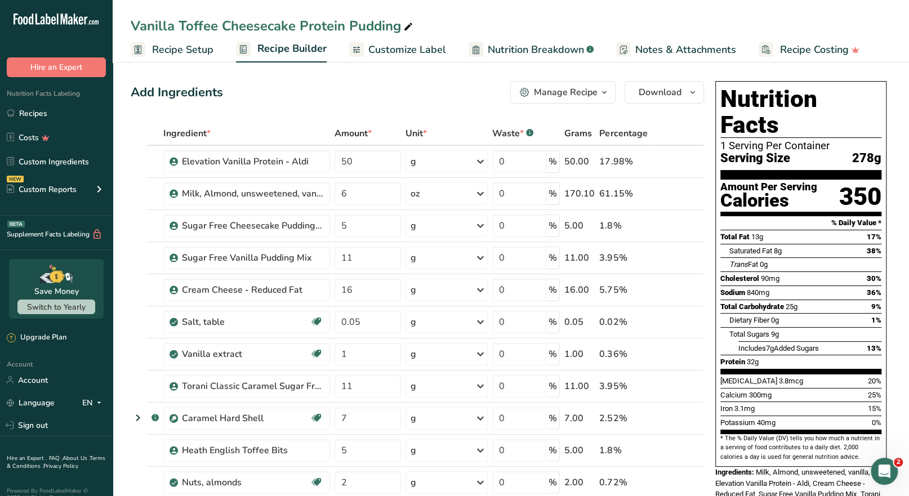
click at [594, 87] on div "Manage Recipe" at bounding box center [566, 93] width 64 height 14
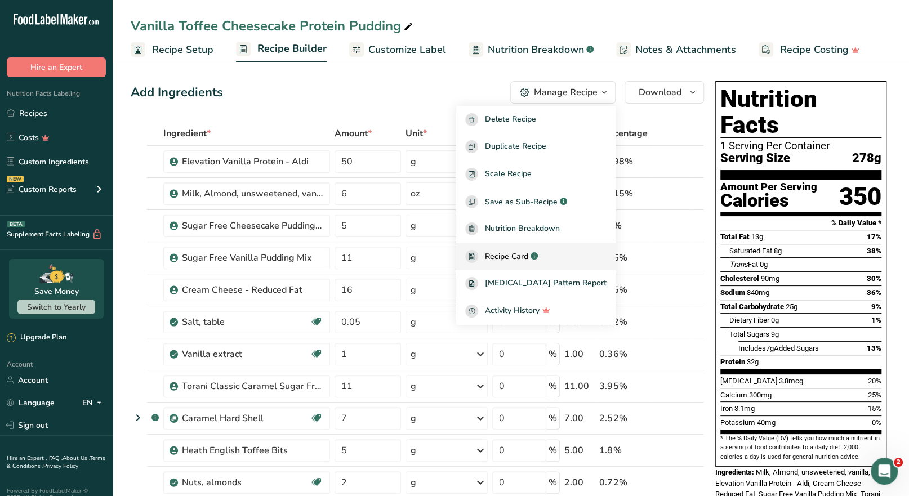
click at [528, 251] on span "Recipe Card" at bounding box center [506, 257] width 43 height 12
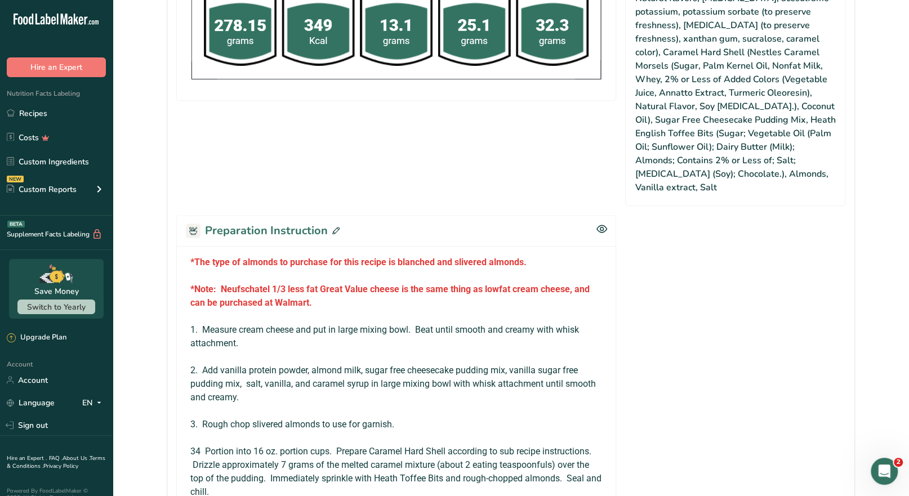
scroll to position [784, 0]
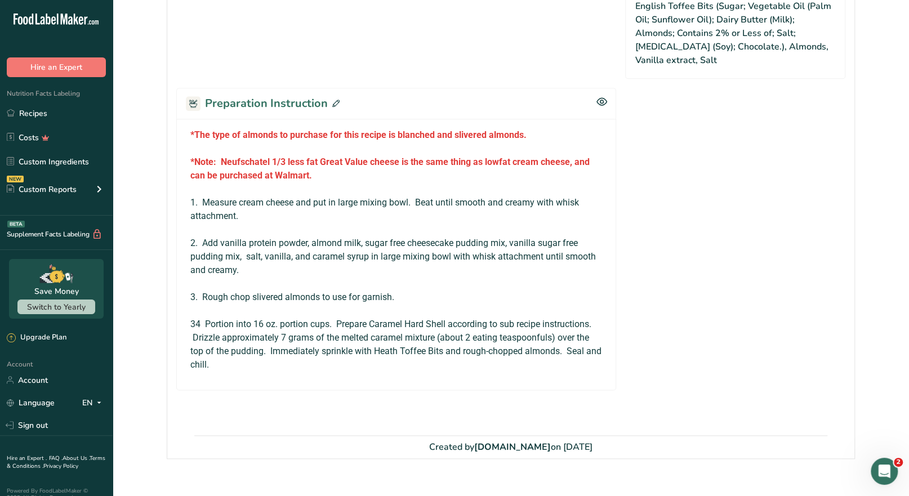
click at [333, 100] on icon at bounding box center [335, 103] width 7 height 7
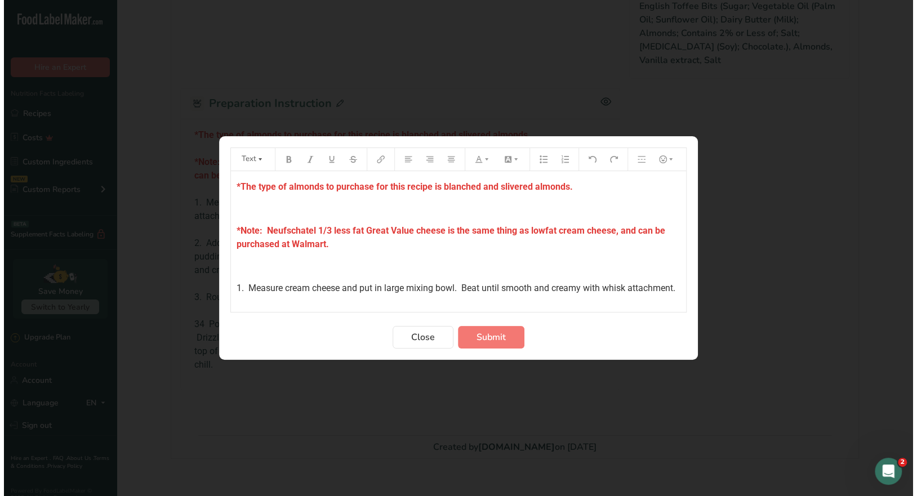
scroll to position [771, 0]
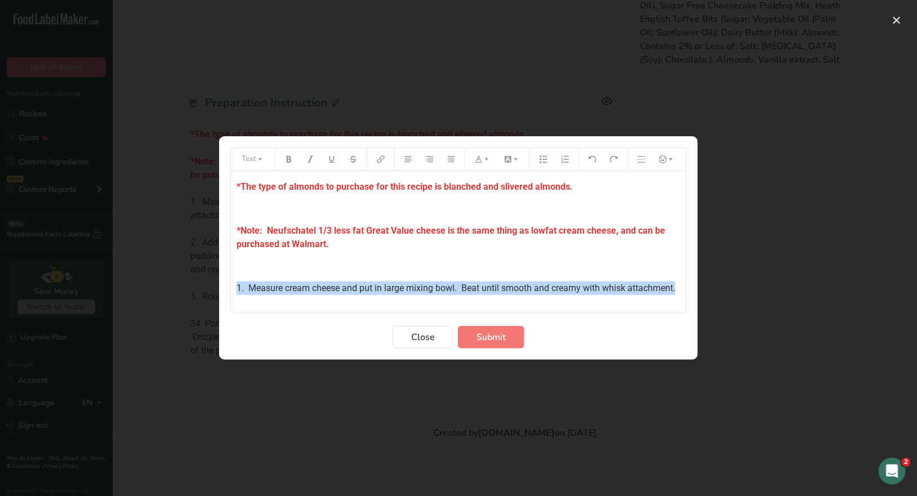
drag, startPoint x: 285, startPoint y: 301, endPoint x: 229, endPoint y: 288, distance: 58.3
click at [229, 288] on section "Text *The type of almonds to purchase for this recipe is blanched and slivered …" at bounding box center [458, 247] width 479 height 223
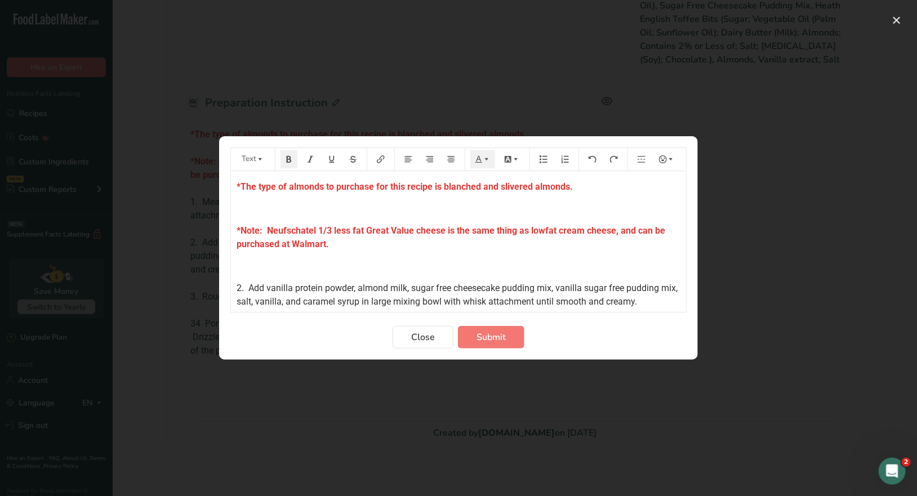
click at [239, 285] on span "2. Add vanilla protein powder, almond milk, sugar free cheesecake pudding mix, …" at bounding box center [458, 295] width 445 height 24
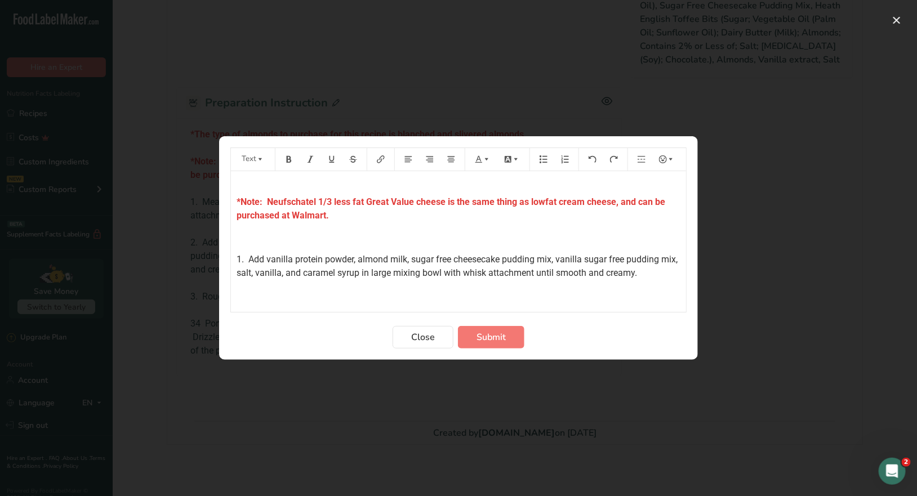
scroll to position [56, 0]
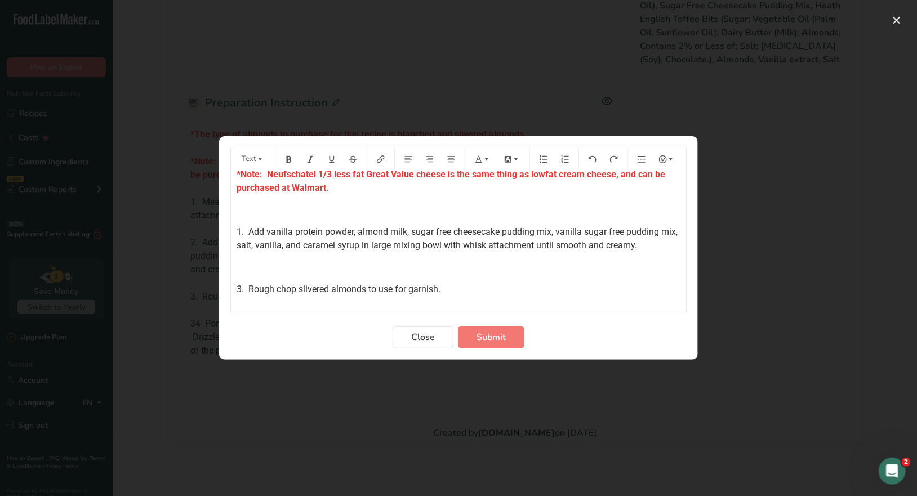
click at [553, 244] on span "1. Add vanilla protein powder, almond milk, sugar free cheesecake pudding mix, …" at bounding box center [458, 238] width 445 height 24
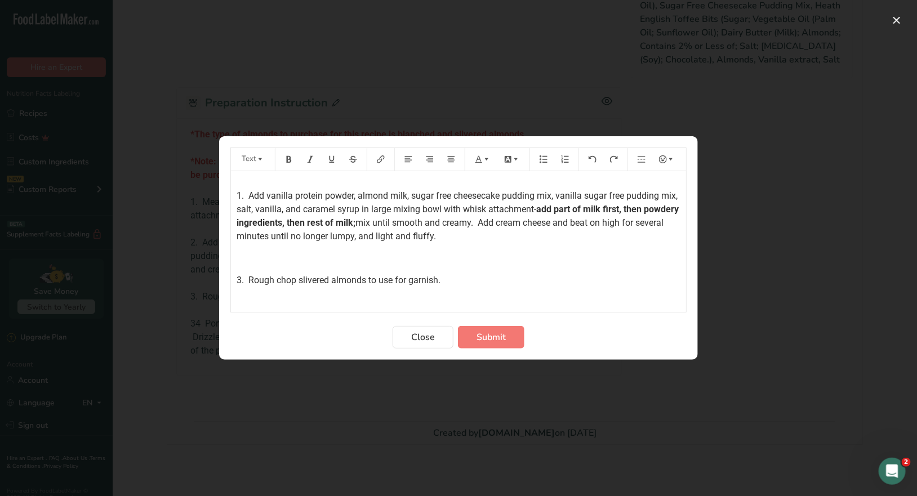
scroll to position [112, 0]
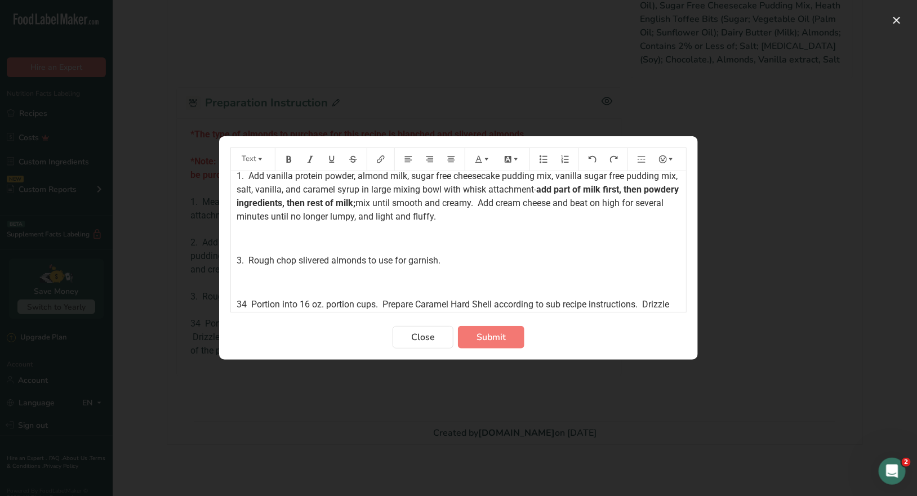
click at [239, 257] on span "3. Rough chop slivered almonds to use for garnish." at bounding box center [338, 260] width 204 height 11
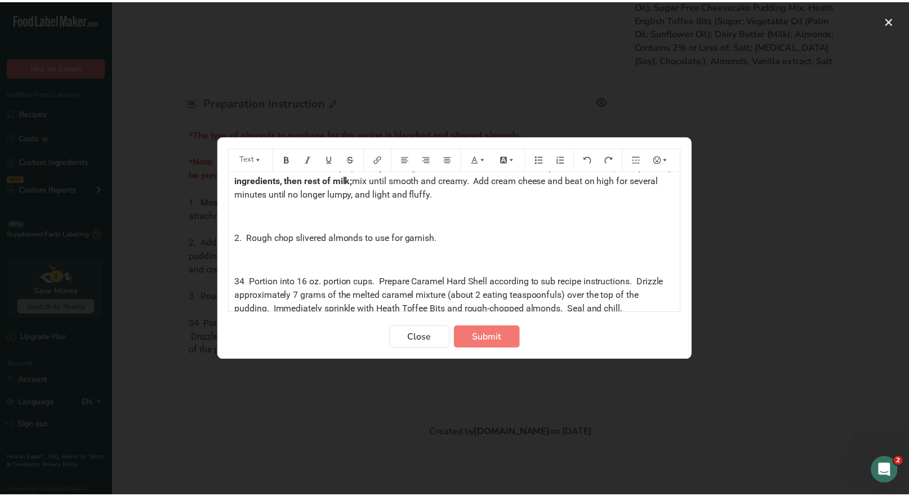
scroll to position [146, 0]
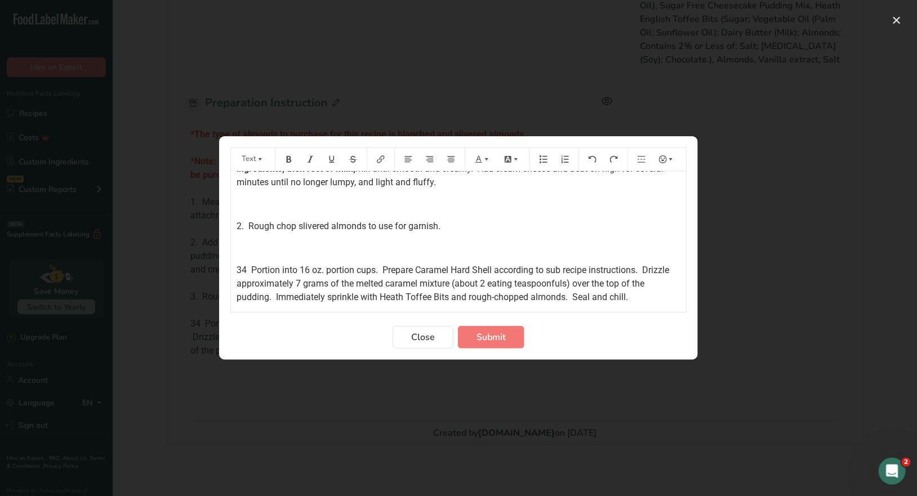
click at [247, 268] on span "34 Portion into 16 oz. portion cups. Prepare Caramel Hard Shell according to su…" at bounding box center [453, 284] width 435 height 38
click at [491, 338] on span "Submit" at bounding box center [490, 337] width 29 height 14
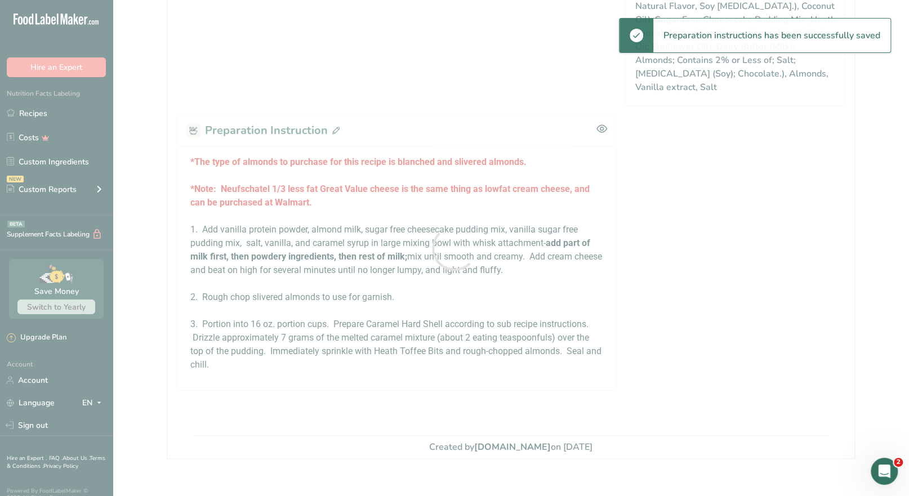
scroll to position [757, 0]
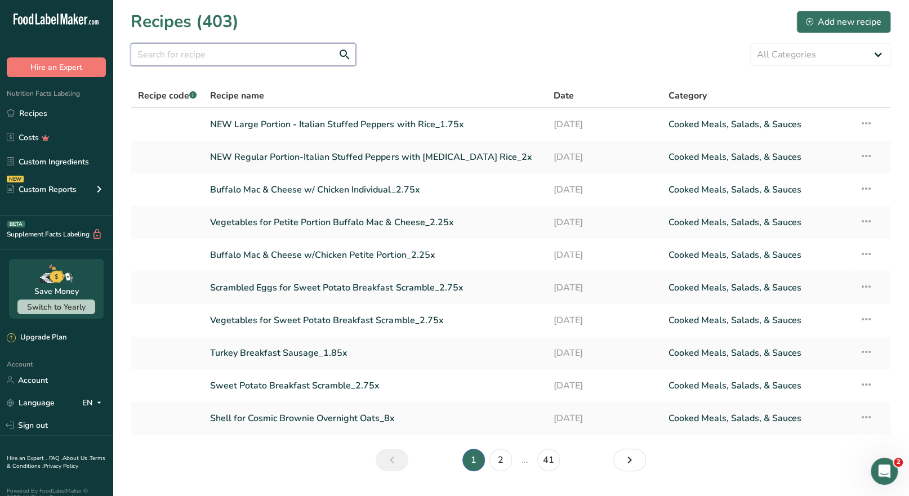
click at [150, 56] on input "text" at bounding box center [243, 54] width 225 height 23
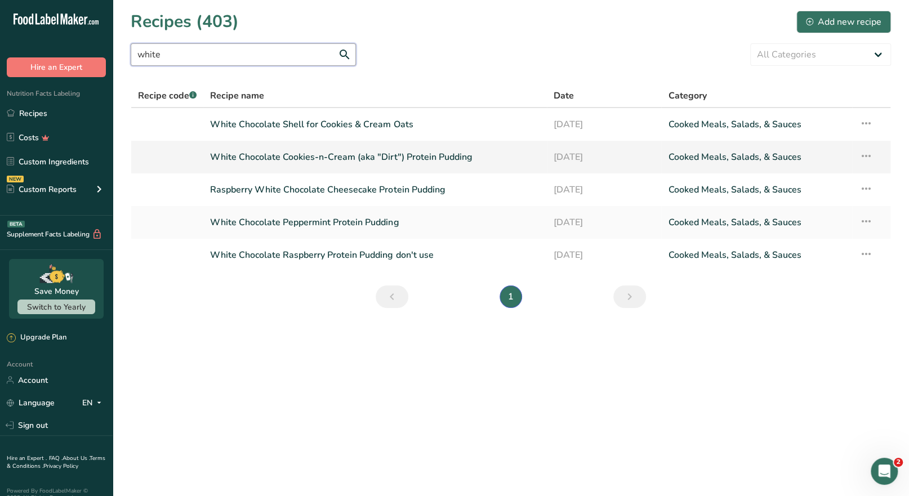
type input "white"
click at [295, 164] on link "White Chocolate Cookies-n-Cream (aka "Dirt") Protein Pudding" at bounding box center [375, 157] width 330 height 24
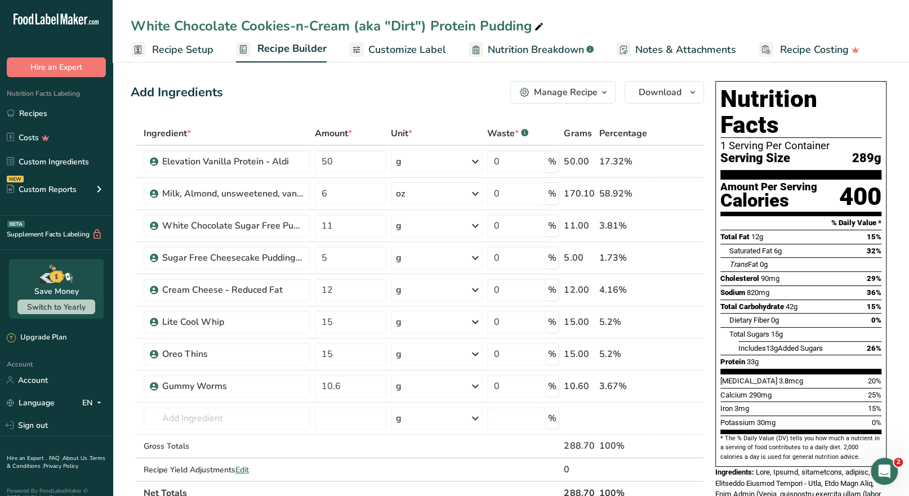
click at [600, 98] on icon "button" at bounding box center [604, 93] width 9 height 14
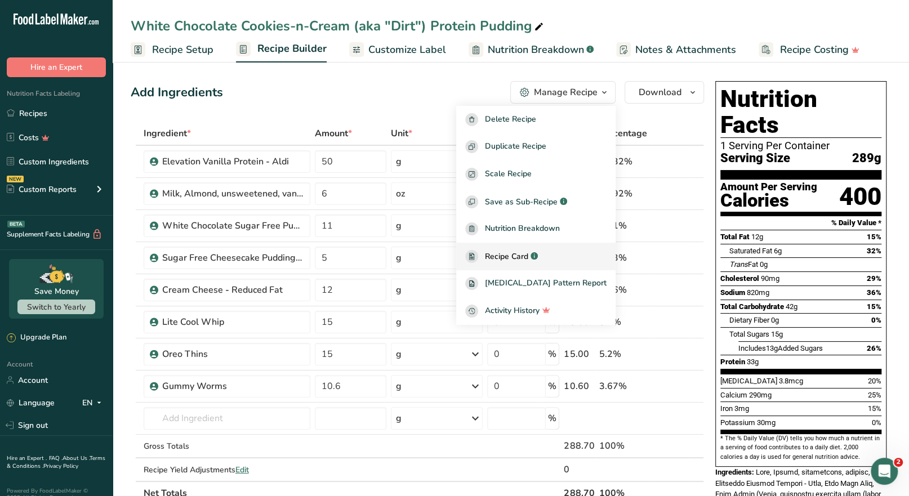
click at [521, 261] on span "Recipe Card" at bounding box center [506, 257] width 43 height 12
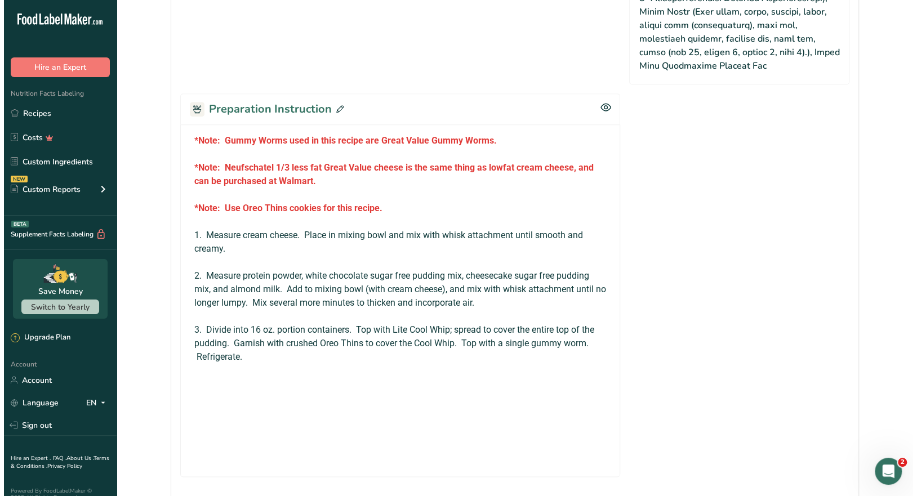
scroll to position [788, 0]
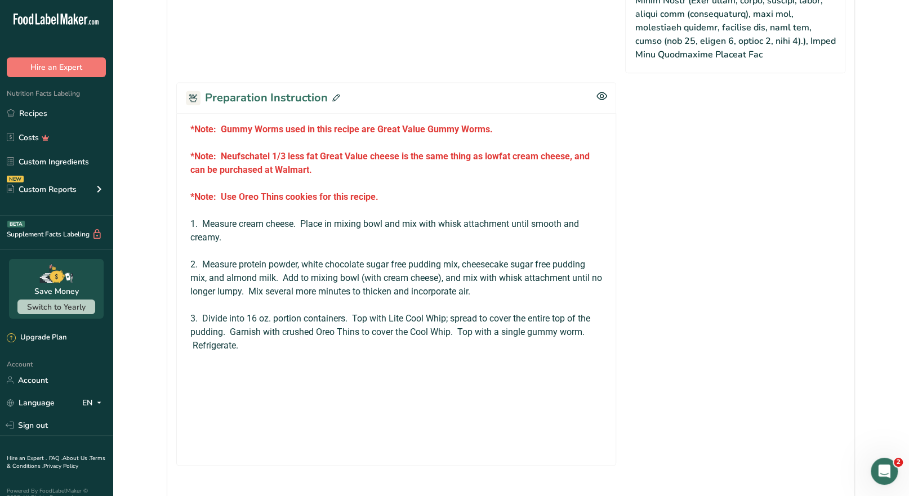
click at [337, 94] on icon at bounding box center [335, 97] width 7 height 7
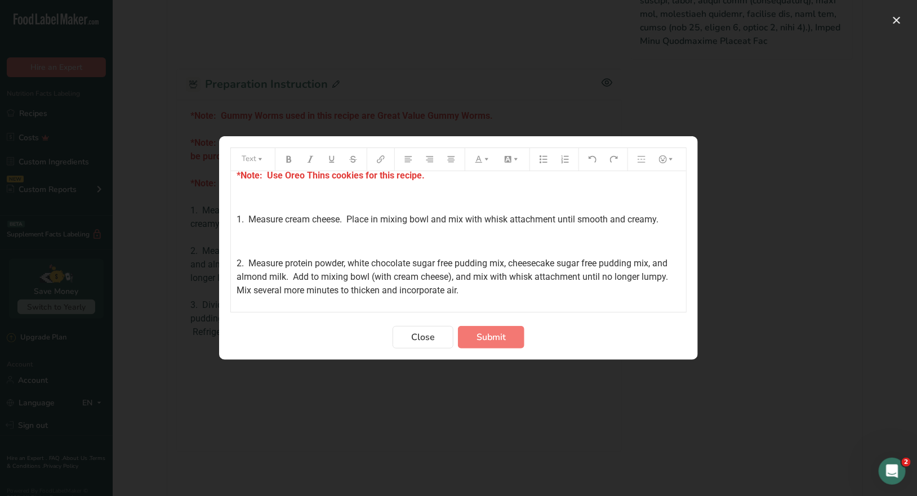
scroll to position [112, 0]
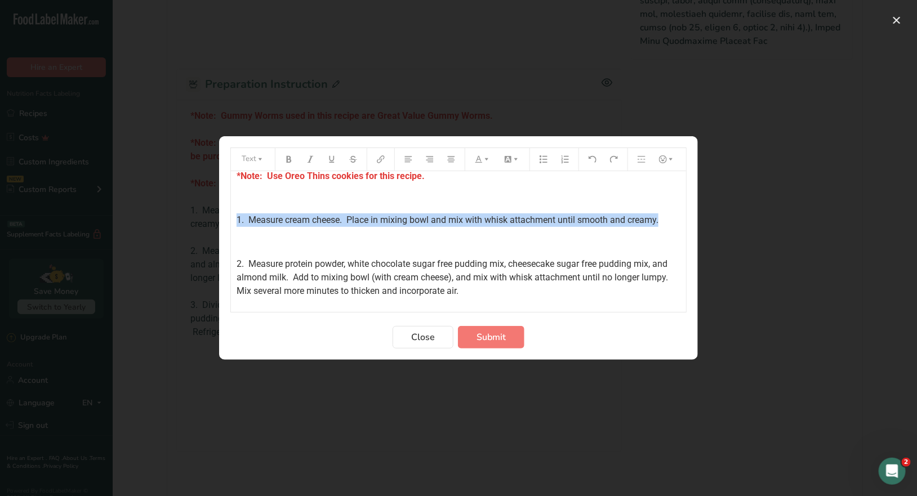
drag, startPoint x: 588, startPoint y: 225, endPoint x: 214, endPoint y: 216, distance: 374.5
click at [214, 216] on div "Text *Note: Gummy Worms used in this recipe are Great Value Gummy Worms. ﻿ *Not…" at bounding box center [458, 248] width 917 height 496
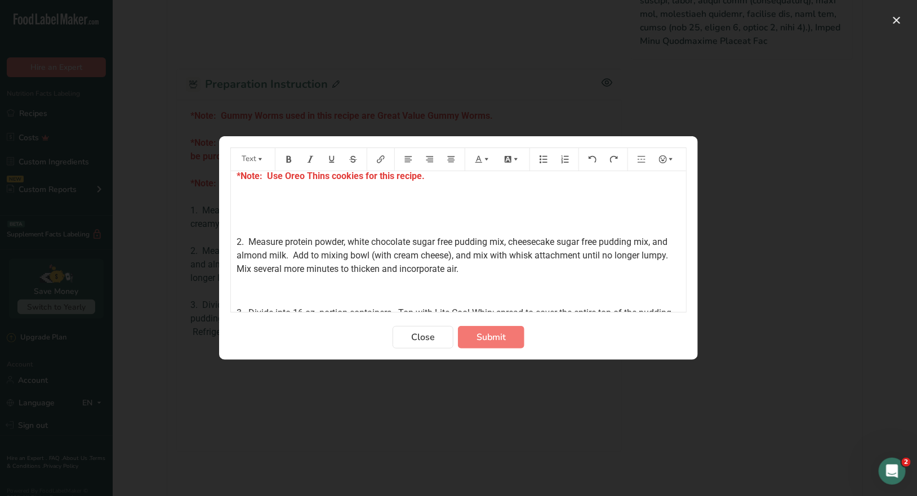
scroll to position [90, 0]
click at [242, 239] on span "2. Measure protein powder, white chocolate sugar free pudding mix, cheesecake s…" at bounding box center [454, 255] width 436 height 38
click at [287, 257] on span "1. Measure protein powder, white chocolate sugar free pudding mix, cheesecake s…" at bounding box center [454, 255] width 436 height 38
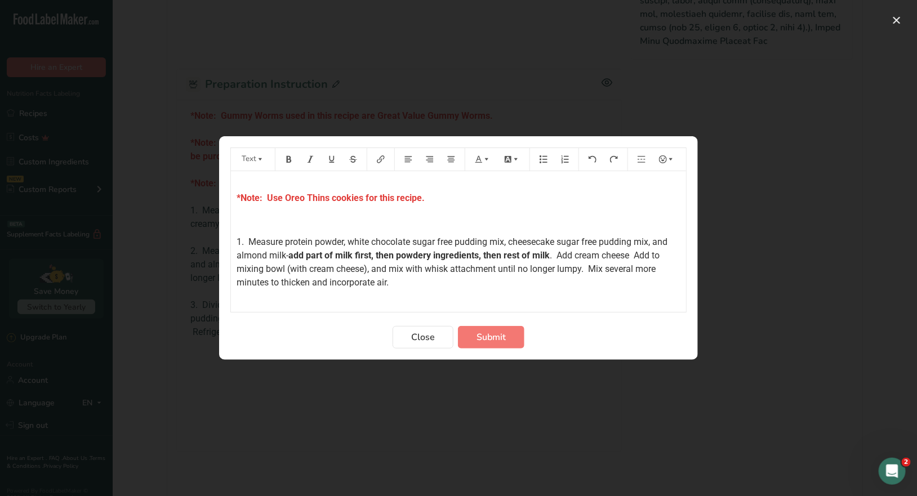
click at [557, 255] on span ". Add cream cheese Add to mixing bowl (with cream cheese), and mix with whisk a…" at bounding box center [448, 269] width 425 height 38
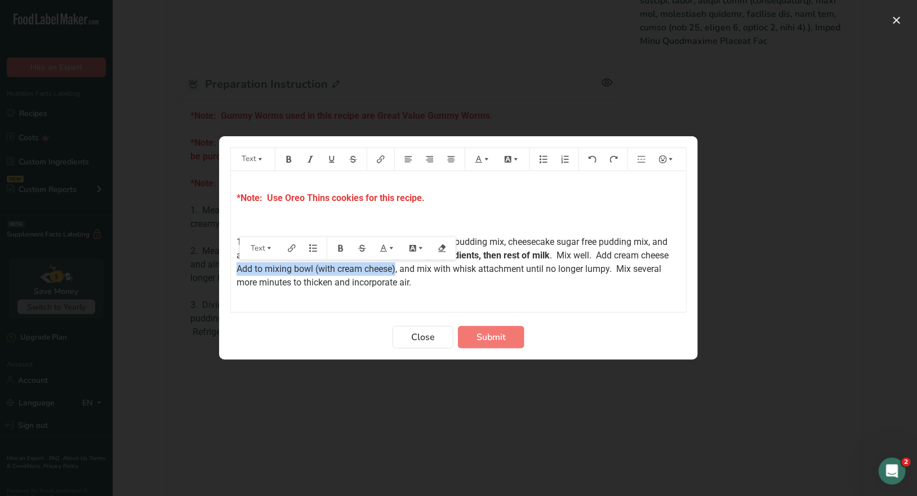
drag, startPoint x: 395, startPoint y: 268, endPoint x: 238, endPoint y: 267, distance: 157.6
click at [238, 267] on span ". Mix well. Add cream cheese Add to mixing bowl (with cream cheese), and mix wi…" at bounding box center [454, 269] width 436 height 38
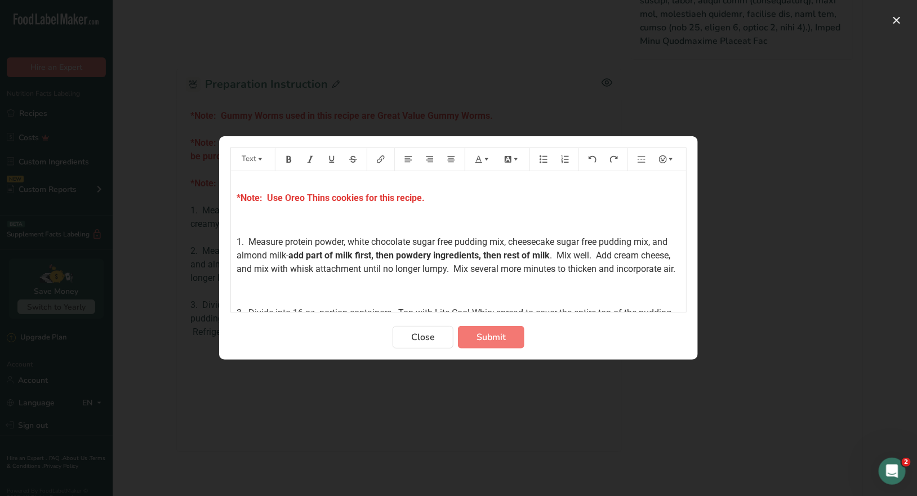
scroll to position [146, 0]
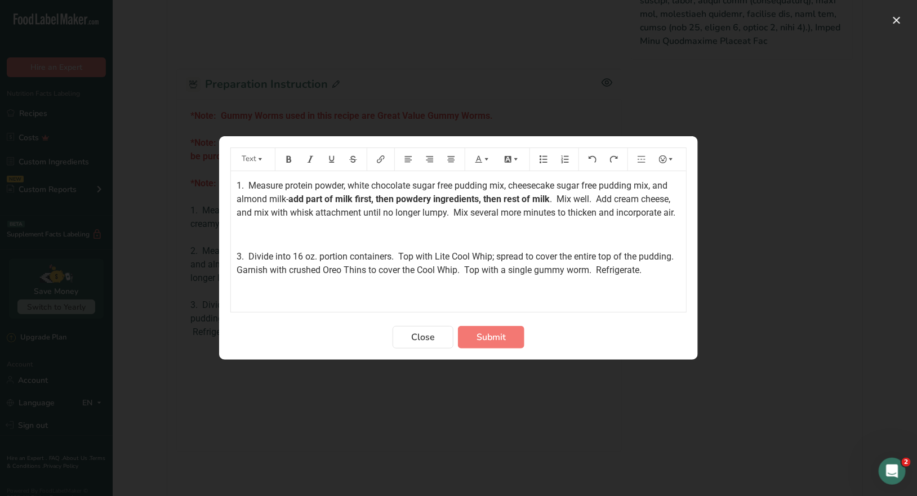
drag, startPoint x: 239, startPoint y: 267, endPoint x: 232, endPoint y: 266, distance: 7.3
click at [238, 266] on span "3. Divide into 16 oz. portion containers. Top with Lite Cool Whip; spread to co…" at bounding box center [456, 263] width 441 height 24
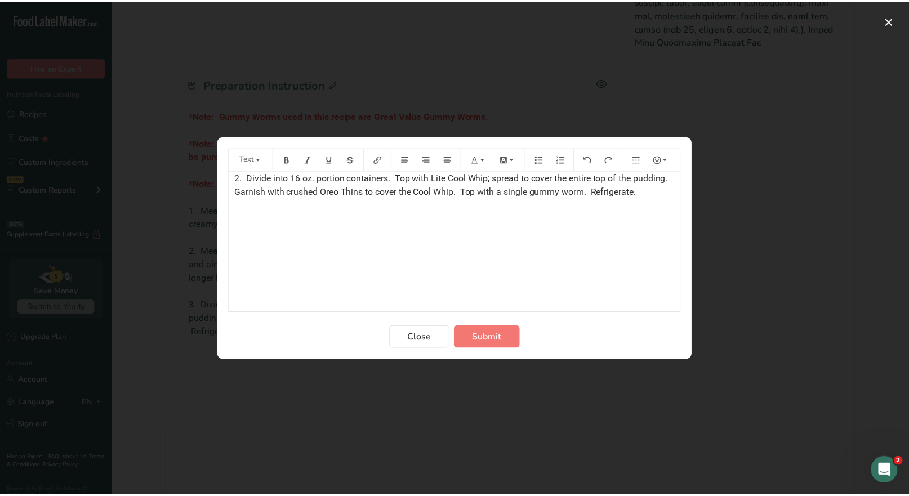
scroll to position [259, 0]
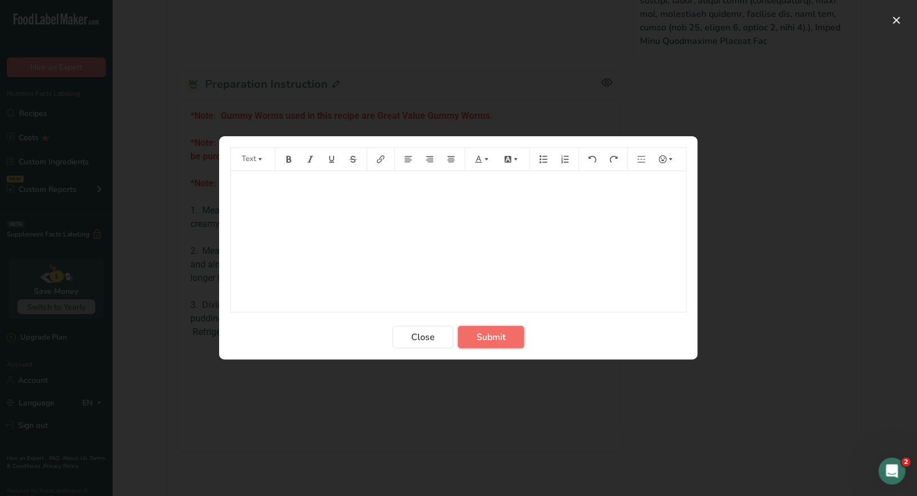
click at [503, 333] on span "Submit" at bounding box center [490, 337] width 29 height 14
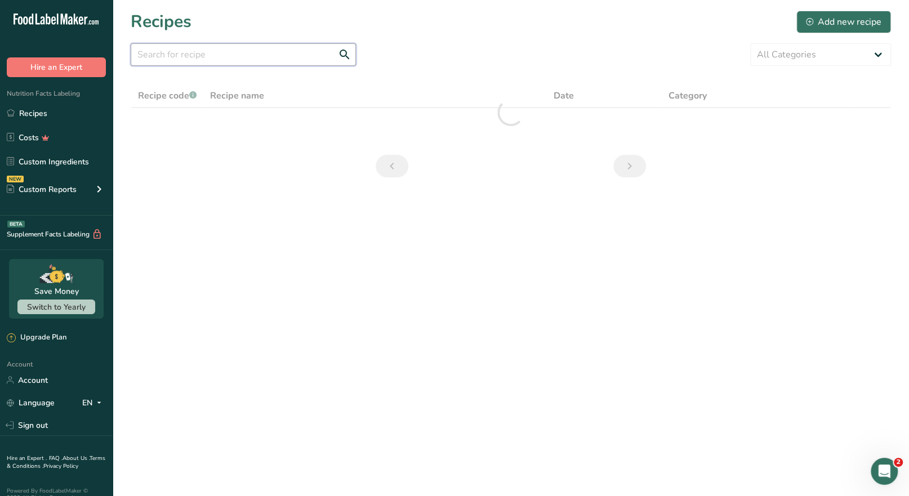
click at [157, 55] on input "text" at bounding box center [243, 54] width 225 height 23
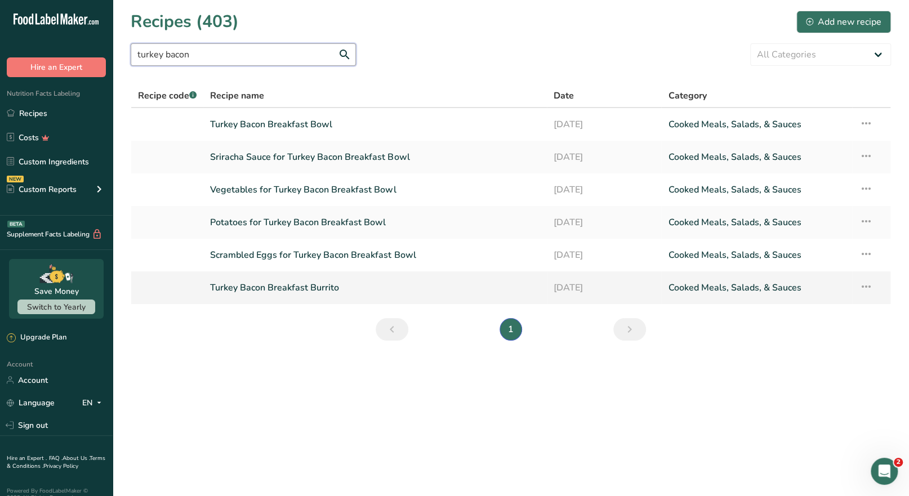
type input "turkey bacon"
click at [315, 298] on link "Turkey Bacon Breakfast Burrito" at bounding box center [375, 288] width 330 height 24
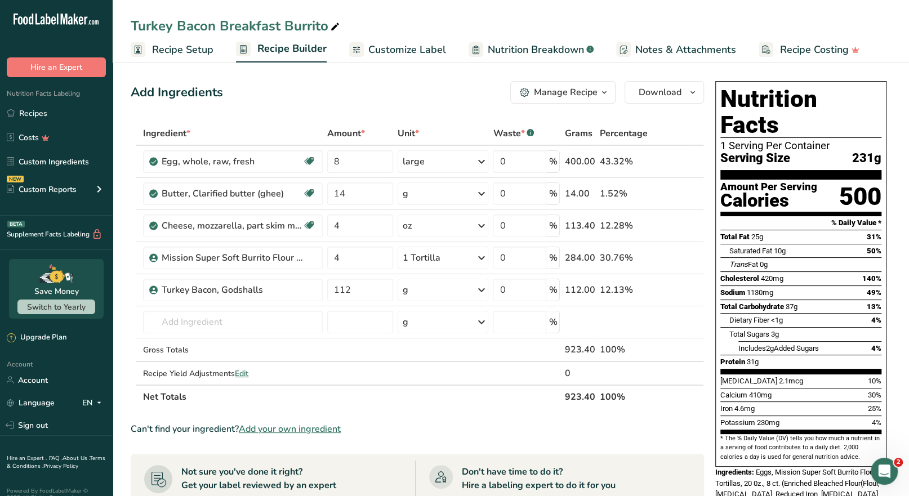
click at [600, 87] on icon "button" at bounding box center [604, 93] width 9 height 14
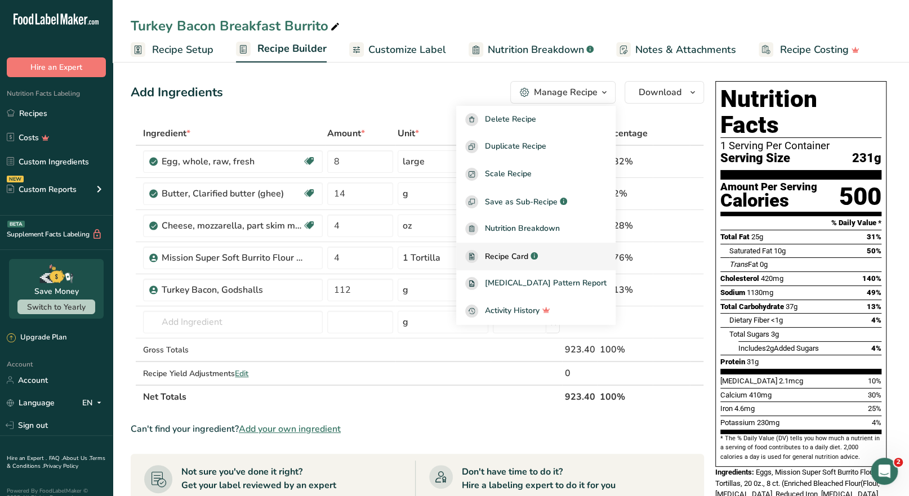
click at [528, 259] on span "Recipe Card" at bounding box center [506, 257] width 43 height 12
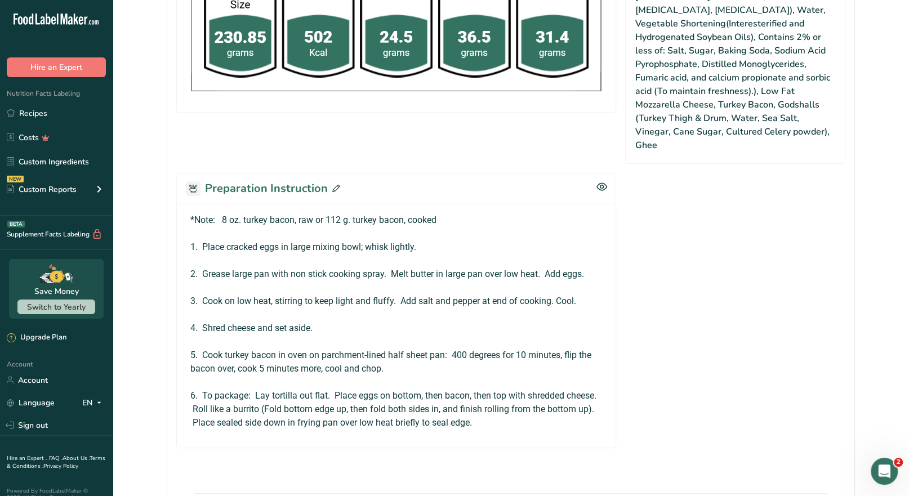
click at [328, 180] on span at bounding box center [334, 188] width 12 height 17
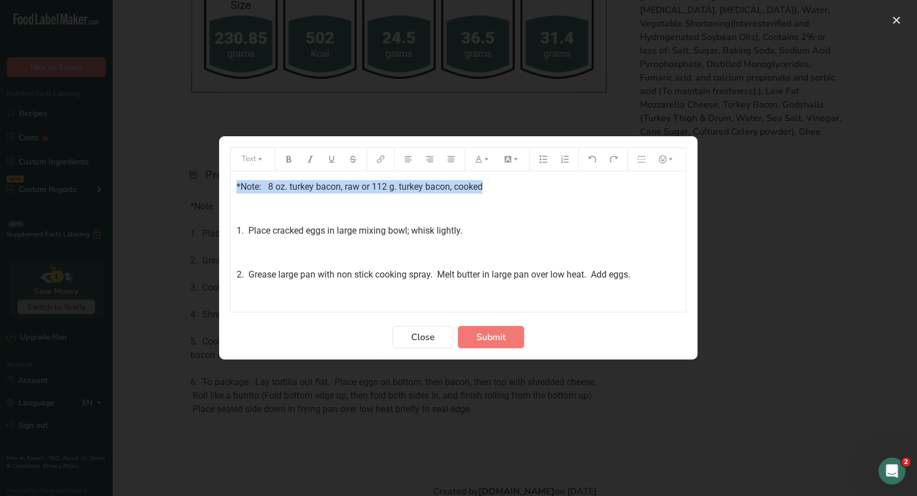
drag, startPoint x: 488, startPoint y: 185, endPoint x: 221, endPoint y: 187, distance: 266.9
click at [221, 187] on section "Text *Note: 8 oz. turkey bacon, raw or 112 g. turkey bacon, cooked ﻿ 1. Place c…" at bounding box center [458, 247] width 479 height 223
click at [292, 161] on icon "Preparation instructions modal" at bounding box center [289, 159] width 8 height 8
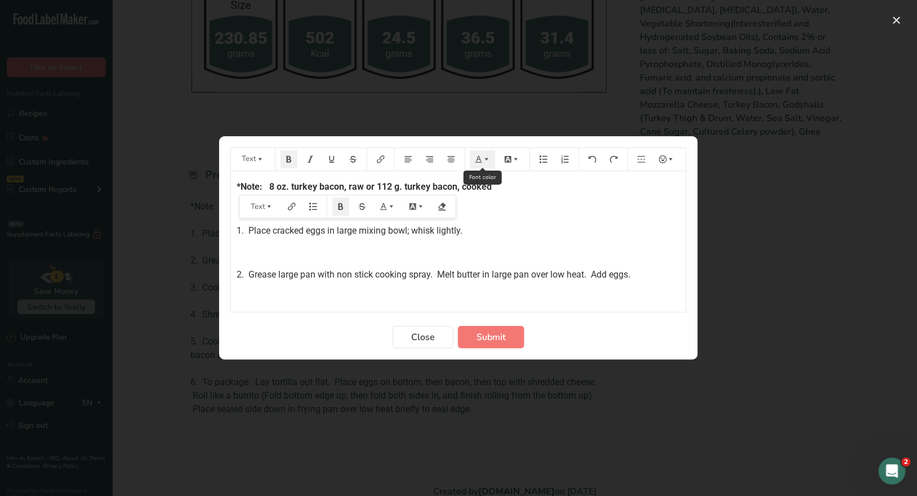
click at [481, 160] on icon "Preparation instructions modal" at bounding box center [479, 159] width 8 height 8
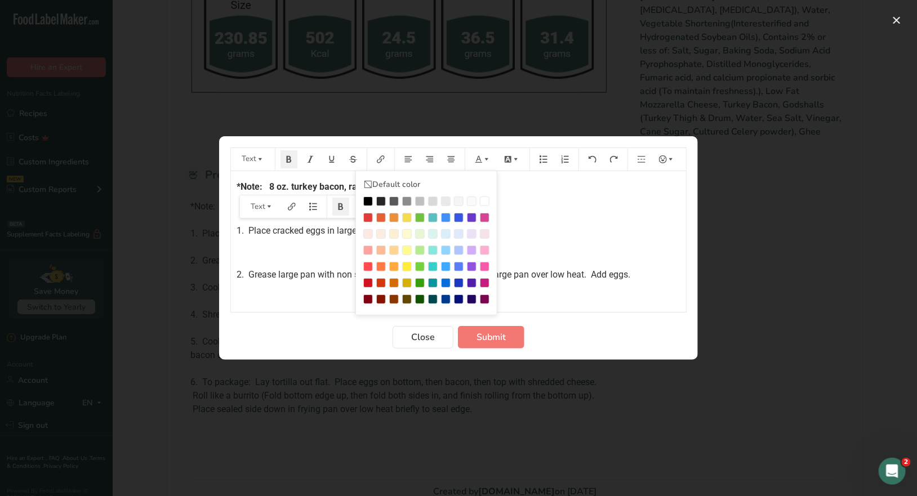
click at [372, 217] on div "Preparation instructions modal" at bounding box center [368, 218] width 10 height 10
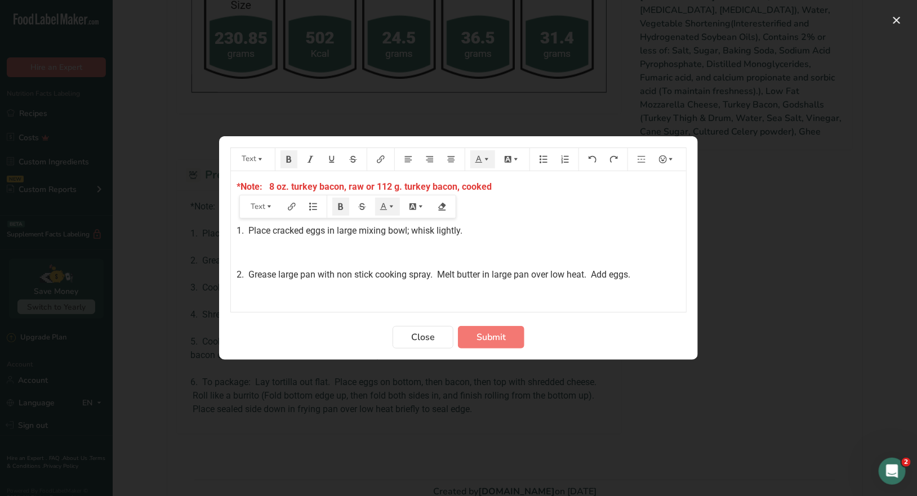
click at [555, 213] on p "﻿" at bounding box center [458, 209] width 444 height 14
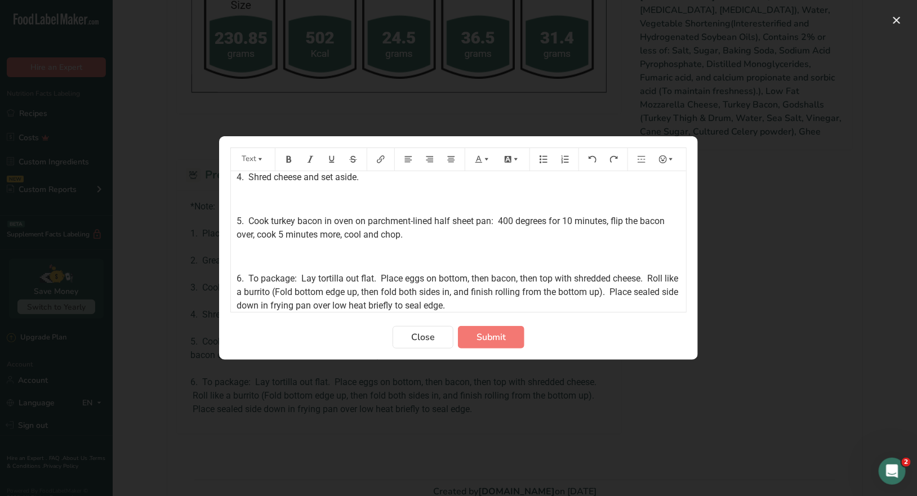
scroll to position [194, 0]
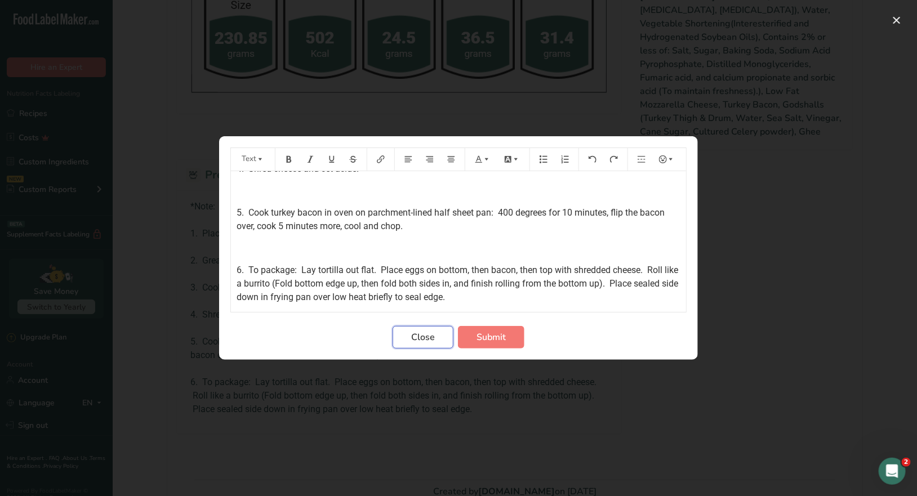
click at [435, 341] on button "Close" at bounding box center [422, 337] width 61 height 23
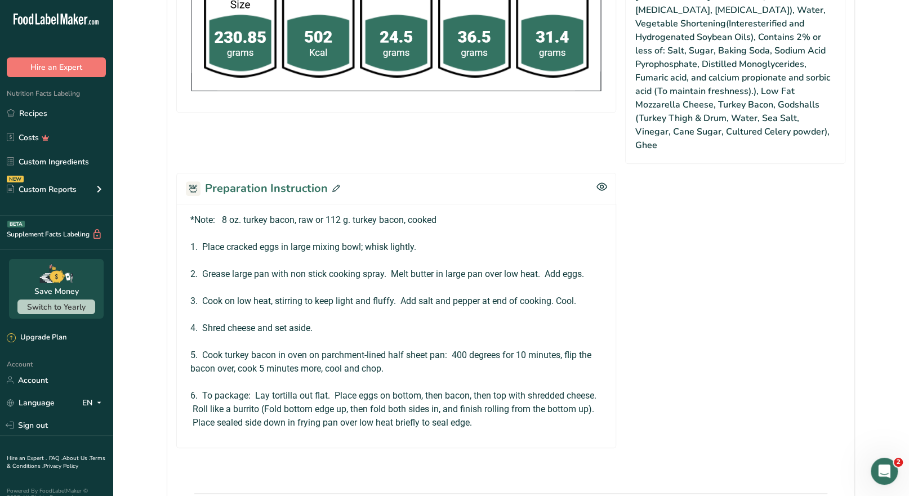
click at [335, 180] on span at bounding box center [334, 188] width 12 height 17
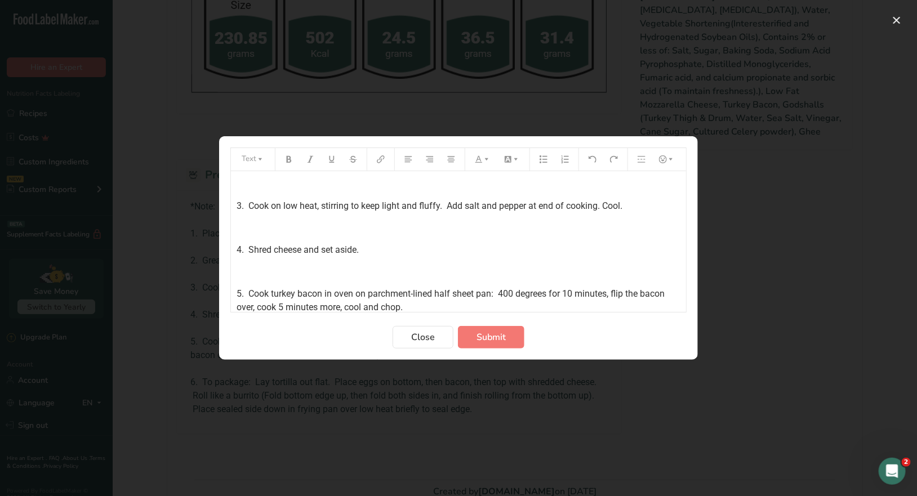
scroll to position [0, 0]
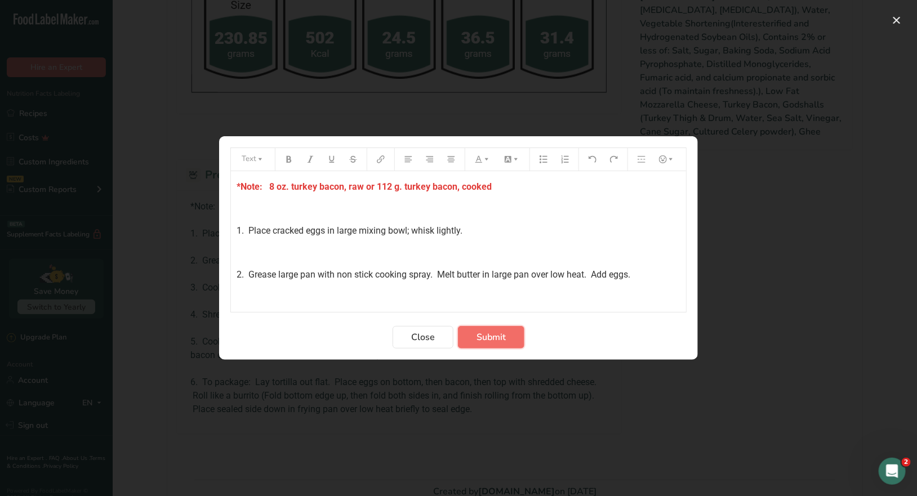
click at [502, 339] on span "Submit" at bounding box center [490, 337] width 29 height 14
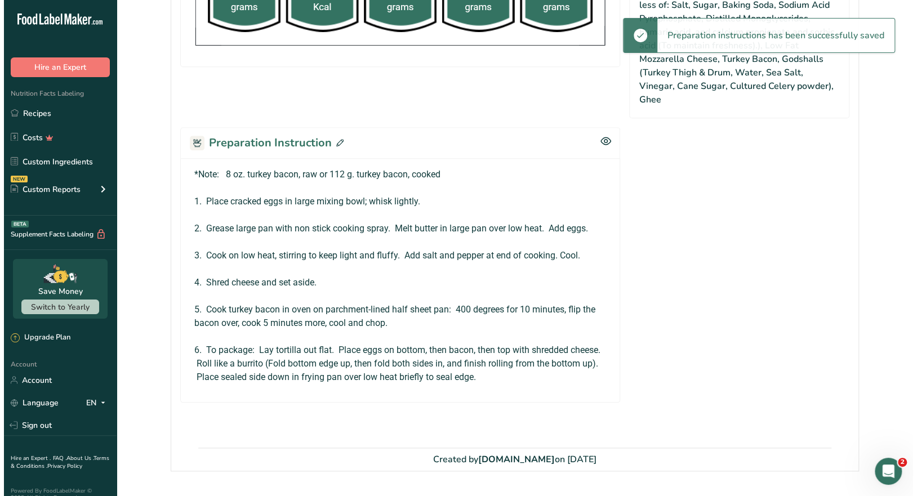
scroll to position [506, 0]
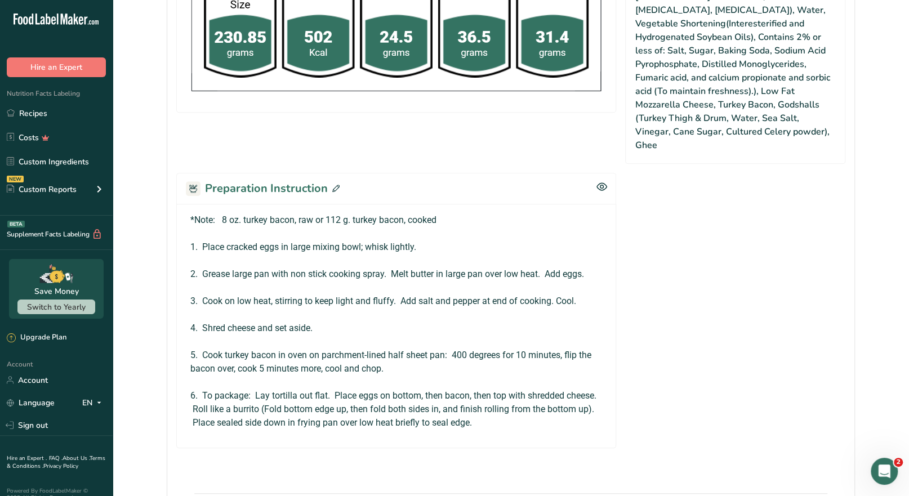
click at [333, 185] on icon at bounding box center [335, 188] width 7 height 7
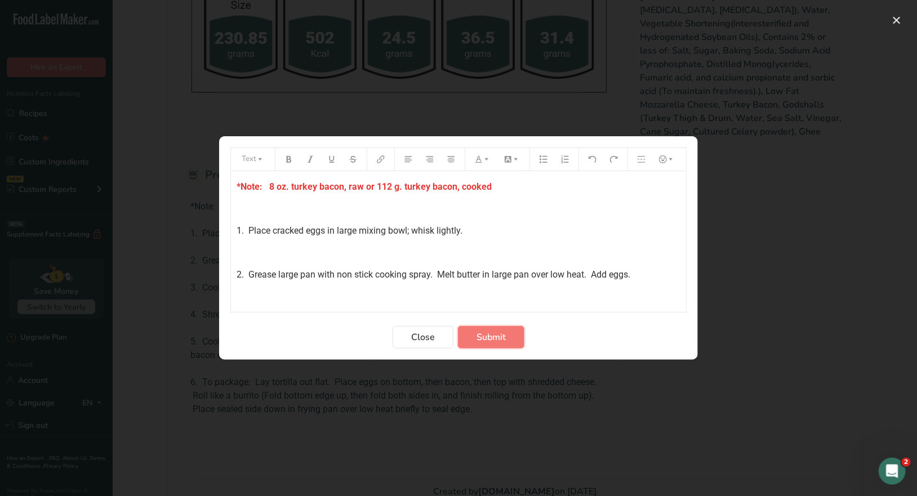
click at [485, 341] on span "Submit" at bounding box center [490, 337] width 29 height 14
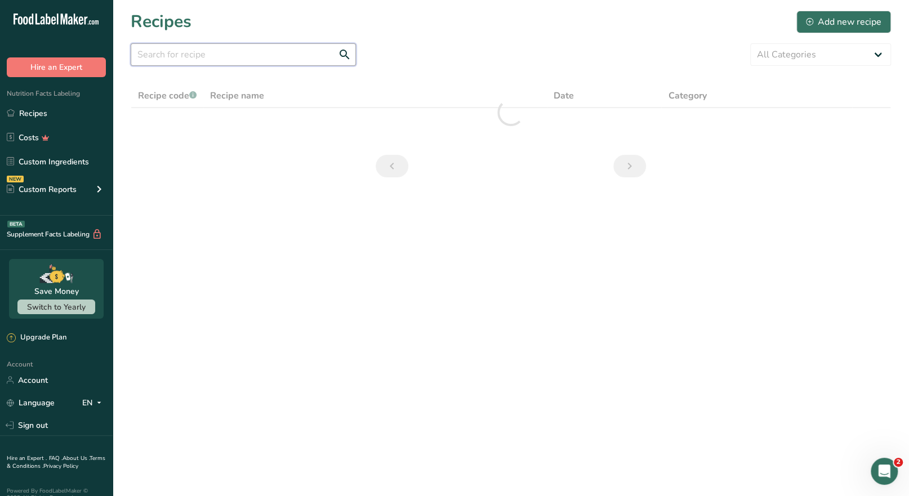
click at [203, 60] on input "text" at bounding box center [243, 54] width 225 height 23
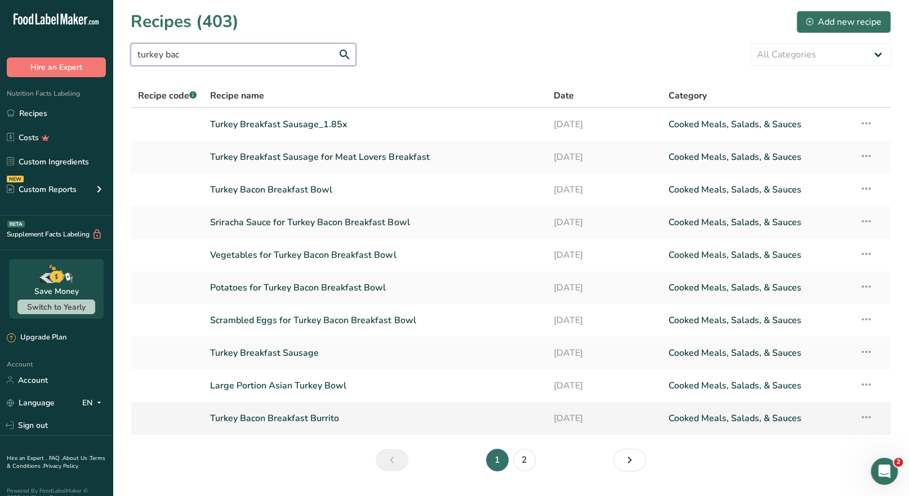
type input "turkey bac"
click at [327, 417] on link "Turkey Bacon Breakfast Burrito" at bounding box center [375, 418] width 330 height 24
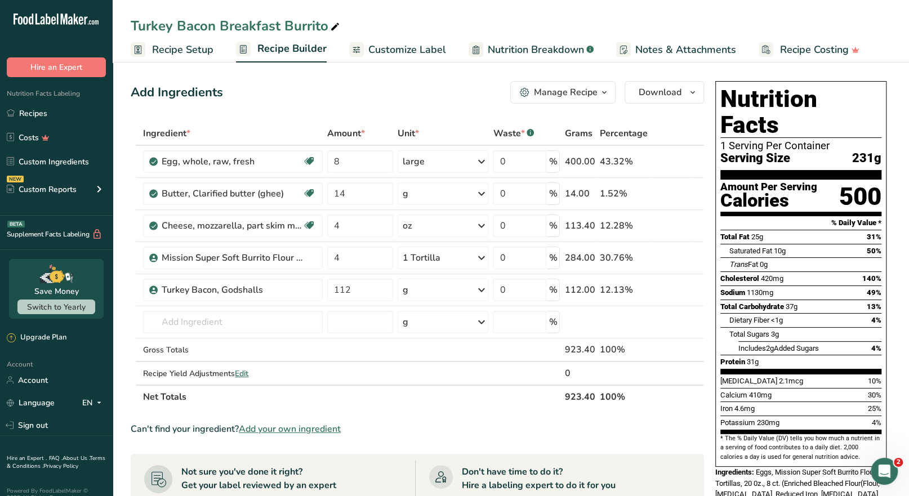
click at [591, 100] on button "Manage Recipe" at bounding box center [562, 92] width 105 height 23
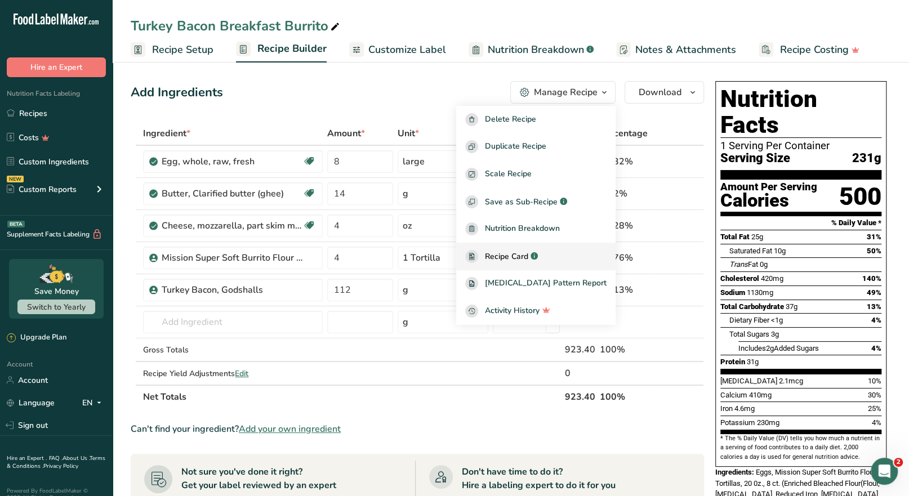
click at [528, 257] on span "Recipe Card" at bounding box center [506, 257] width 43 height 12
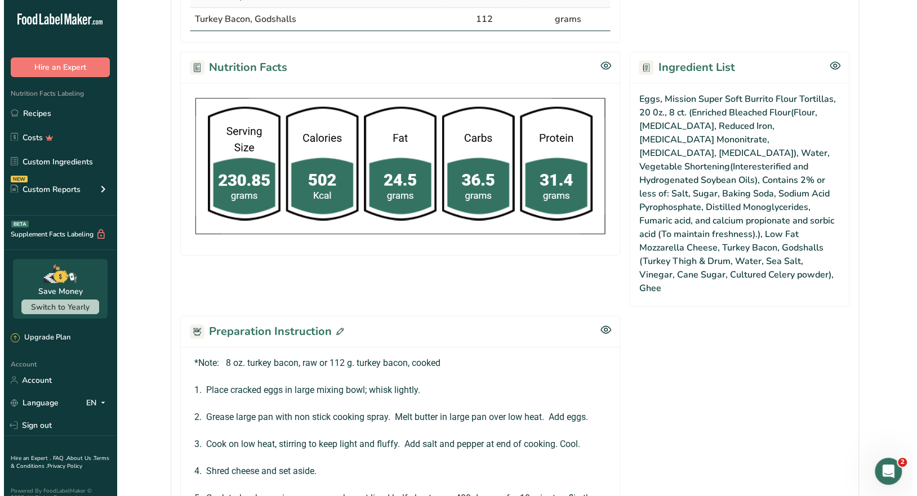
scroll to position [450, 0]
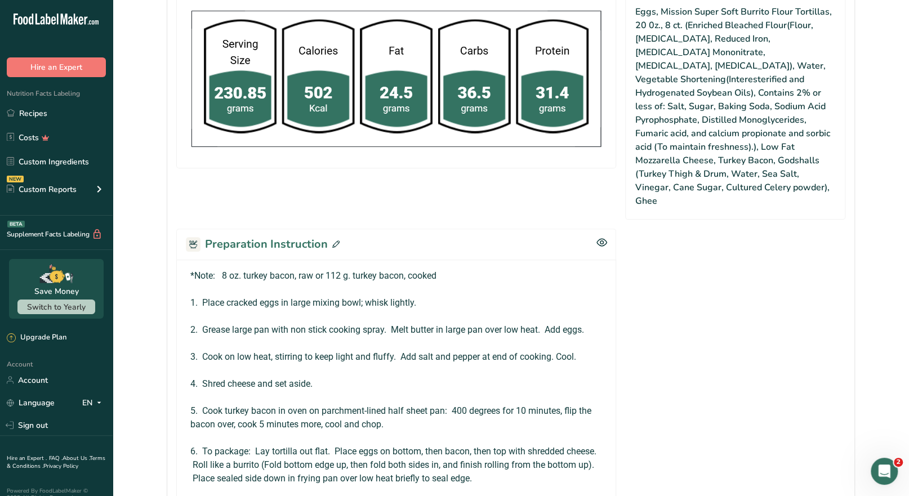
click at [336, 240] on icon at bounding box center [335, 243] width 7 height 7
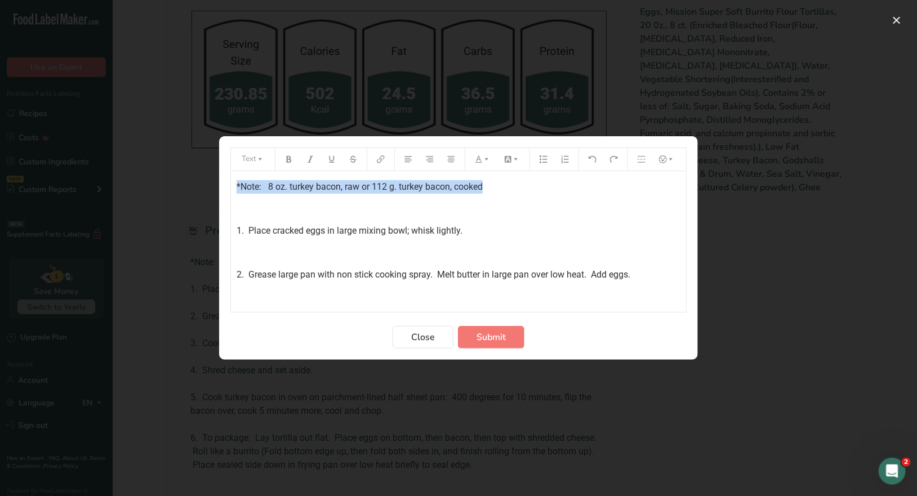
drag, startPoint x: 493, startPoint y: 190, endPoint x: 229, endPoint y: 189, distance: 264.0
click at [229, 189] on section "Text *Note: 8 oz. turkey bacon, raw or 112 g. turkey bacon, cooked ﻿ 1. Place c…" at bounding box center [458, 247] width 479 height 223
click at [288, 162] on icon "Preparation instructions modal" at bounding box center [289, 159] width 5 height 7
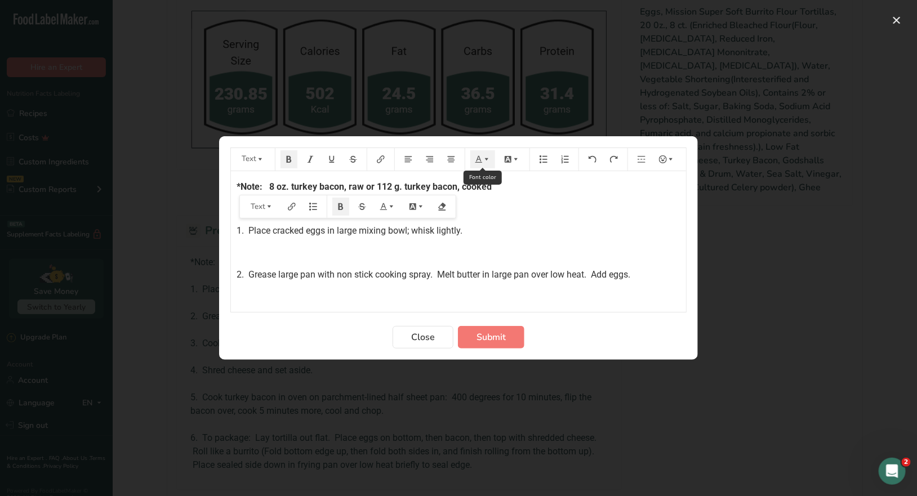
click at [480, 158] on icon "Preparation instructions modal" at bounding box center [479, 159] width 8 height 8
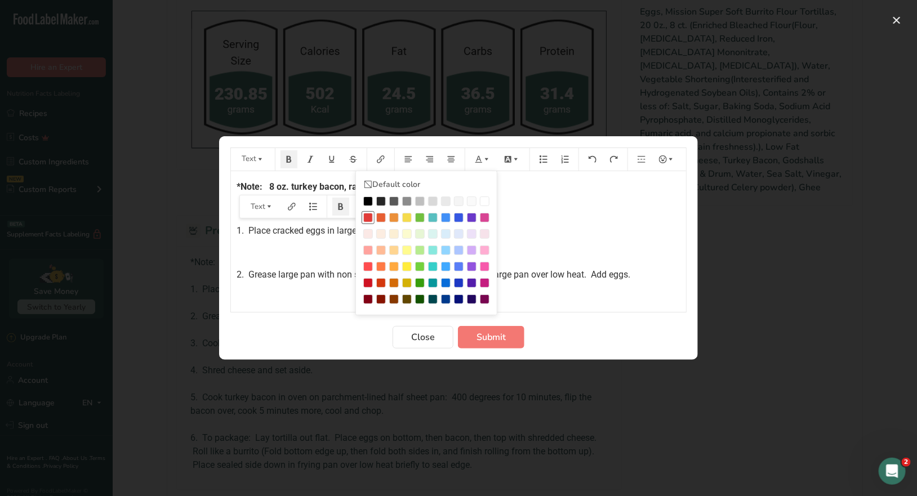
click at [366, 217] on div "Preparation instructions modal" at bounding box center [368, 218] width 10 height 10
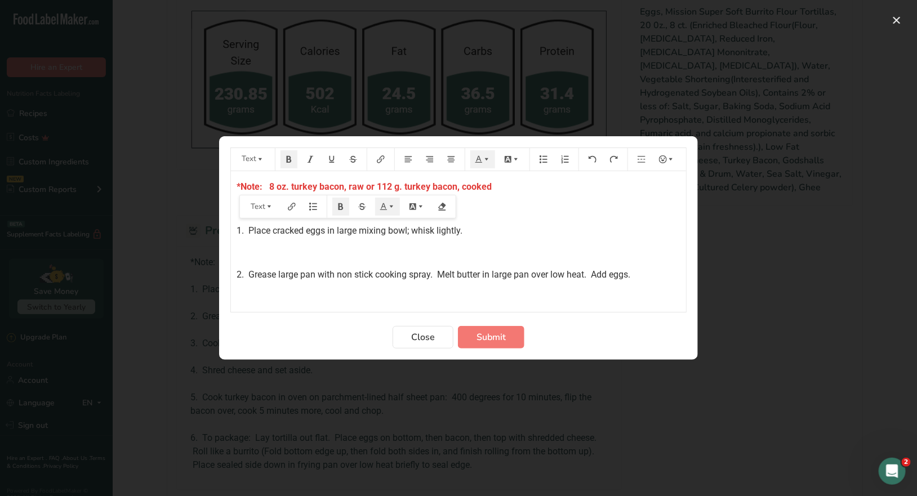
click at [530, 218] on div "*Note: 8 oz. turkey bacon, raw or 112 g. turkey bacon, cooked ﻿ 1. Place cracke…" at bounding box center [458, 334] width 455 height 327
click at [493, 333] on span "Submit" at bounding box center [490, 337] width 29 height 14
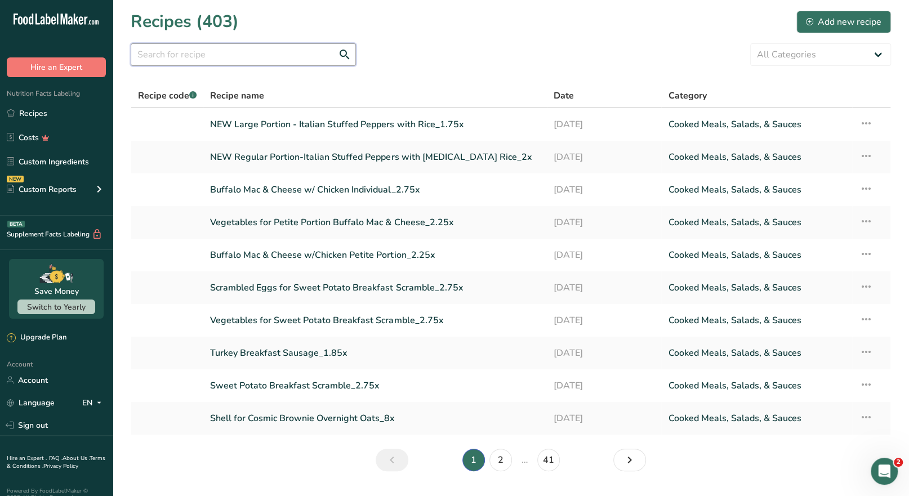
click at [162, 51] on input "text" at bounding box center [243, 54] width 225 height 23
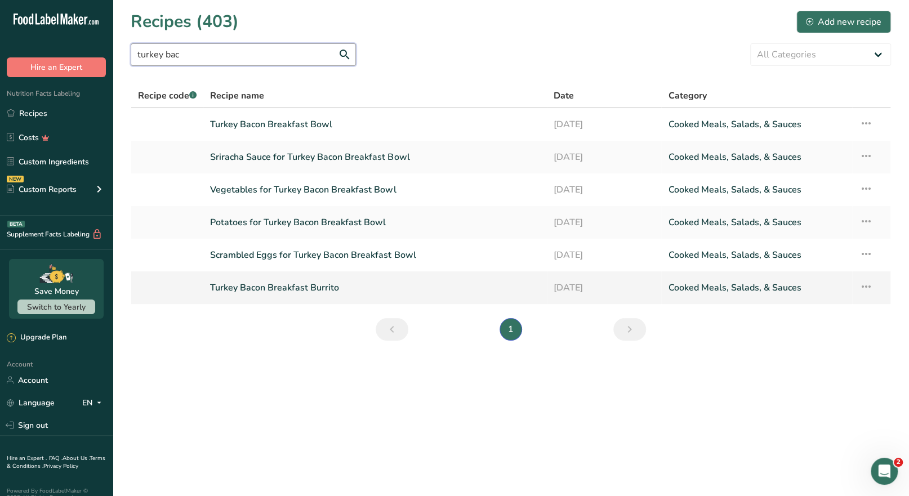
type input "turkey bac"
click at [303, 287] on link "Turkey Bacon Breakfast Burrito" at bounding box center [375, 288] width 330 height 24
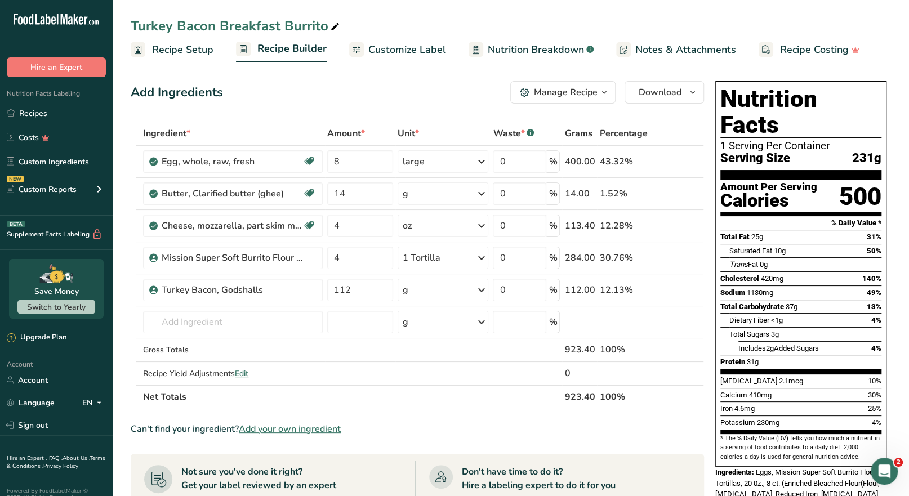
click at [589, 99] on div "Manage Recipe" at bounding box center [566, 93] width 64 height 14
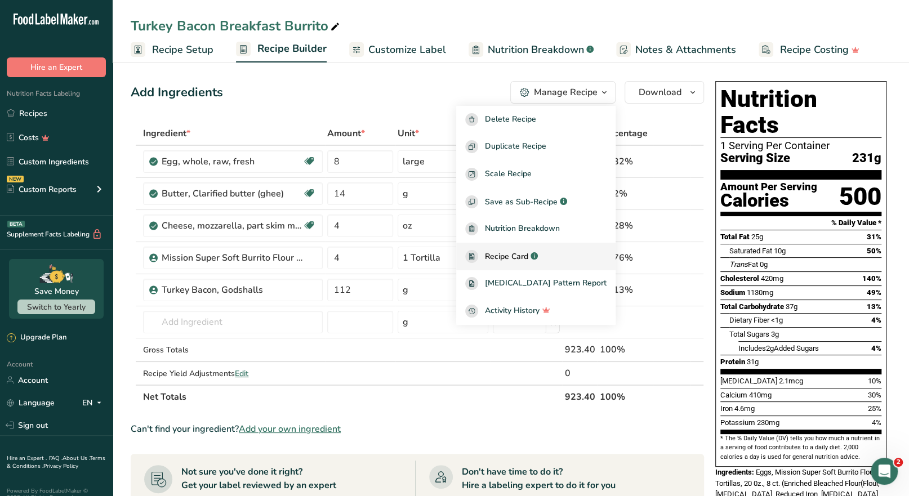
click at [527, 257] on span "Recipe Card" at bounding box center [506, 257] width 43 height 12
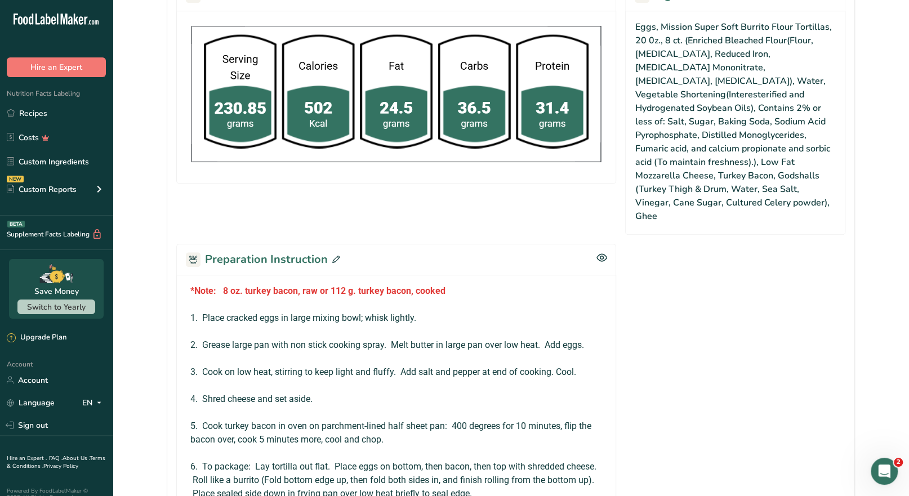
scroll to position [552, 0]
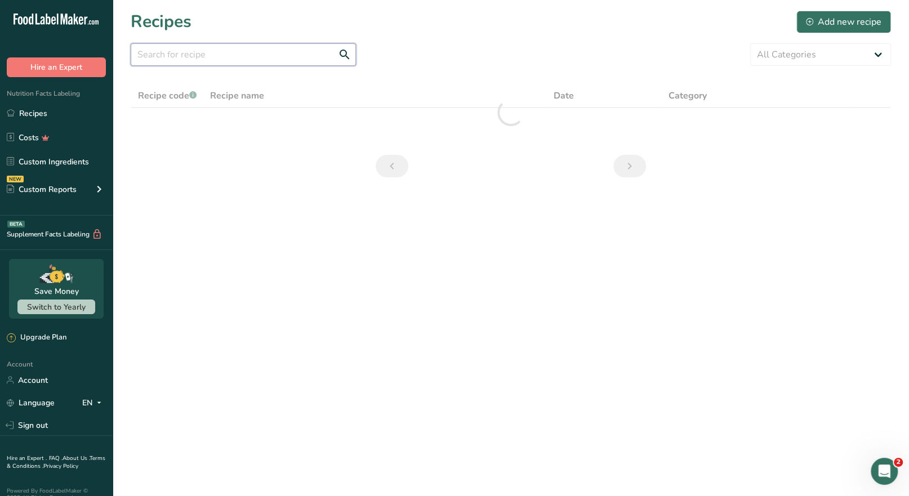
click at [158, 60] on input "text" at bounding box center [243, 54] width 225 height 23
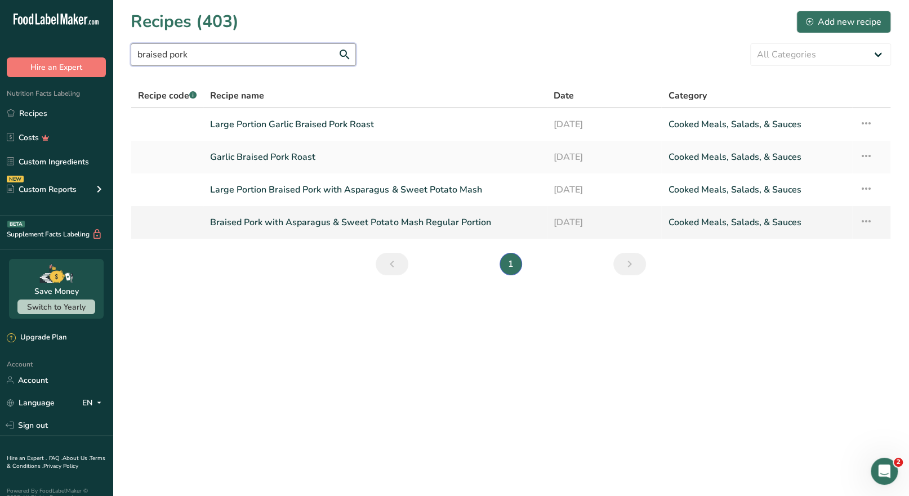
type input "braised pork"
click at [400, 229] on link "Braised Pork with Asparagus & Sweet Potato Mash Regular Portion" at bounding box center [375, 223] width 330 height 24
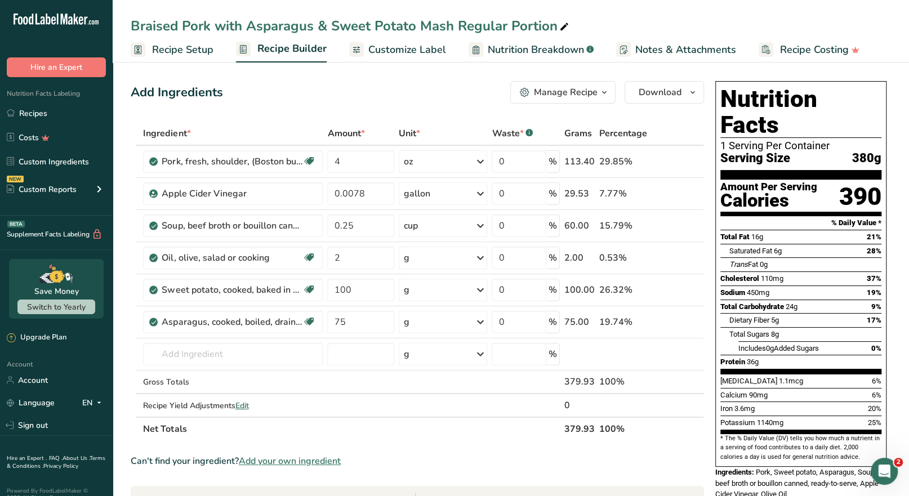
click at [602, 91] on icon "button" at bounding box center [604, 93] width 9 height 14
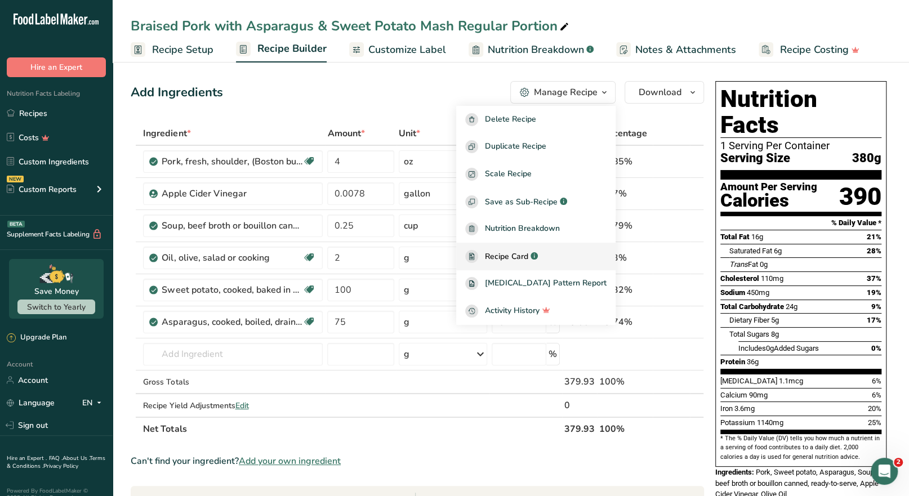
click at [520, 258] on span "Recipe Card" at bounding box center [506, 257] width 43 height 12
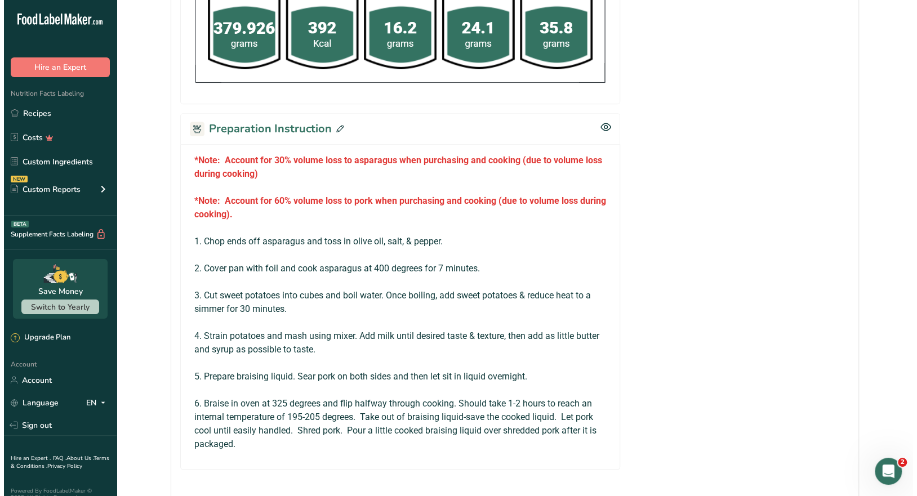
scroll to position [563, 0]
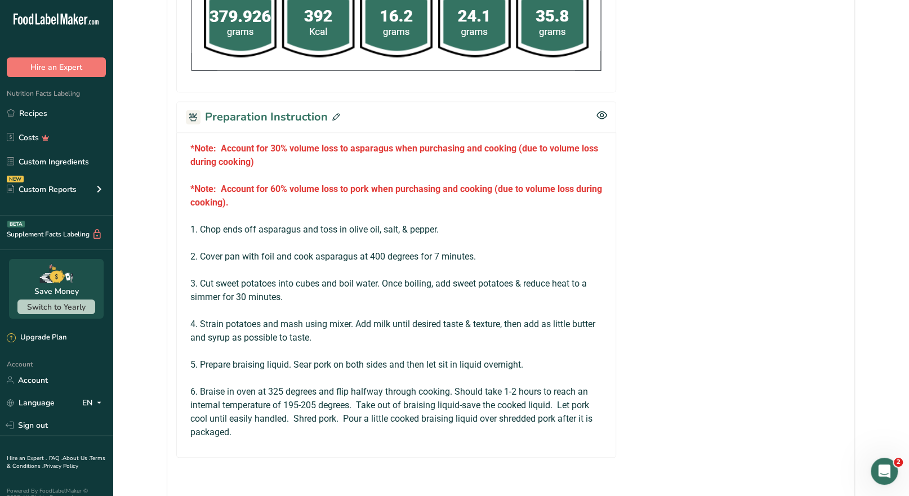
click at [338, 117] on div "Preparation Instruction" at bounding box center [396, 116] width 440 height 31
click at [332, 113] on icon at bounding box center [335, 116] width 7 height 7
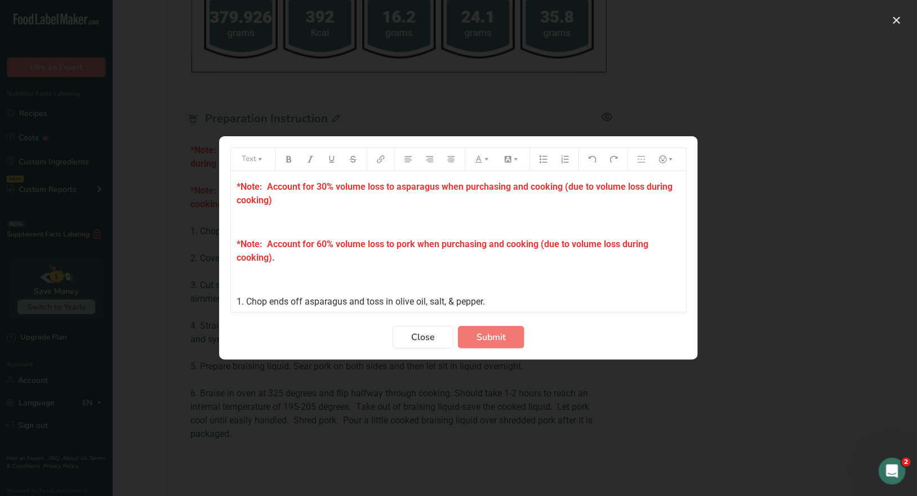
click at [288, 200] on p "*Note: Account for 30% volume loss to asparagus when purchasing and cooking (du…" at bounding box center [458, 193] width 444 height 27
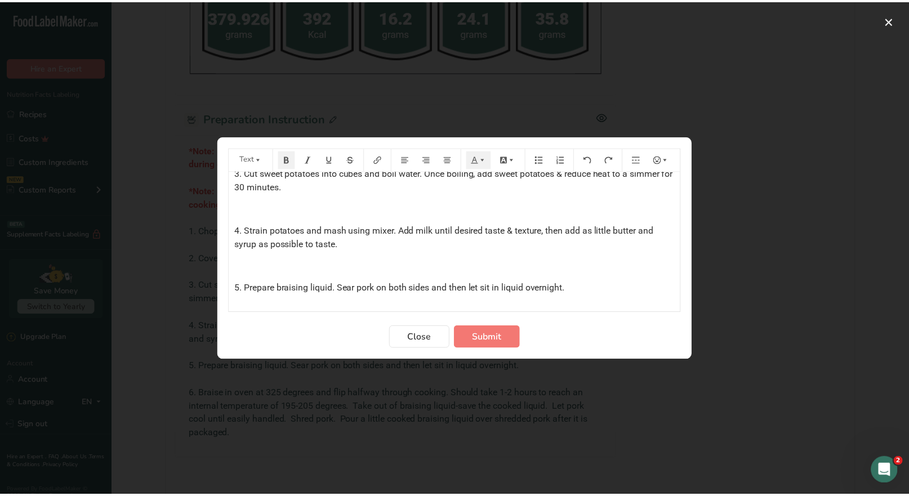
scroll to position [278, 0]
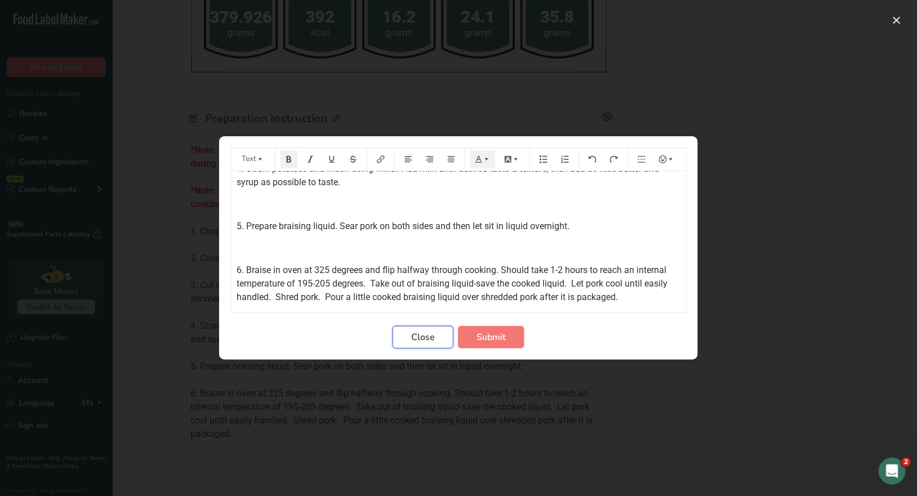
click at [427, 338] on span "Close" at bounding box center [423, 337] width 24 height 14
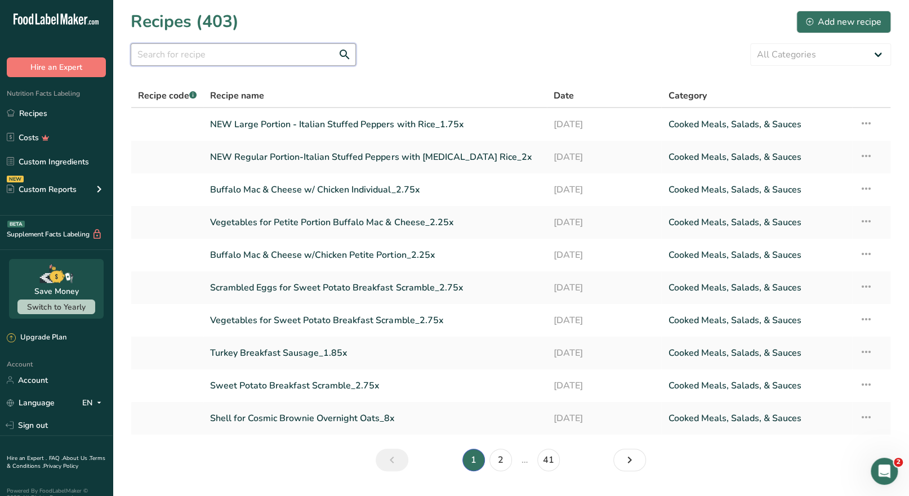
drag, startPoint x: 145, startPoint y: 60, endPoint x: 115, endPoint y: 41, distance: 35.4
click at [128, 51] on section "Recipes (403) Add new recipe All Categories Baked Goods [GEOGRAPHIC_DATA] Confe…" at bounding box center [511, 244] width 796 height 489
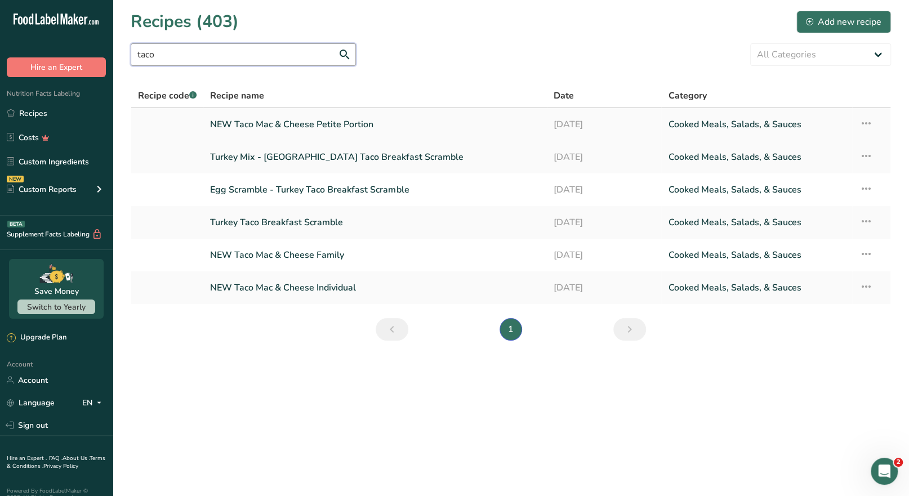
type input "taco"
click at [345, 128] on link "NEW Taco Mac & Cheese Petite Portion" at bounding box center [375, 125] width 330 height 24
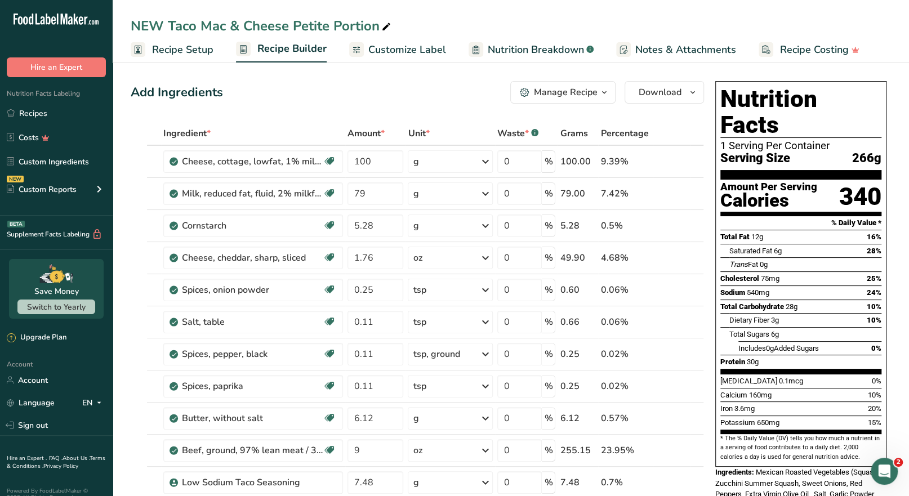
click at [605, 99] on icon "button" at bounding box center [604, 93] width 9 height 14
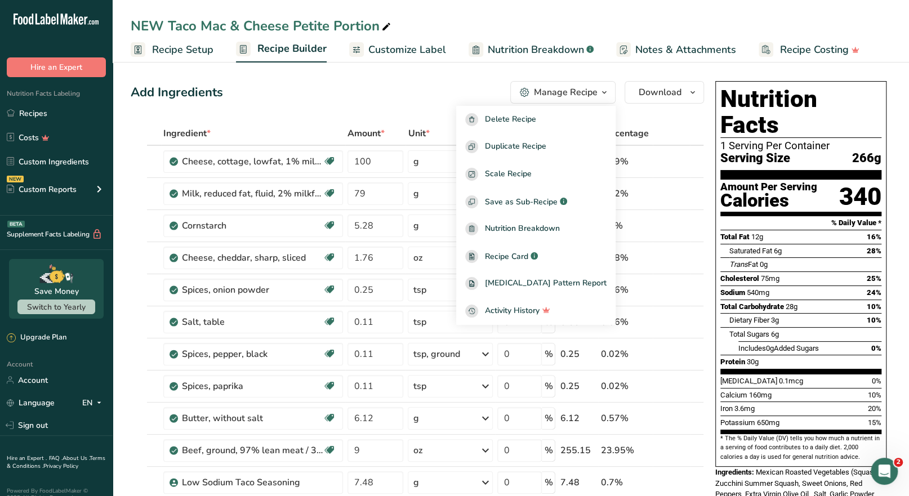
click at [470, 90] on div "Add Ingredients Manage Recipe Delete Recipe Duplicate Recipe Scale Recipe Save …" at bounding box center [417, 92] width 573 height 23
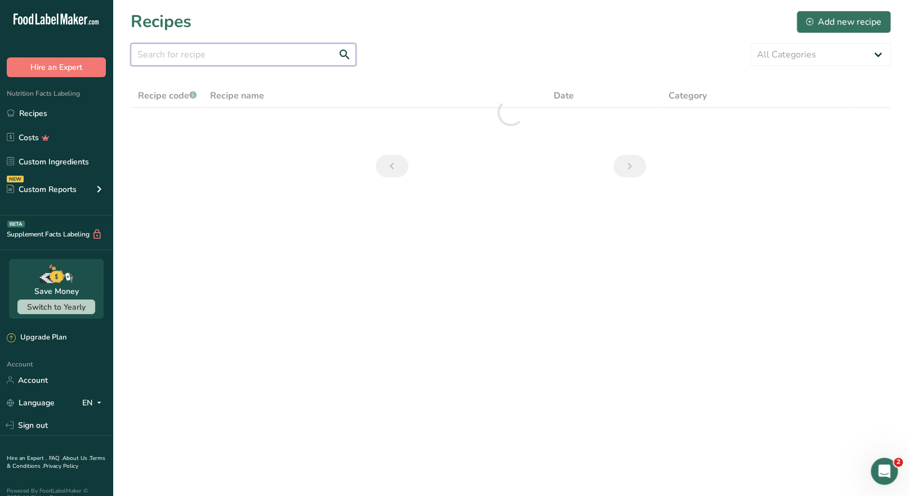
click at [190, 59] on input "text" at bounding box center [243, 54] width 225 height 23
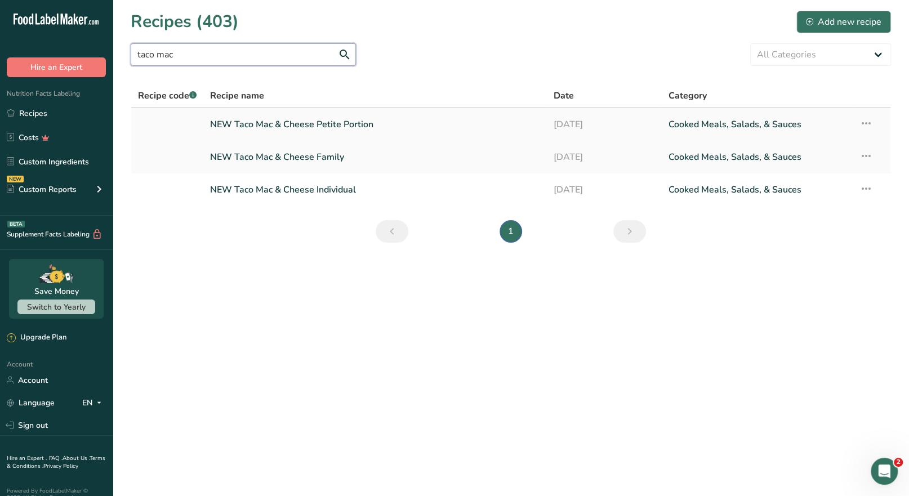
type input "taco mac"
click at [315, 123] on link "NEW Taco Mac & Cheese Petite Portion" at bounding box center [375, 125] width 330 height 24
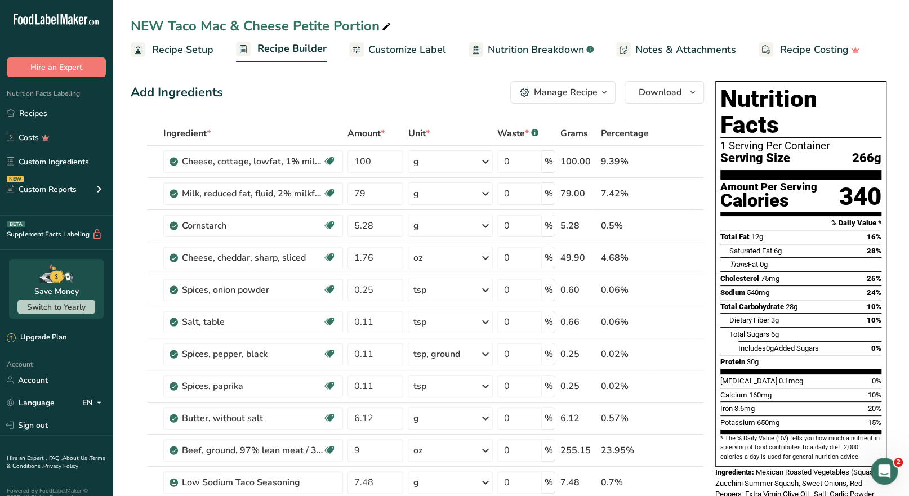
click at [609, 96] on icon "button" at bounding box center [604, 93] width 9 height 14
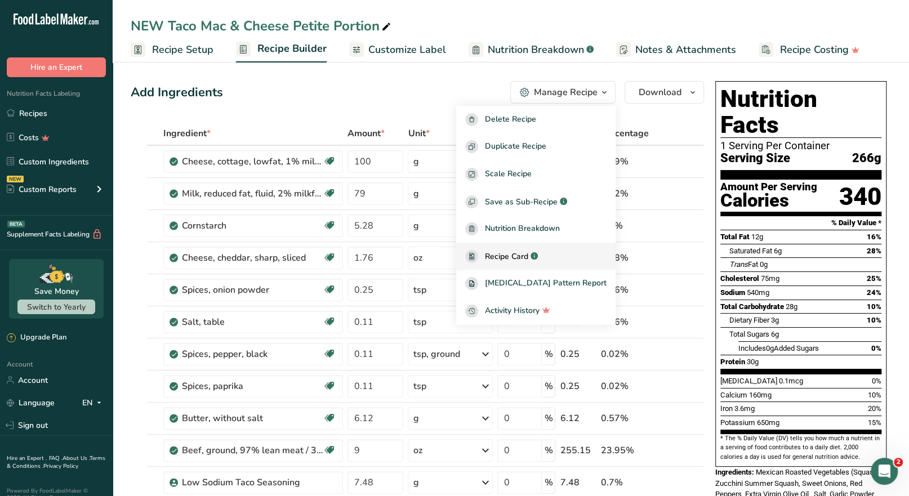
click at [528, 256] on span "Recipe Card" at bounding box center [506, 257] width 43 height 12
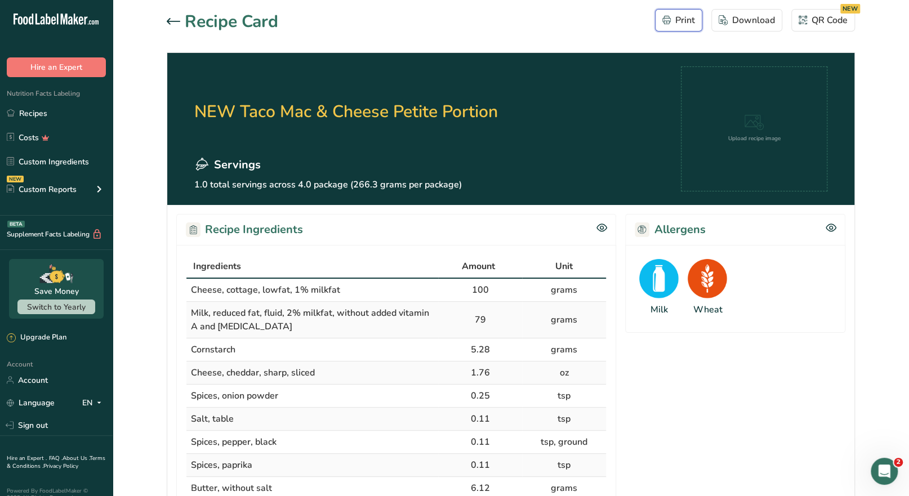
drag, startPoint x: 676, startPoint y: 20, endPoint x: 665, endPoint y: 385, distance: 364.4
click at [676, 20] on div "Print" at bounding box center [678, 21] width 33 height 14
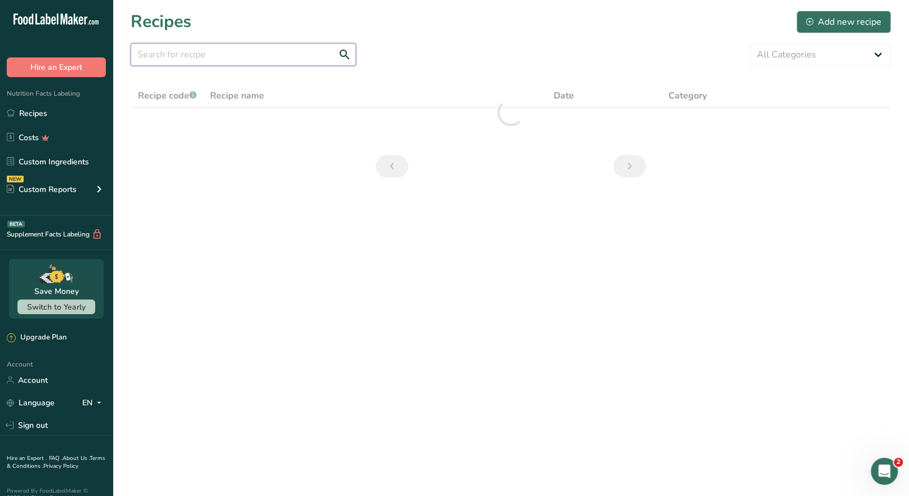
click at [173, 59] on input "text" at bounding box center [243, 54] width 225 height 23
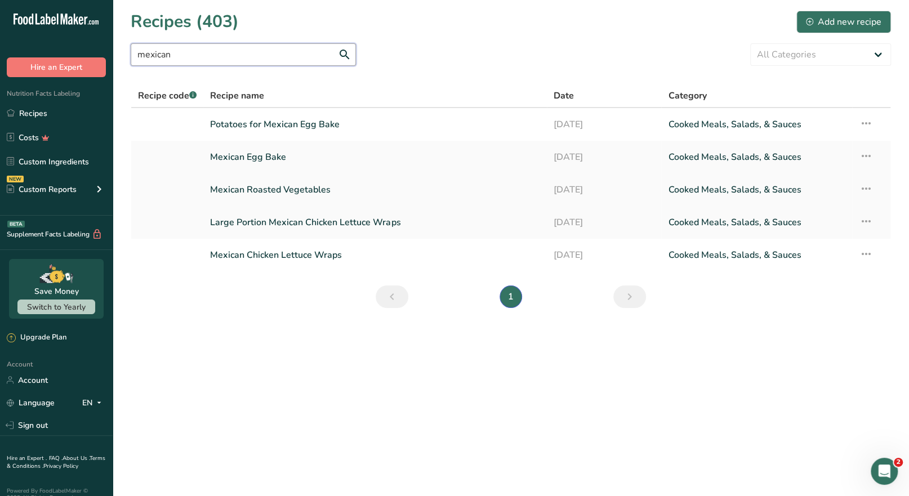
type input "mexican"
click at [298, 188] on link "Mexican Roasted Vegetables" at bounding box center [375, 190] width 330 height 24
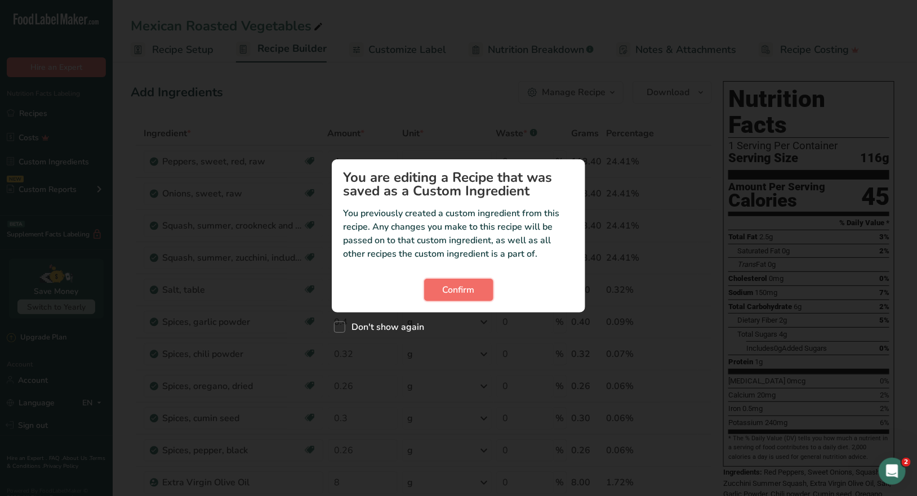
click at [464, 288] on span "Confirm" at bounding box center [458, 290] width 32 height 14
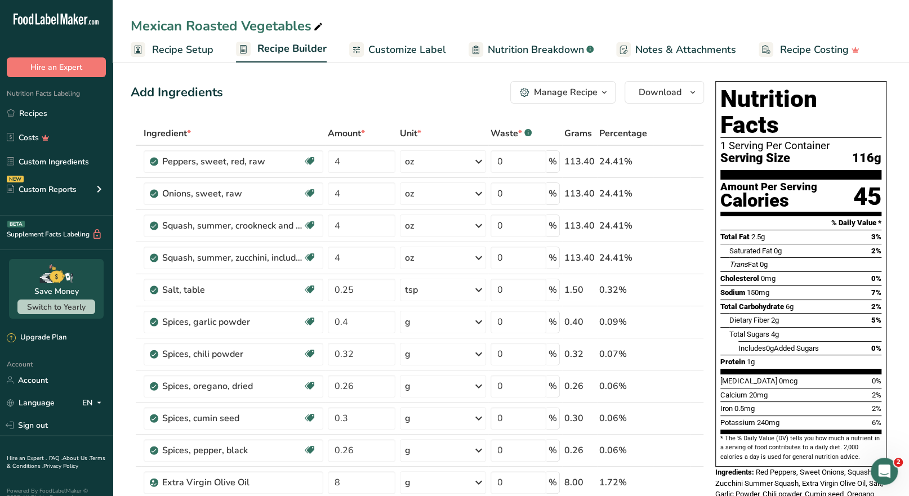
click at [607, 95] on icon "button" at bounding box center [604, 93] width 9 height 14
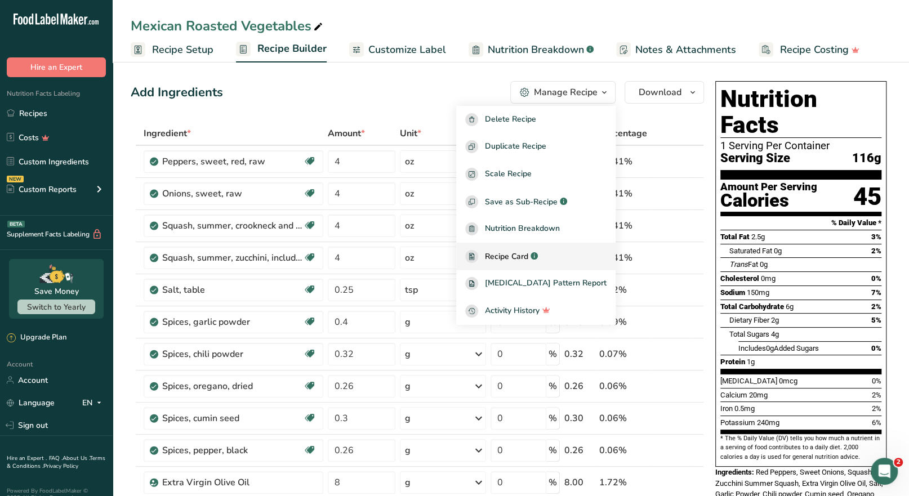
click at [528, 255] on span "Recipe Card" at bounding box center [506, 257] width 43 height 12
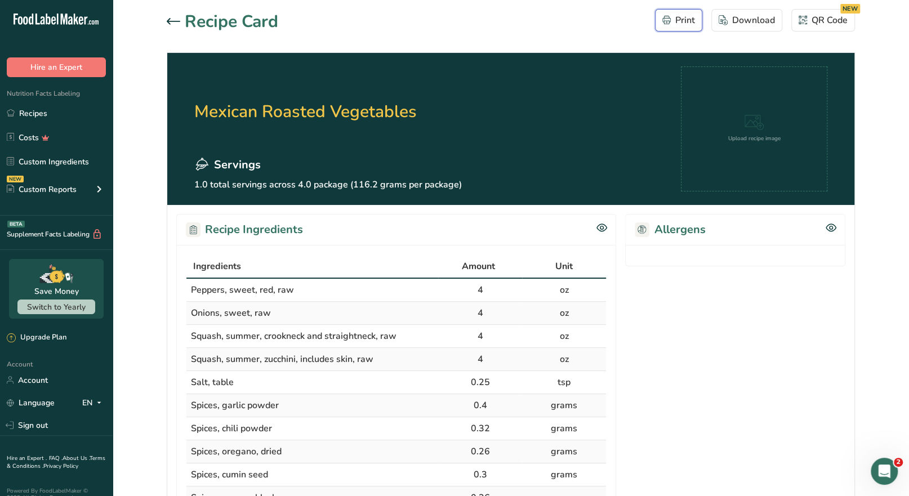
drag, startPoint x: 664, startPoint y: 24, endPoint x: 687, endPoint y: 381, distance: 358.3
click at [664, 23] on icon "button" at bounding box center [666, 20] width 8 height 8
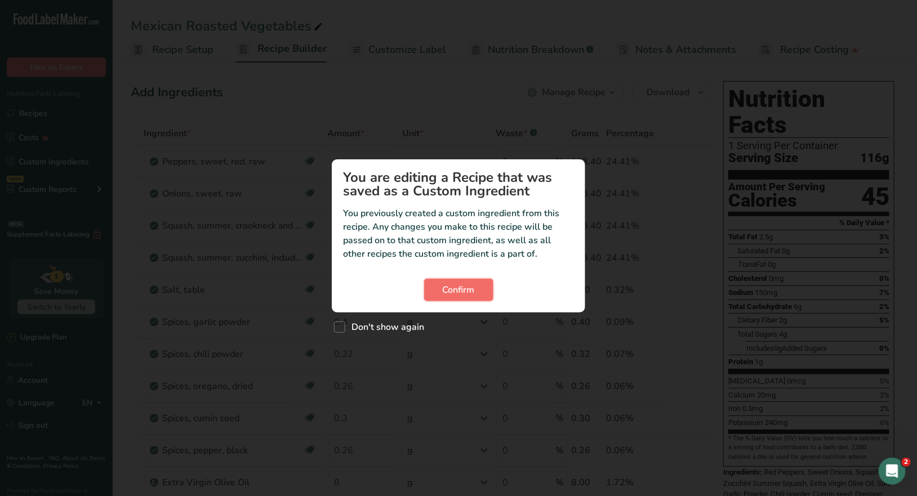
click at [455, 288] on span "Confirm" at bounding box center [458, 290] width 32 height 14
